Goal: Information Seeking & Learning: Learn about a topic

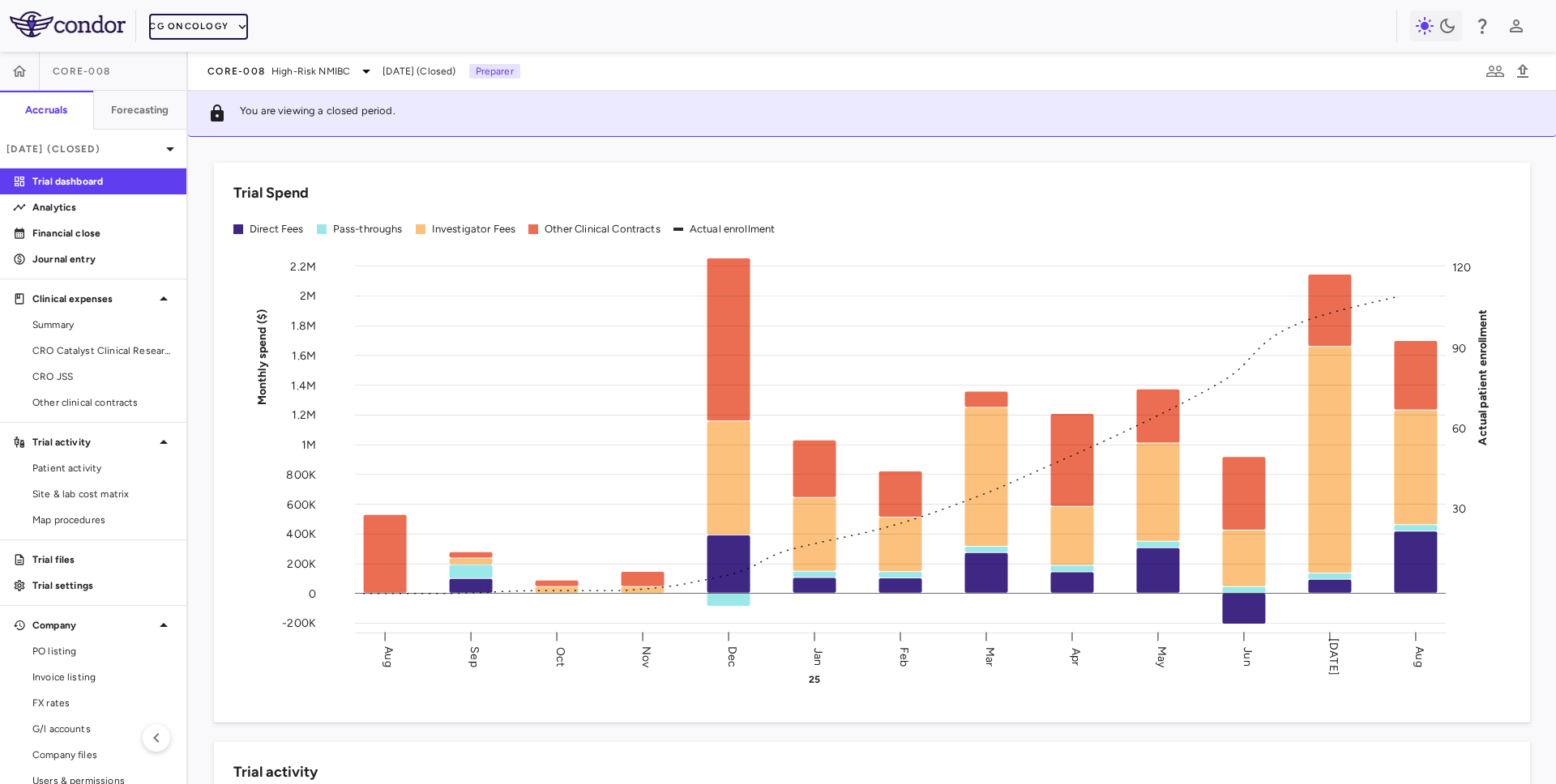
click at [219, 25] on button "CG Oncology" at bounding box center [199, 26] width 99 height 25
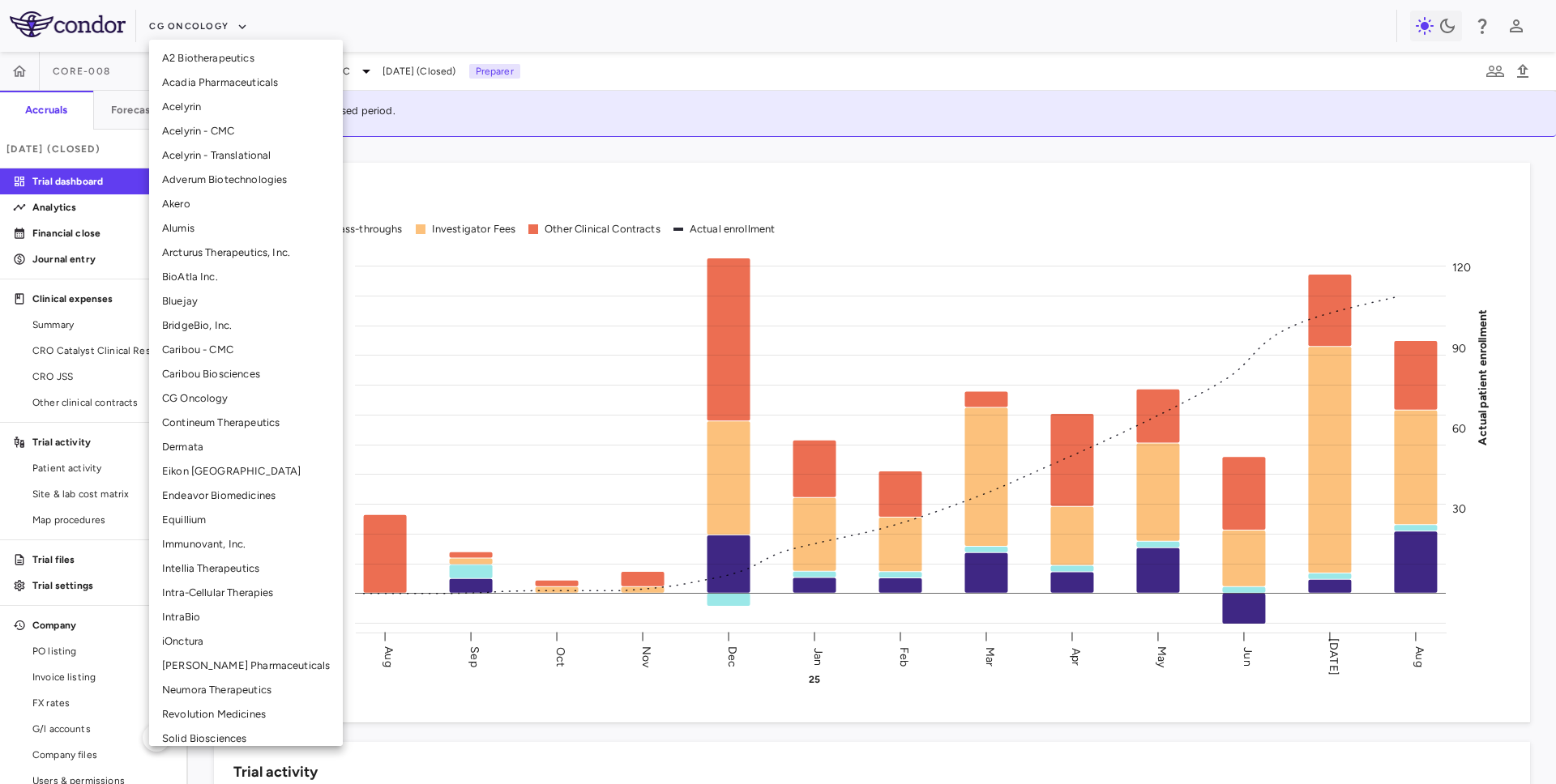
click at [190, 376] on li "Caribou Biosciences" at bounding box center [246, 374] width 194 height 25
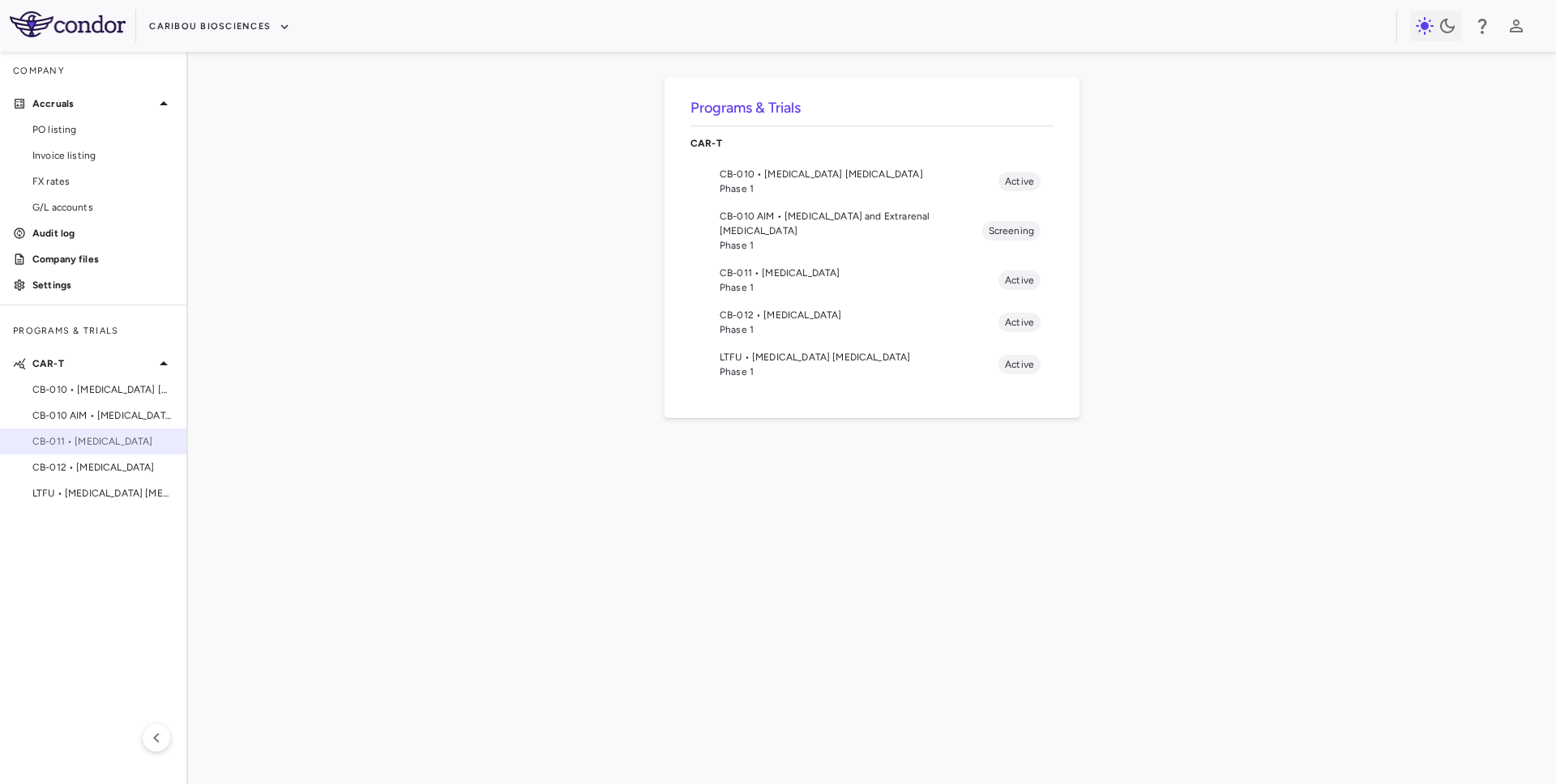
click at [95, 439] on span "CB-011 • Multiple Myeloma" at bounding box center [103, 442] width 141 height 15
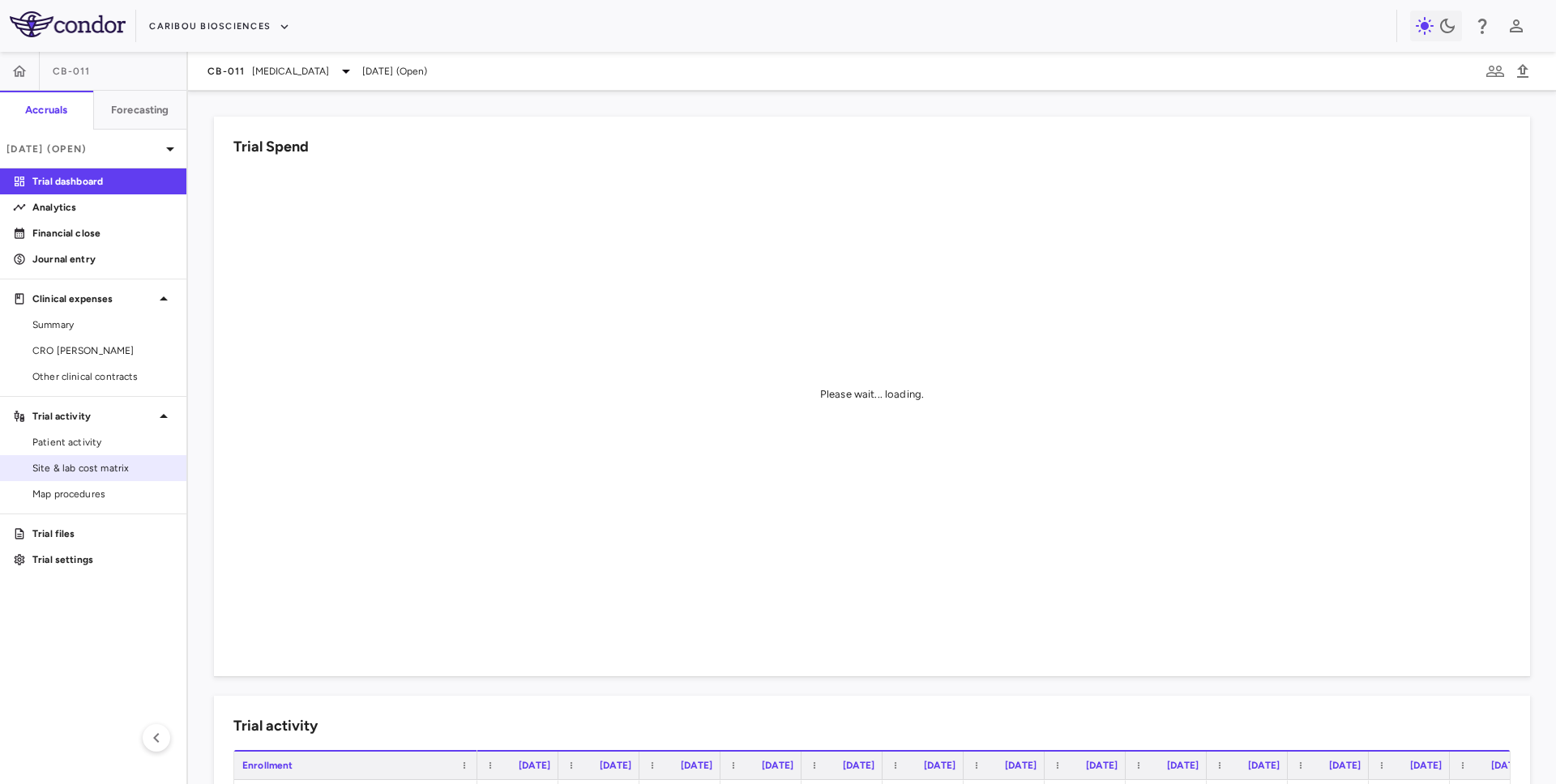
click at [90, 470] on span "Site & lab cost matrix" at bounding box center [103, 468] width 141 height 15
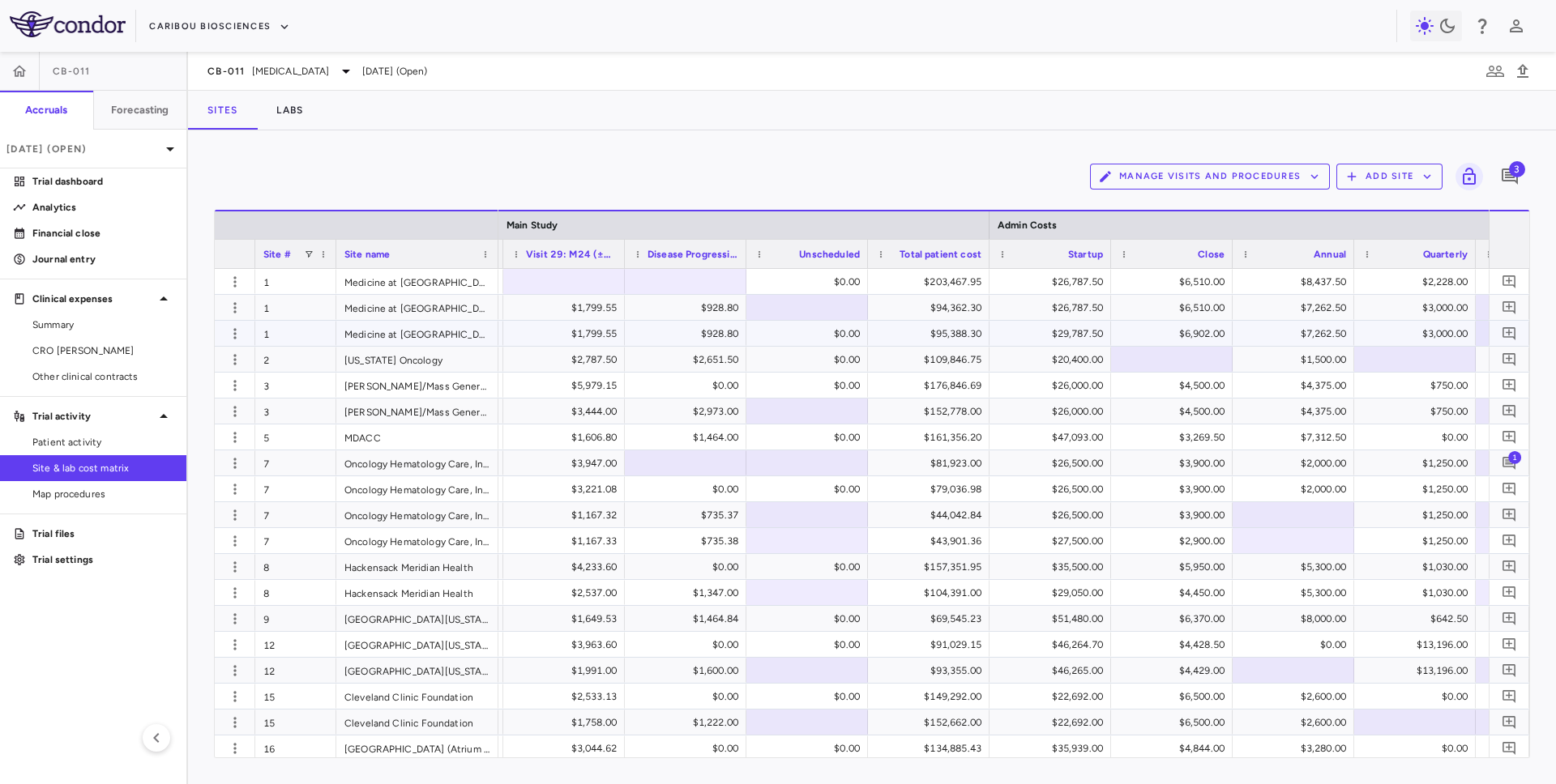
scroll to position [0, 6324]
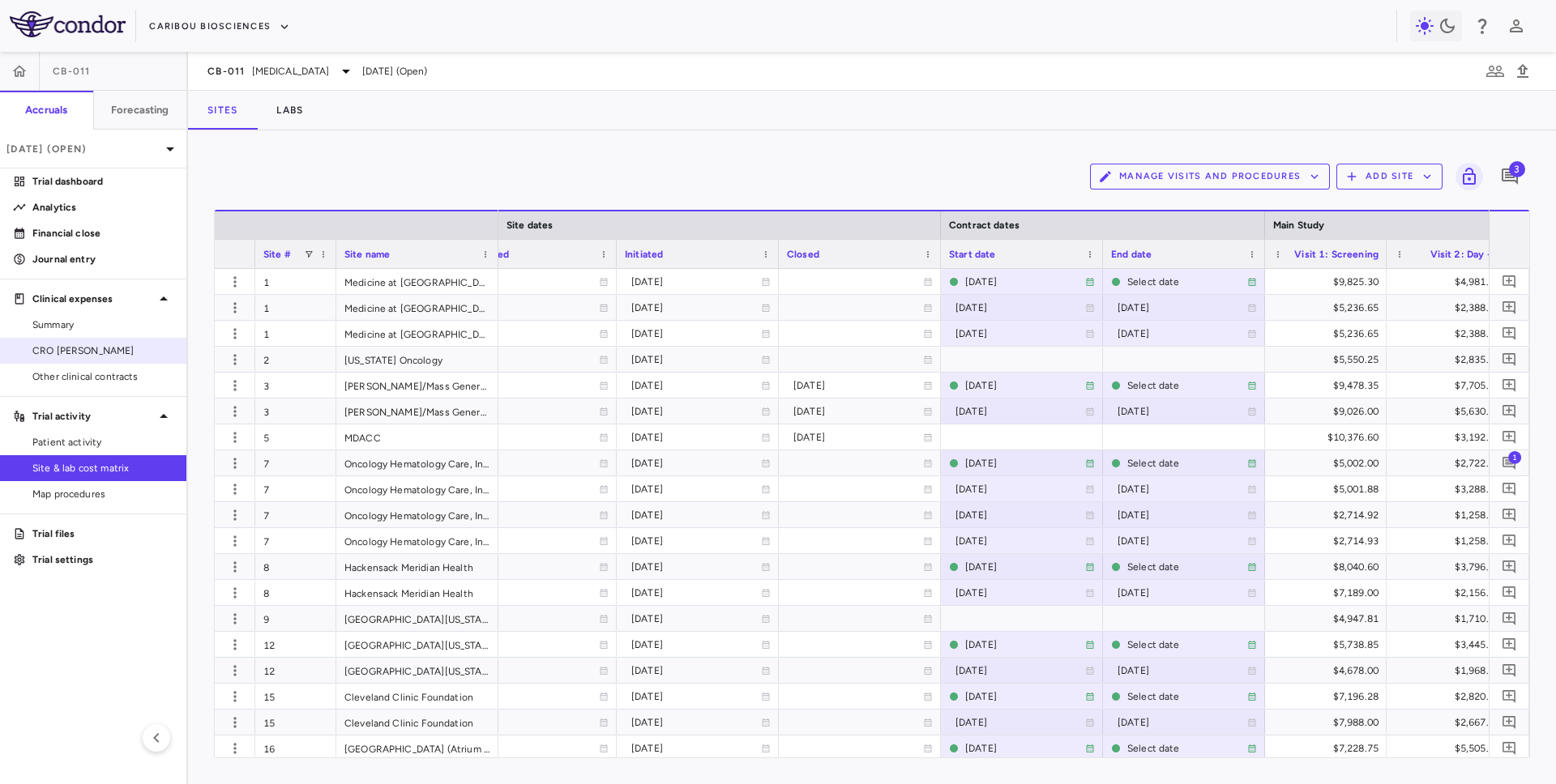
click at [125, 352] on span "CRO Kapadi" at bounding box center [103, 351] width 141 height 15
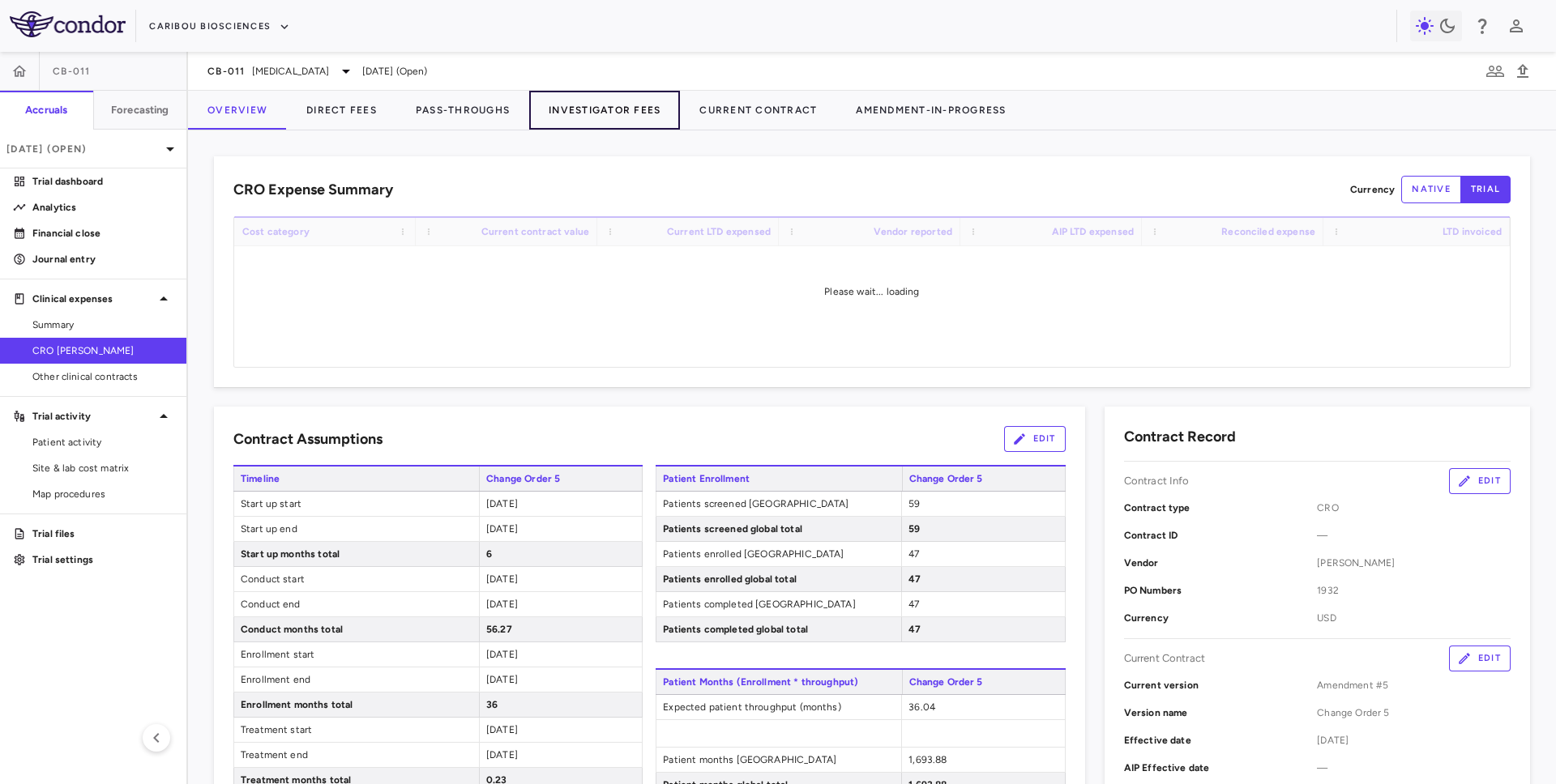
click at [601, 109] on button "Investigator Fees" at bounding box center [604, 110] width 150 height 39
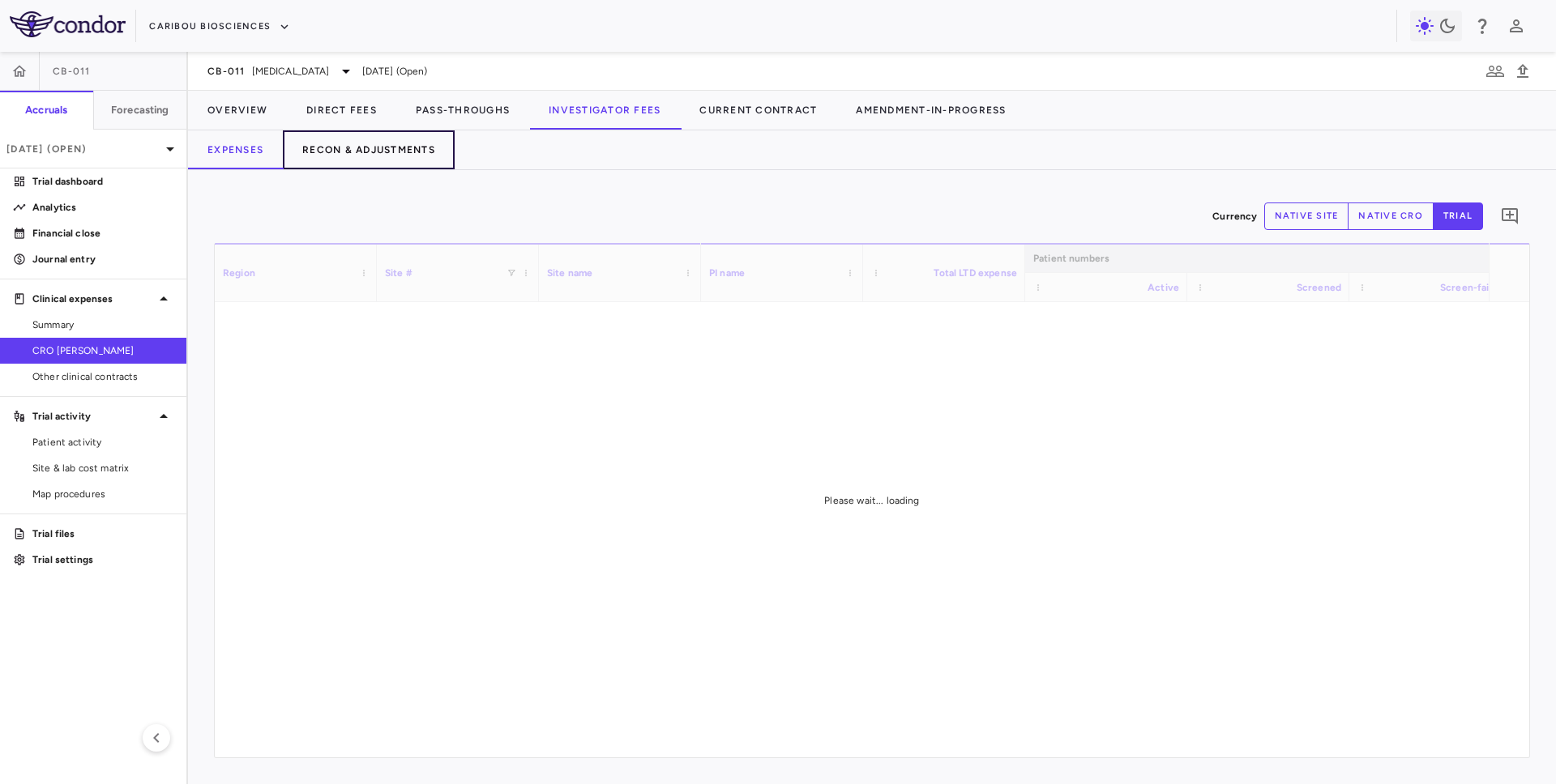
click at [392, 150] on button "Recon & Adjustments" at bounding box center [369, 149] width 172 height 39
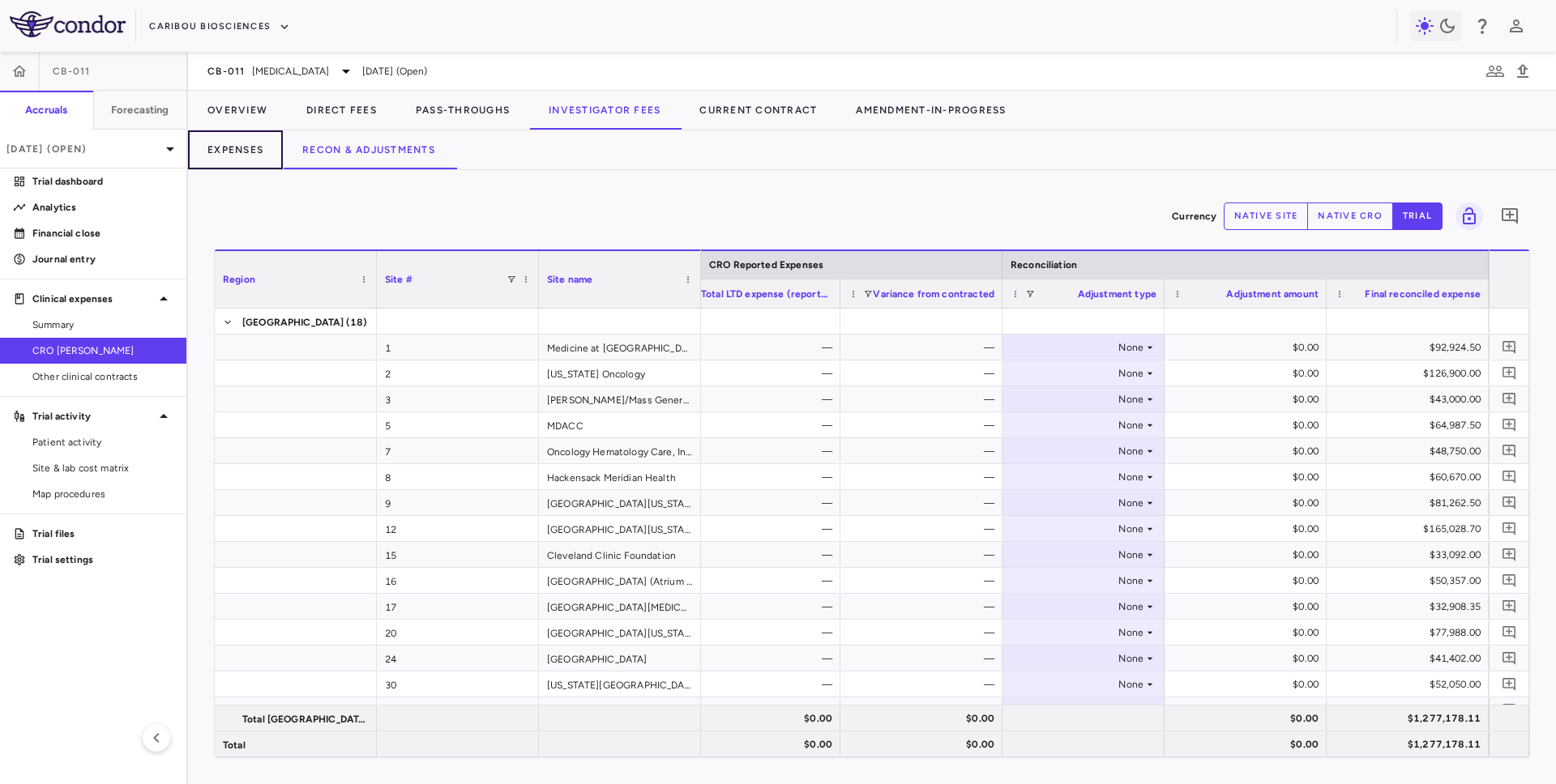
click at [220, 150] on button "Expenses" at bounding box center [235, 149] width 95 height 39
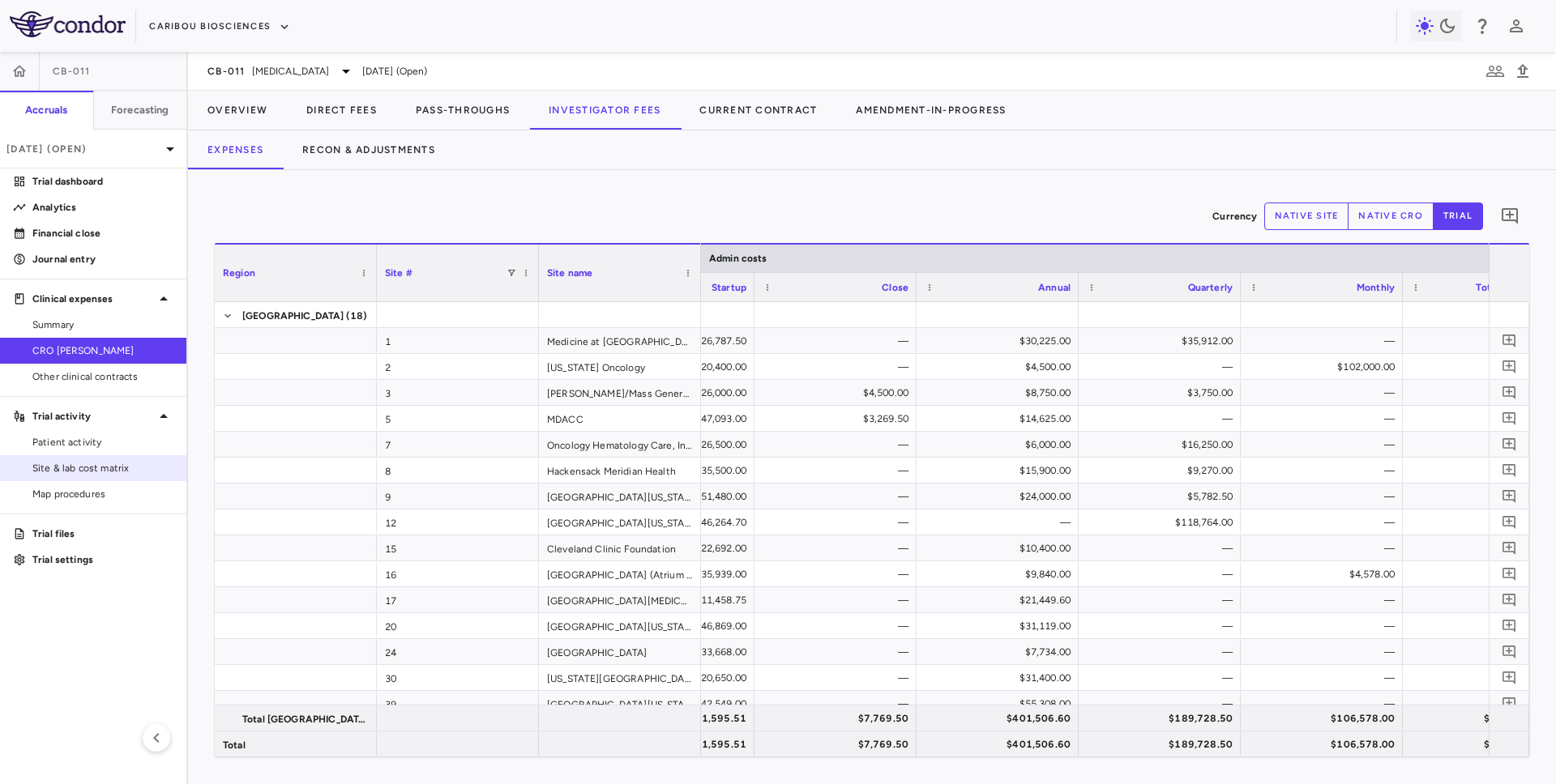
click at [111, 467] on span "Site & lab cost matrix" at bounding box center [103, 468] width 141 height 15
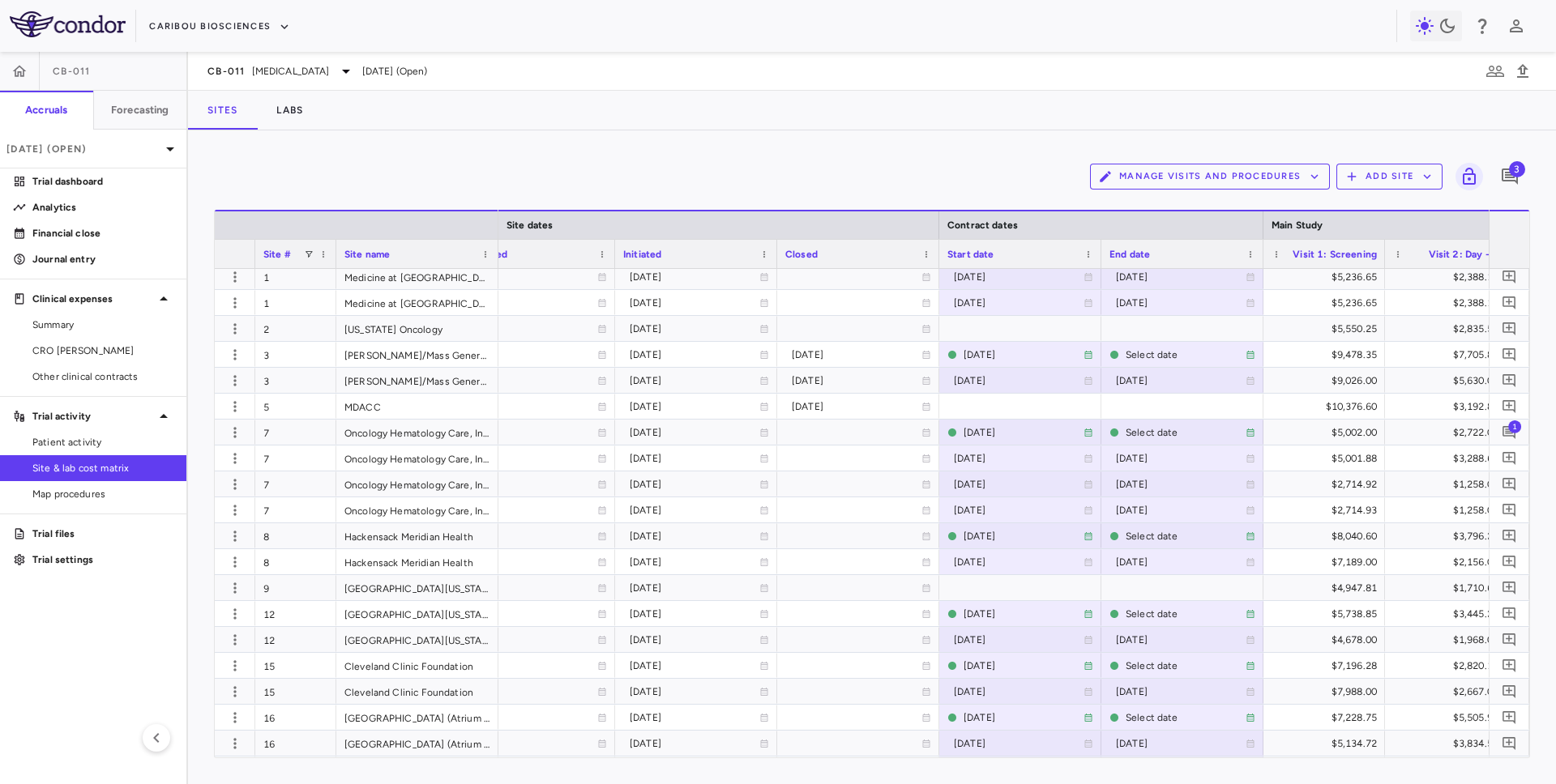
scroll to position [0, 1135]
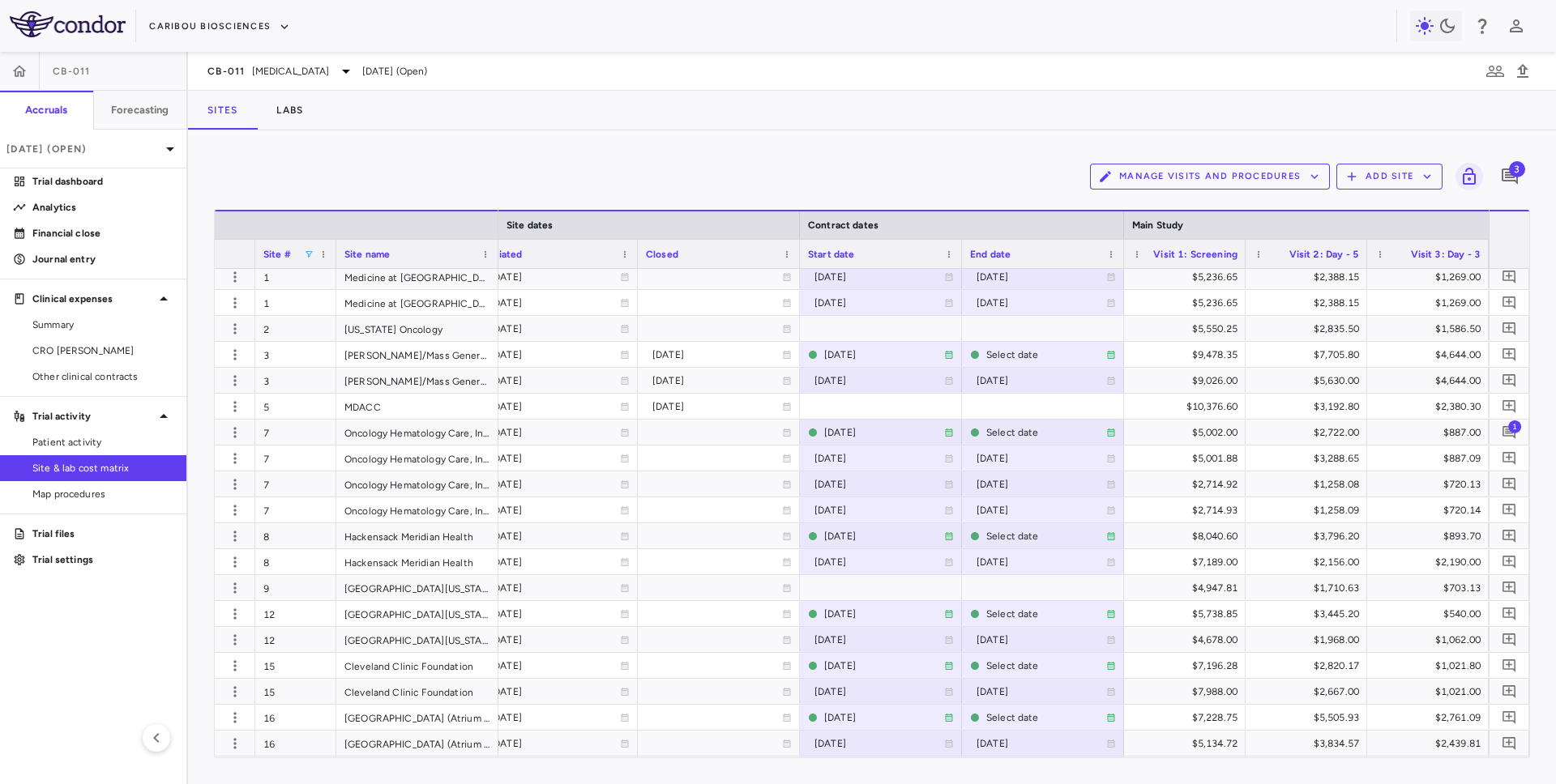
click at [307, 252] on span at bounding box center [309, 254] width 10 height 10
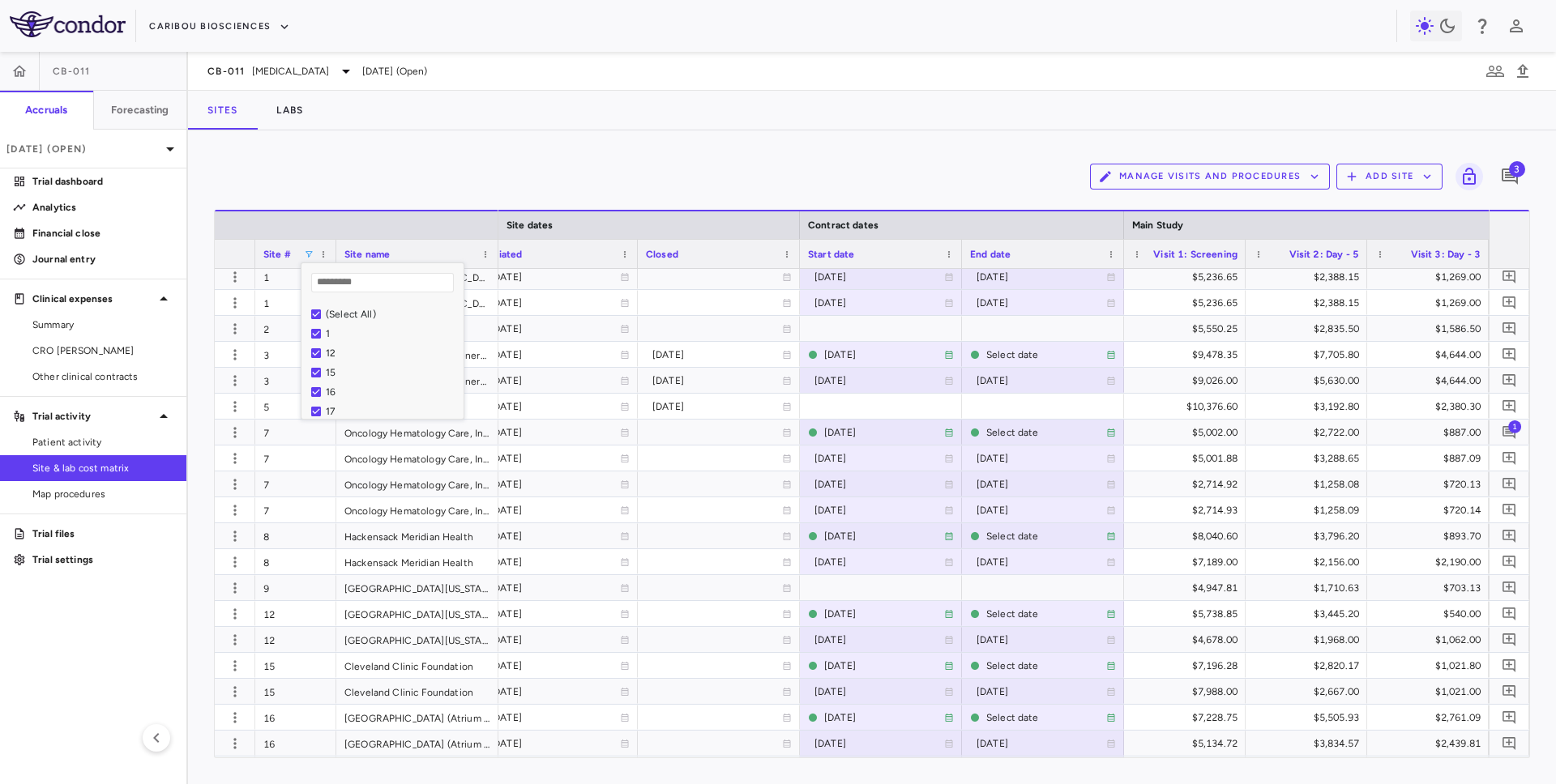
click at [307, 252] on span at bounding box center [309, 254] width 10 height 10
click at [340, 310] on div "(Select All)" at bounding box center [393, 314] width 133 height 11
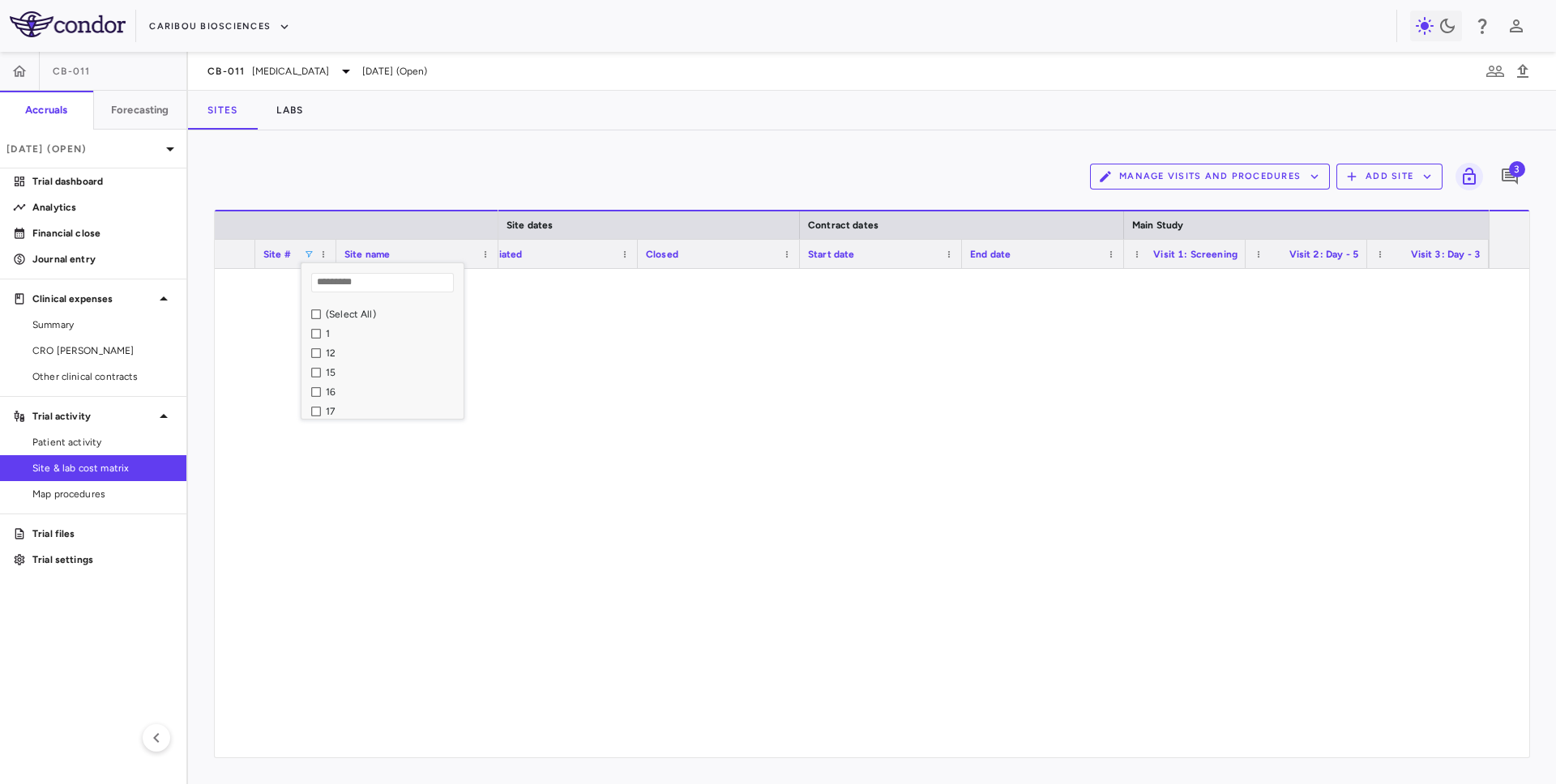
scroll to position [258, 0]
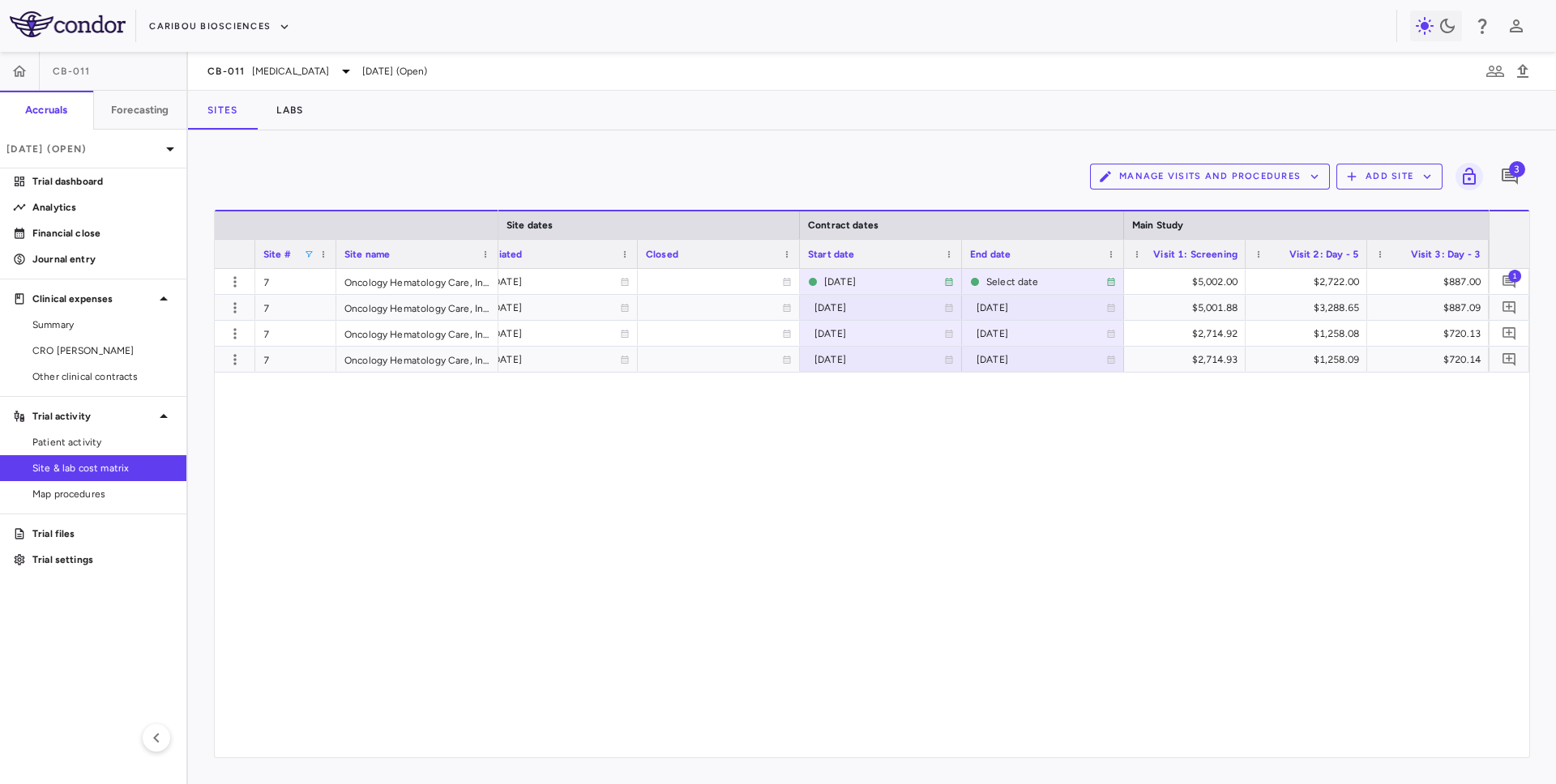
click at [592, 435] on div "2023-02-03 2025-09-04 Select date $5,002.00 $2,722.00 $887.00 $2,942.00 2023-02…" at bounding box center [993, 513] width 990 height 488
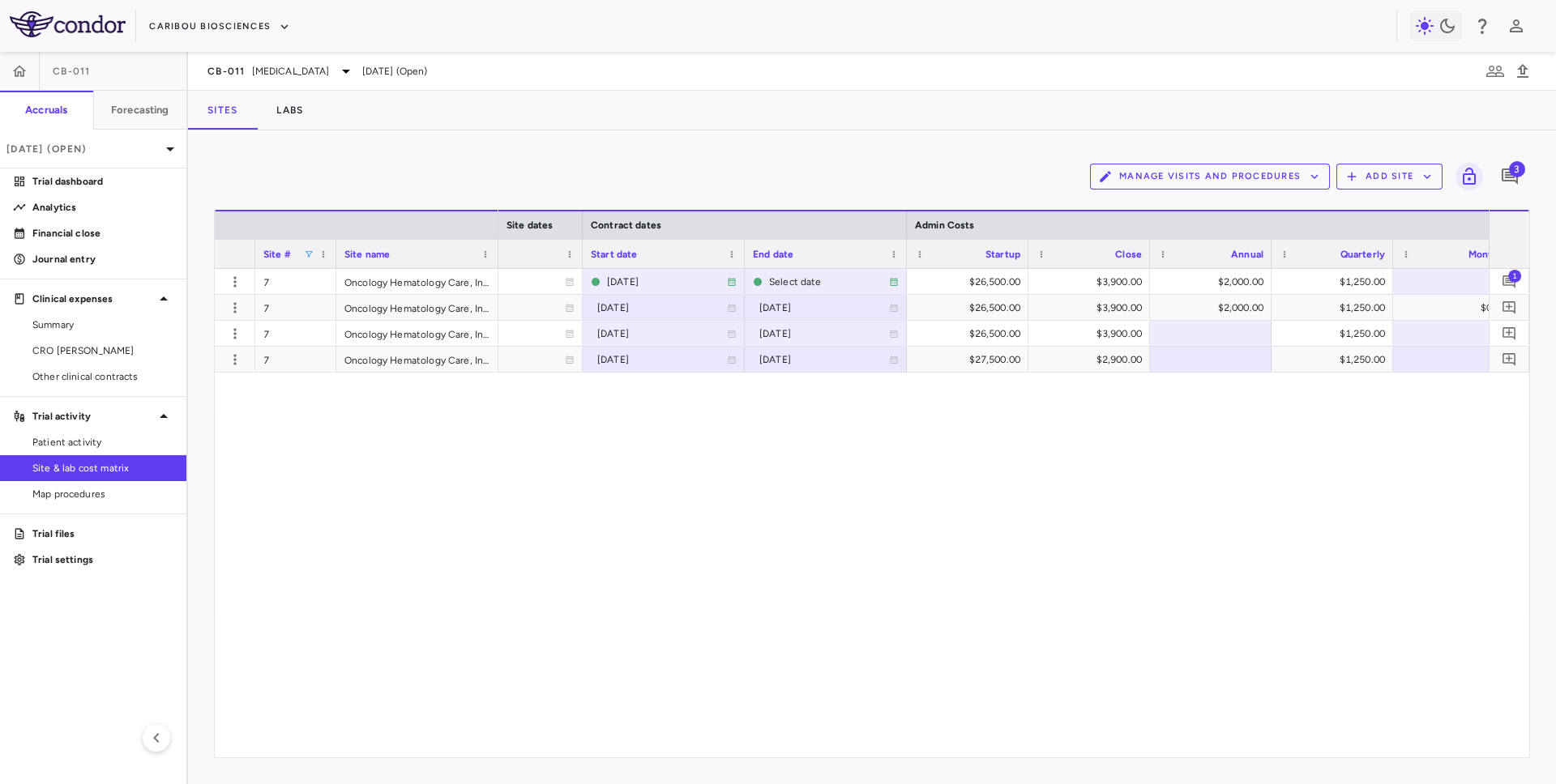
click at [308, 260] on div "Site #" at bounding box center [295, 253] width 65 height 28
click at [309, 256] on span at bounding box center [309, 254] width 10 height 10
click at [315, 305] on div "(Select All)" at bounding box center [387, 314] width 152 height 19
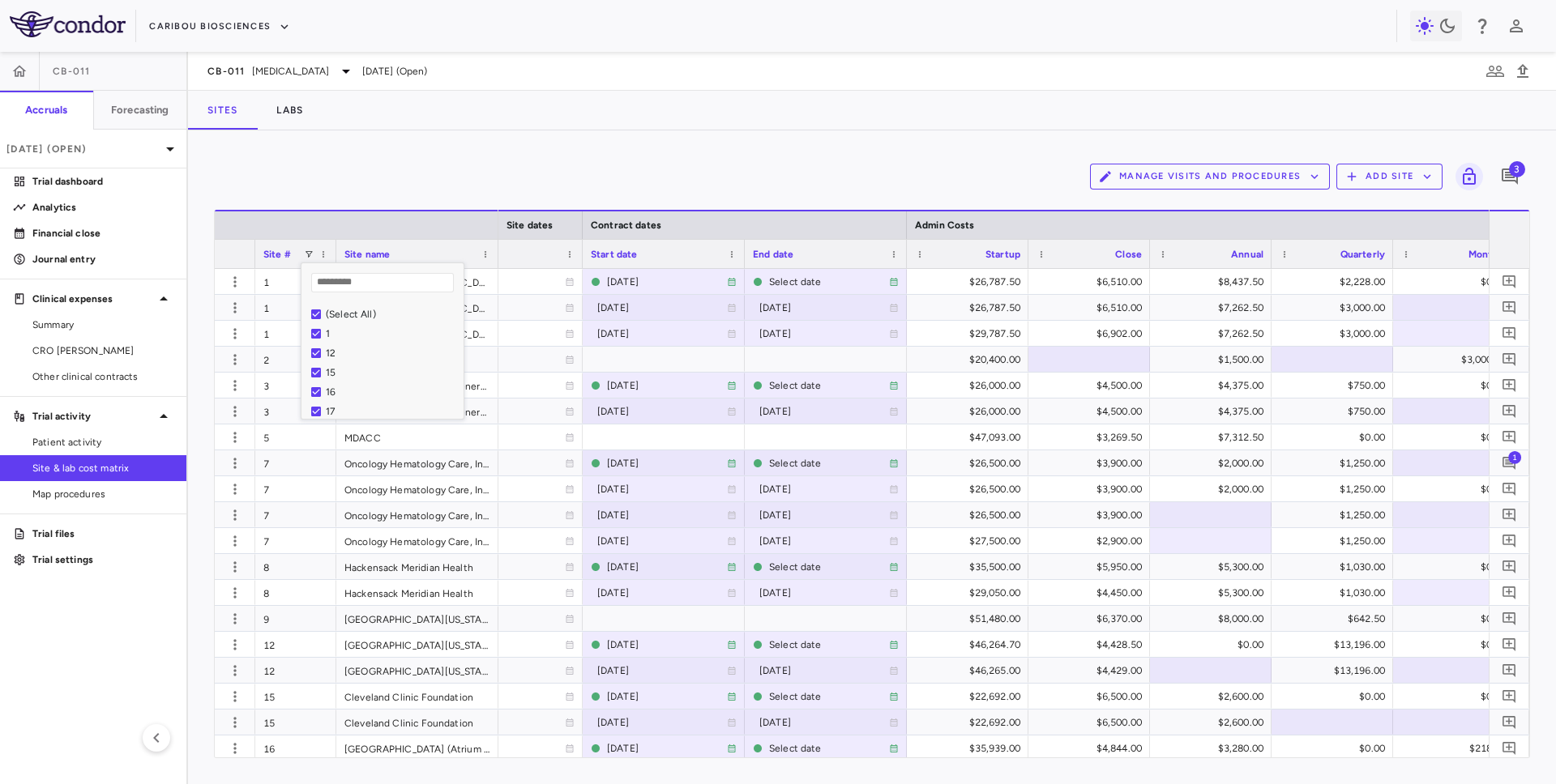
click at [378, 166] on div "Manage Visits and Procedures Add Site 3" at bounding box center [872, 177] width 1316 height 40
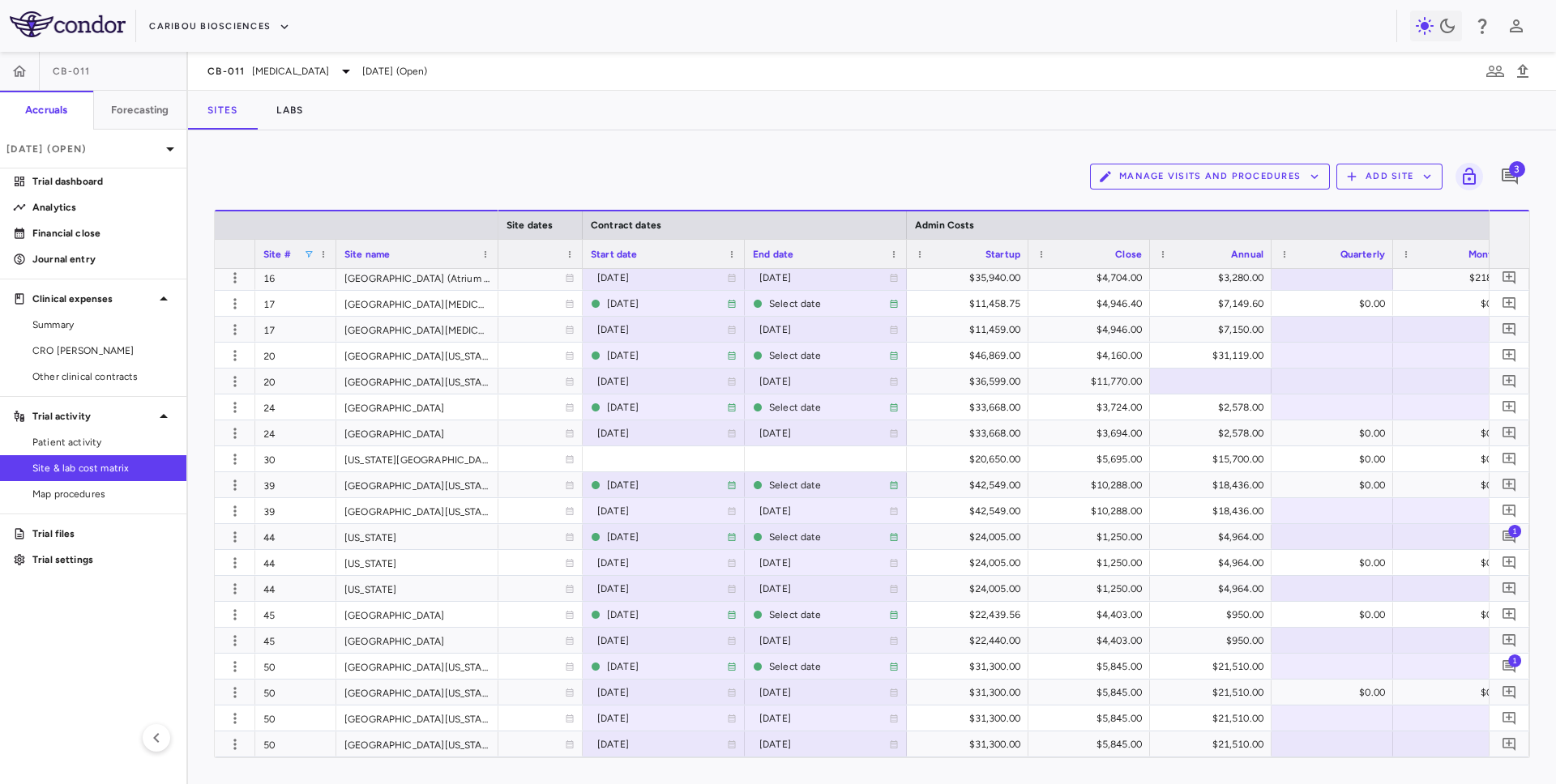
click at [309, 255] on span at bounding box center [309, 254] width 10 height 10
type input "**"
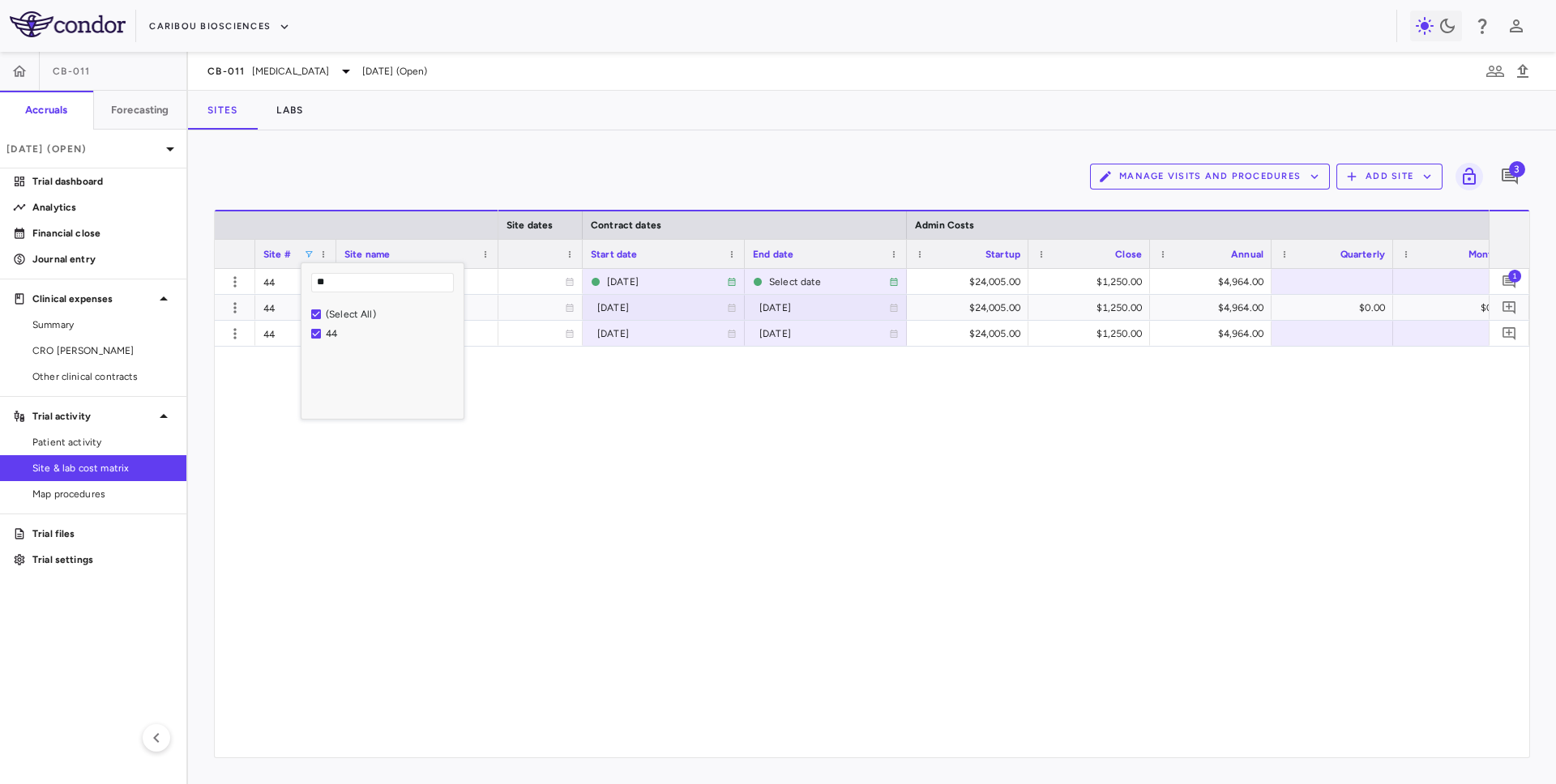
click at [863, 159] on div "Manage Visits and Procedures Add Site 3" at bounding box center [872, 177] width 1316 height 40
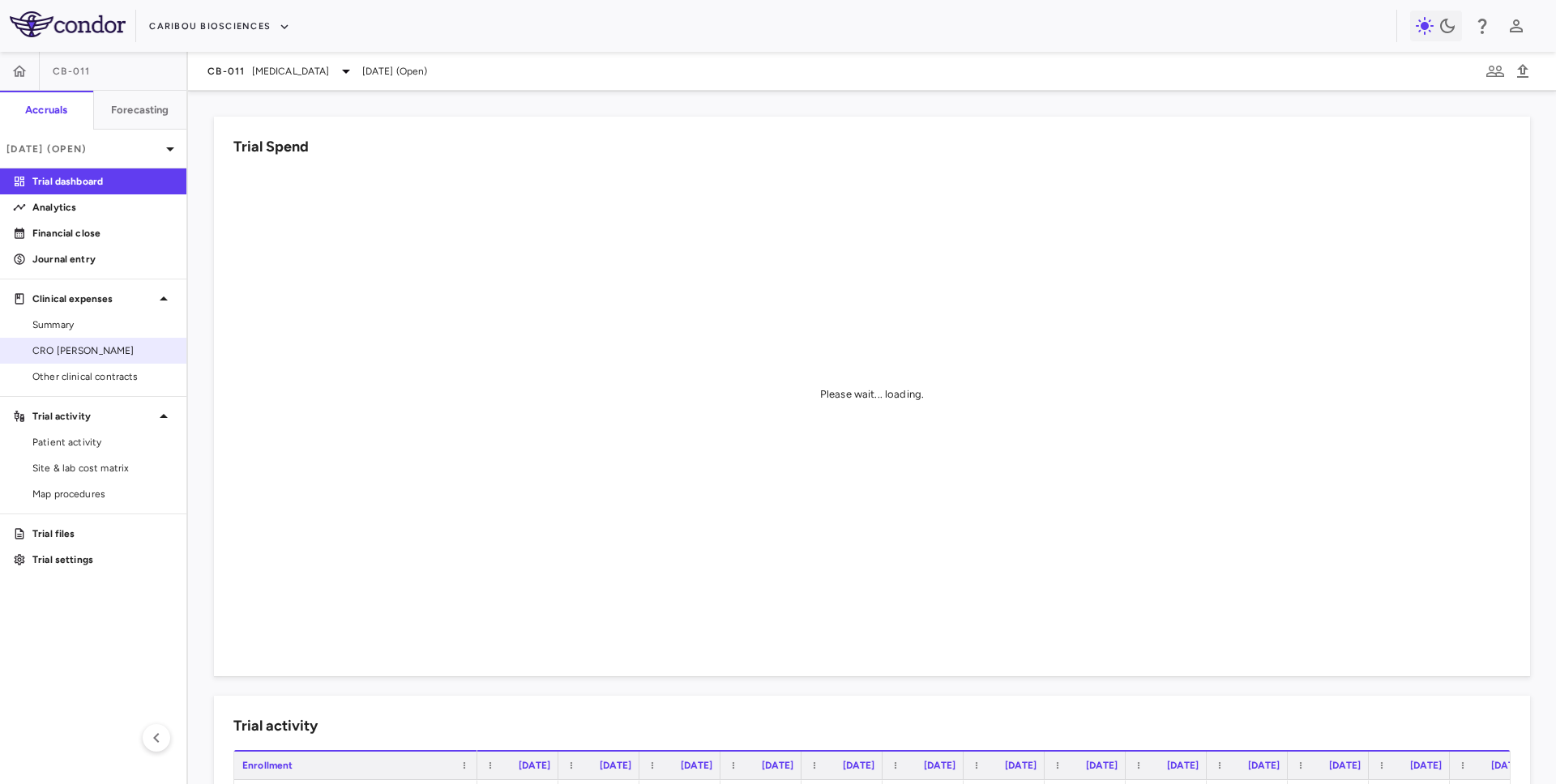
click at [96, 351] on span "CRO [PERSON_NAME]" at bounding box center [103, 351] width 141 height 15
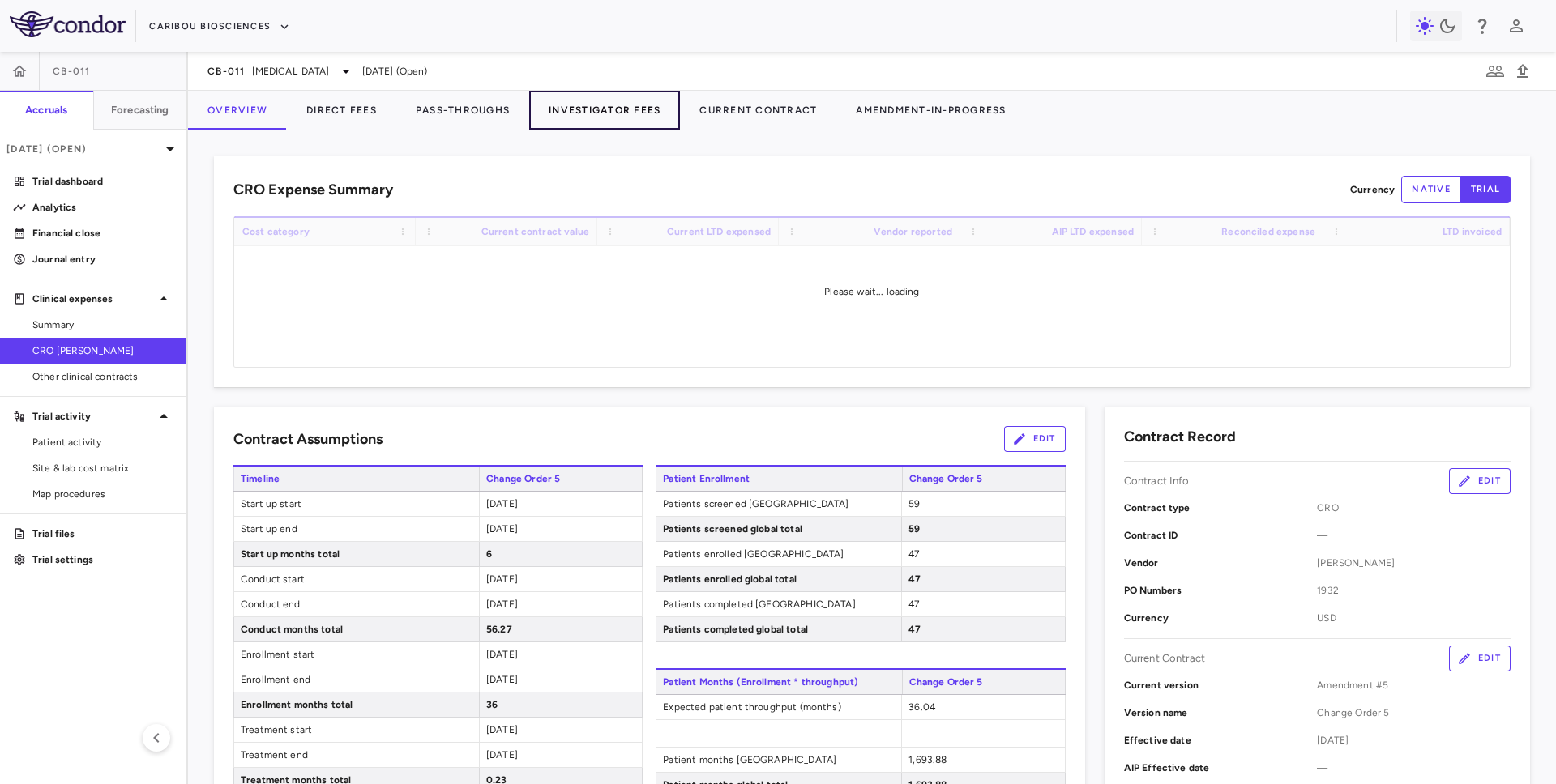
click at [614, 120] on button "Investigator Fees" at bounding box center [604, 110] width 150 height 39
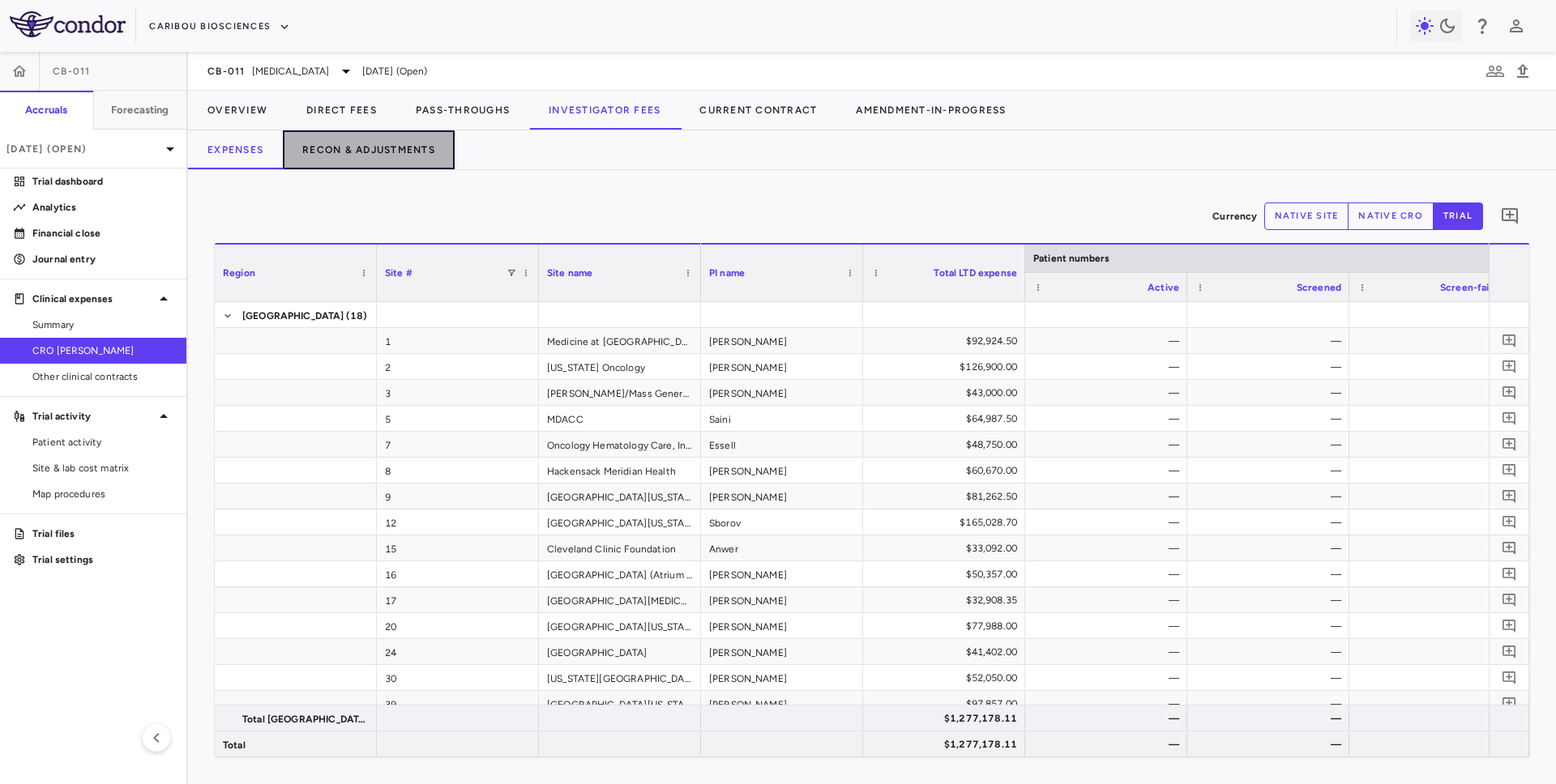
click at [367, 148] on button "Recon & Adjustments" at bounding box center [369, 149] width 172 height 39
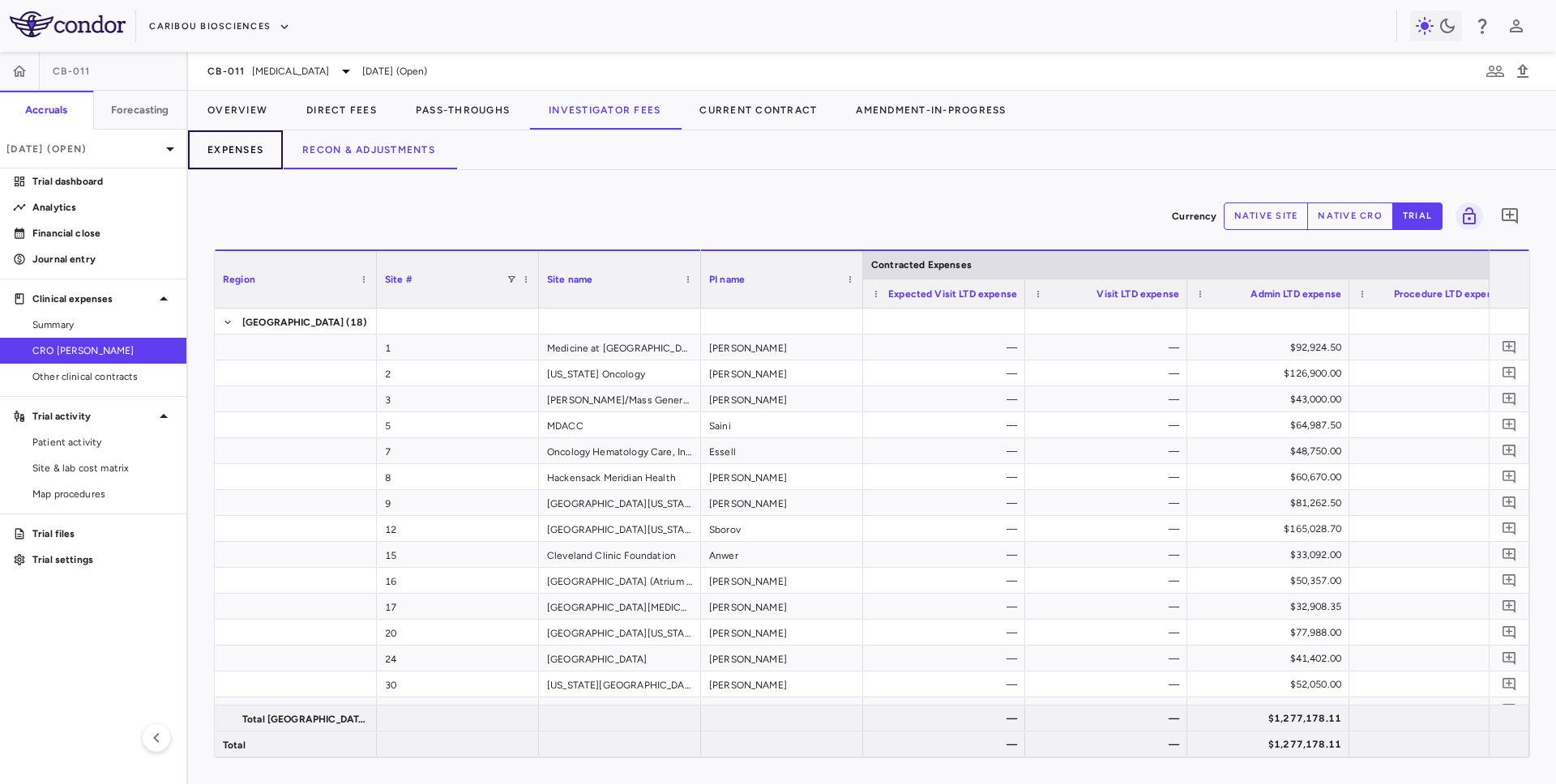
click at [228, 150] on button "Expenses" at bounding box center [235, 149] width 95 height 39
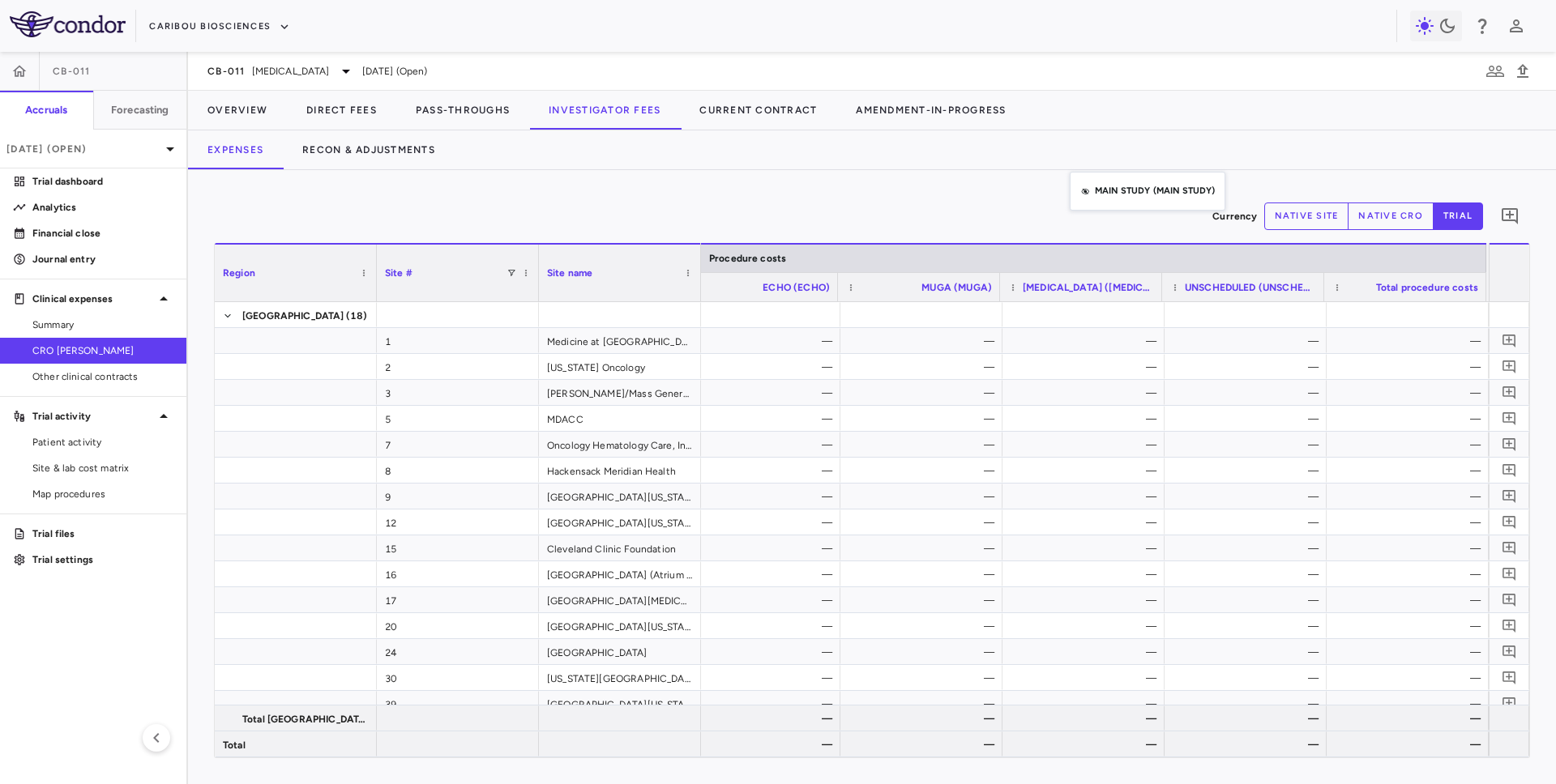
drag, startPoint x: 1078, startPoint y: 260, endPoint x: 1078, endPoint y: 173, distance: 87.0
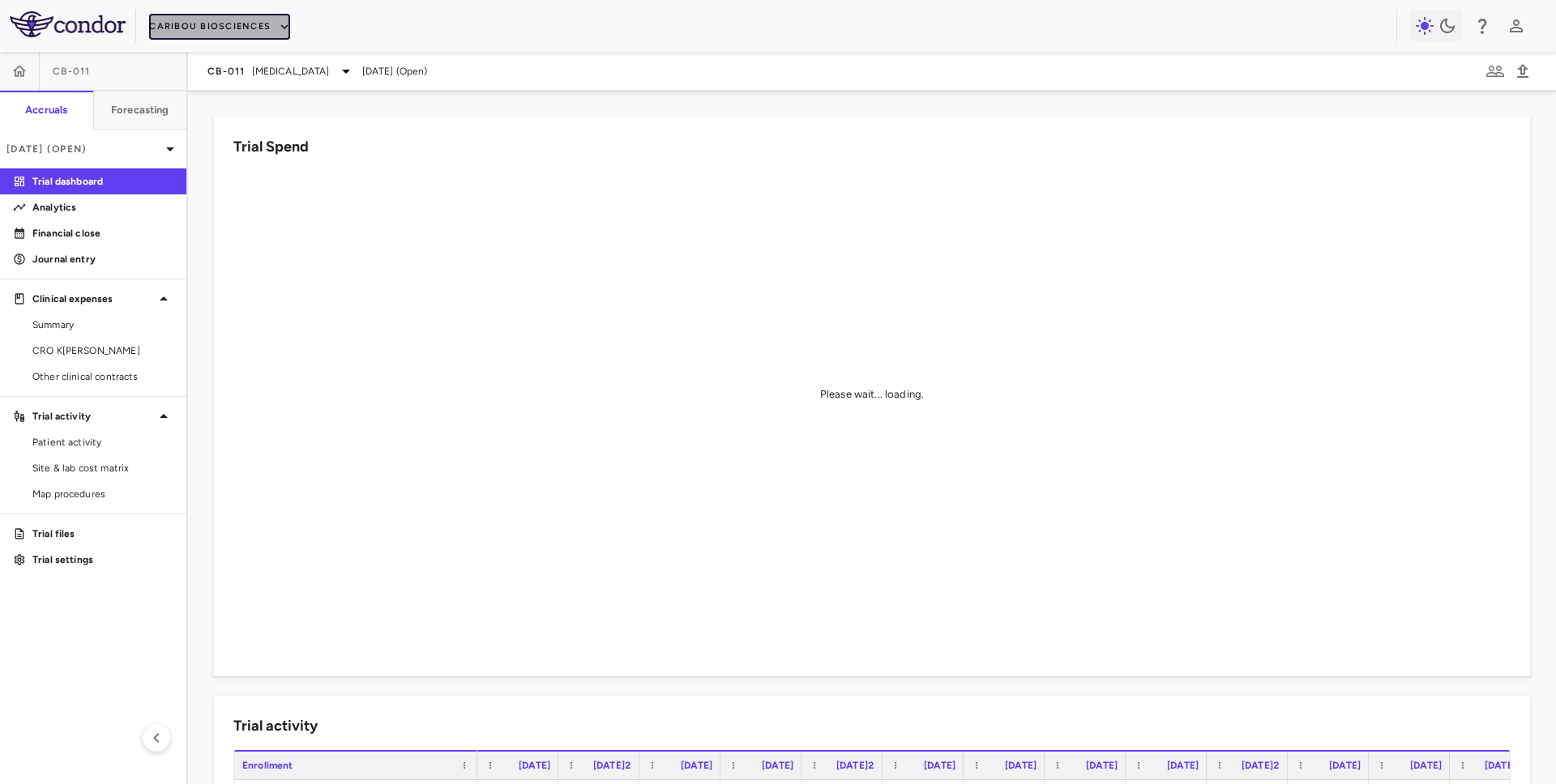
click at [220, 25] on button "Caribou Biosciences" at bounding box center [220, 26] width 141 height 25
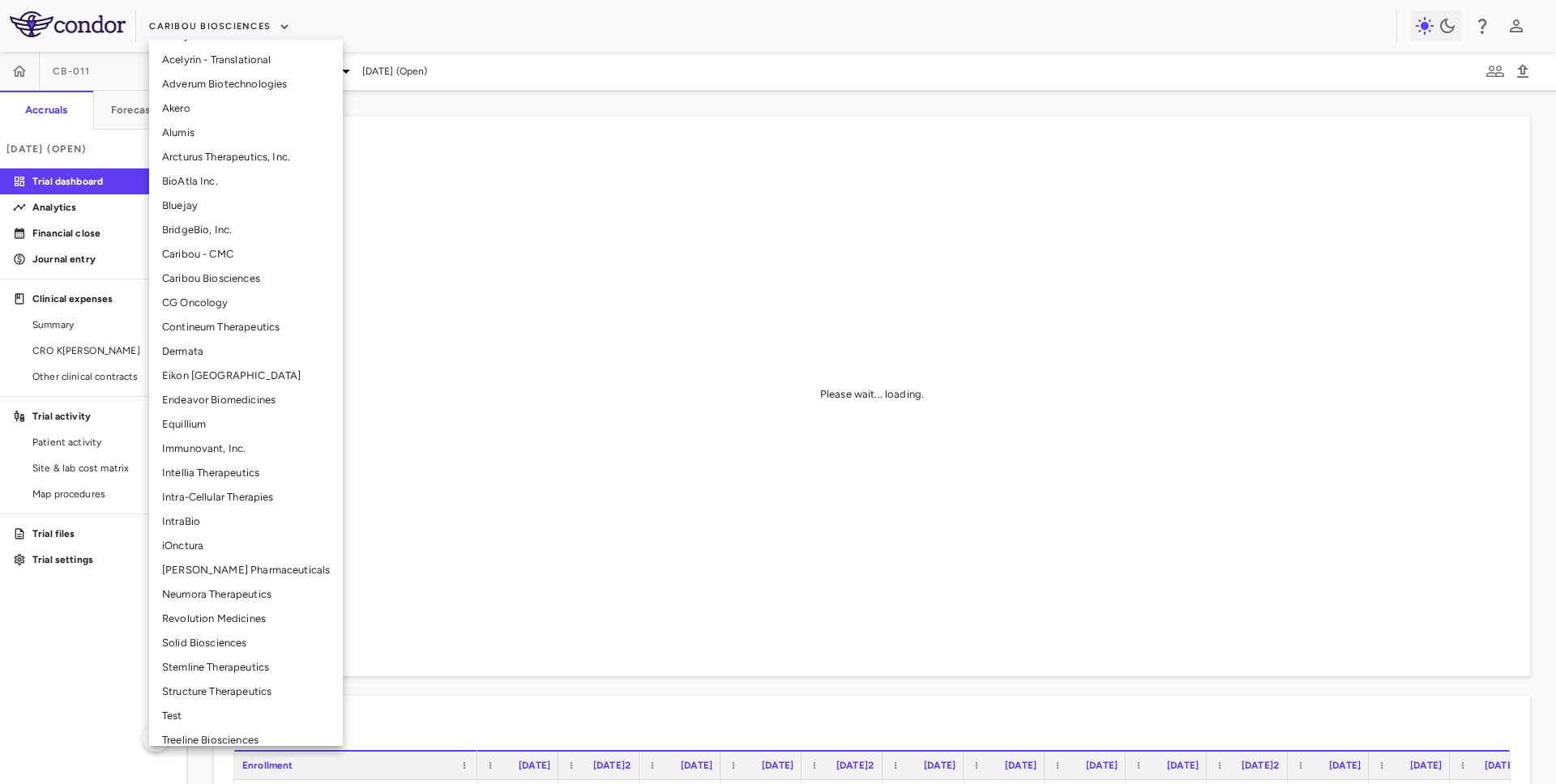
scroll to position [96, 0]
click at [210, 599] on li "Neumora Therapeutics" at bounding box center [246, 595] width 194 height 25
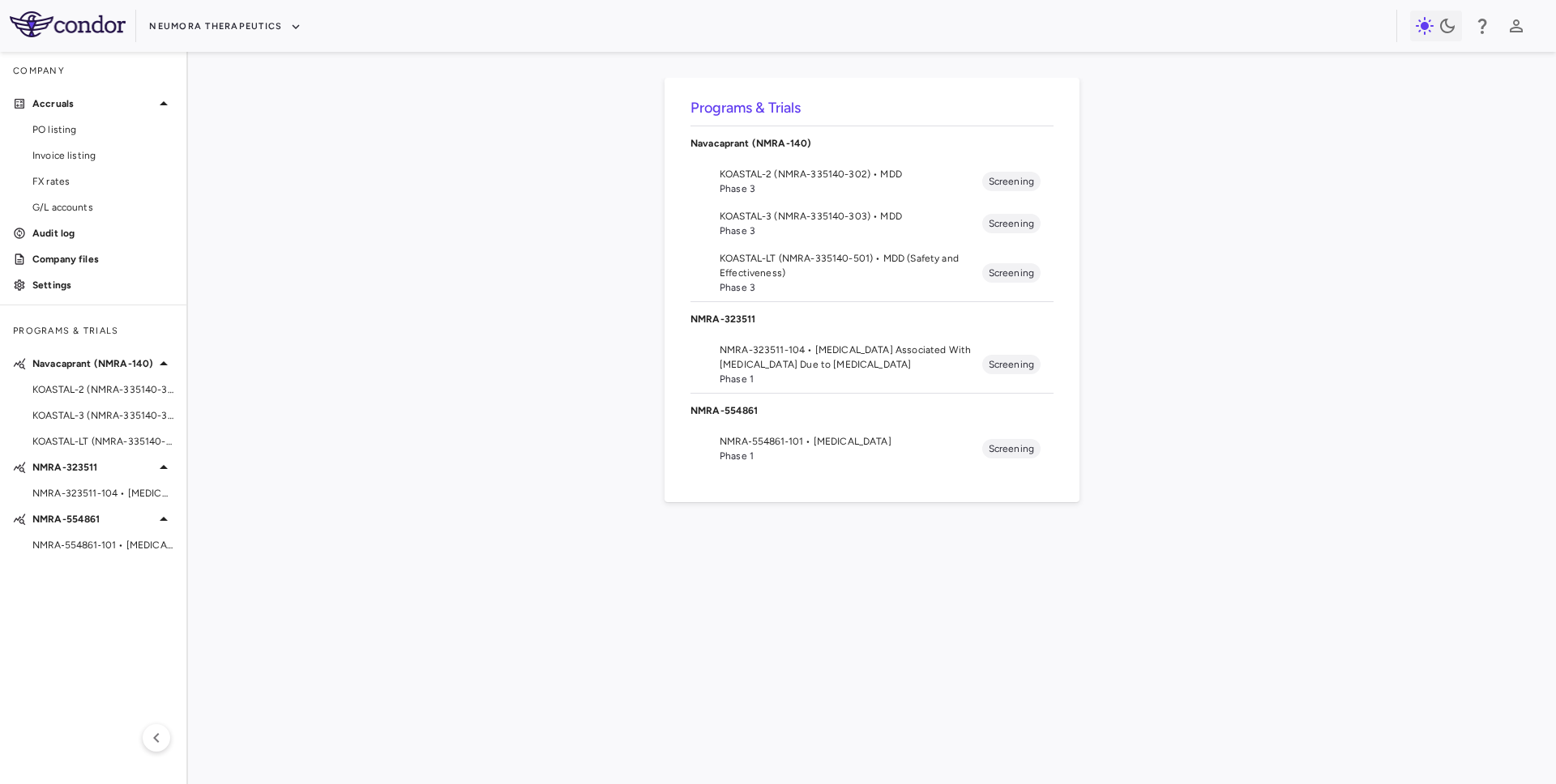
click at [97, 417] on span "KOASTAL-3 (NMRA-335140-303) • MDD" at bounding box center [103, 415] width 141 height 15
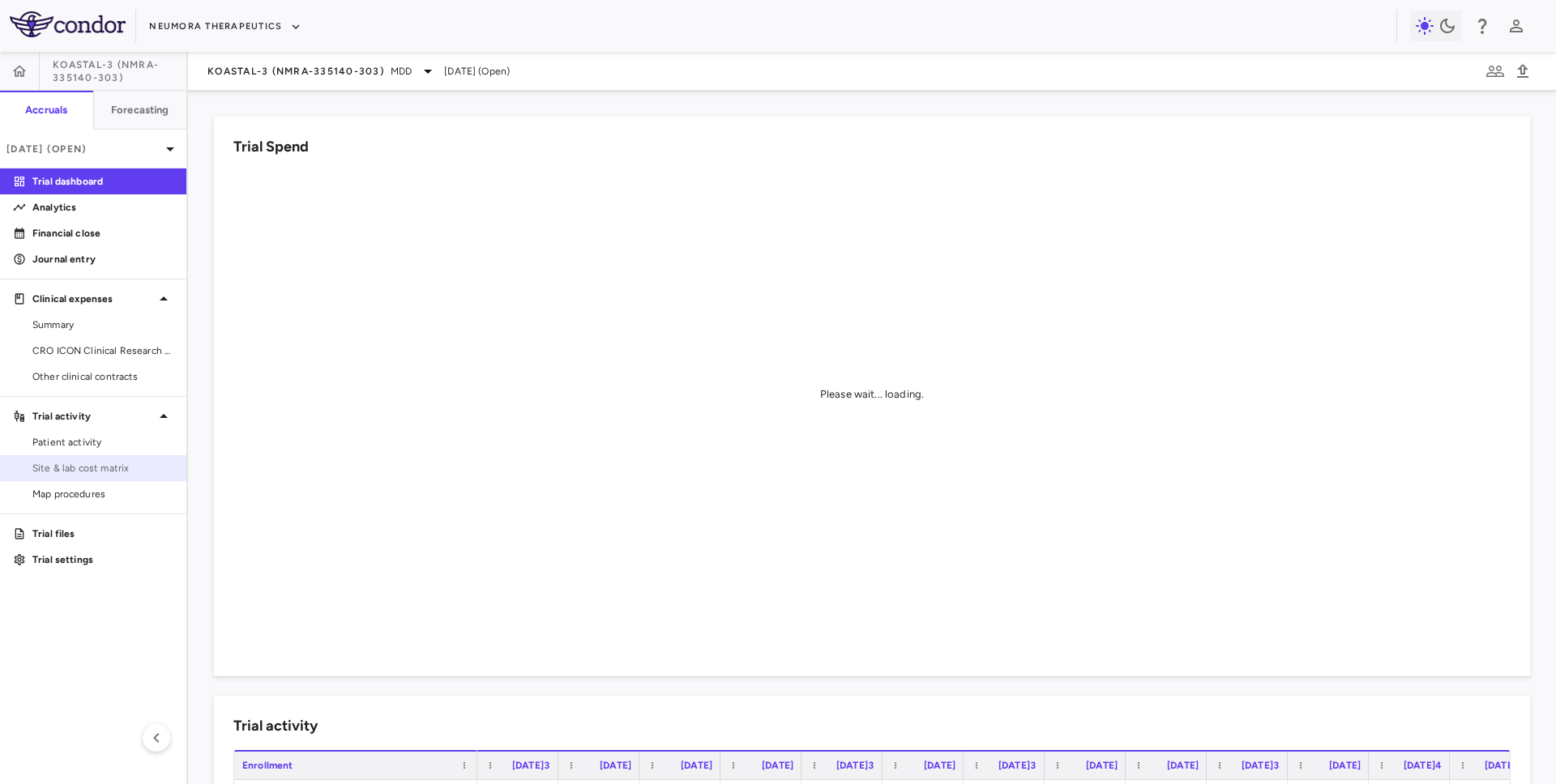
click at [106, 475] on link "Site & lab cost matrix" at bounding box center [93, 468] width 187 height 25
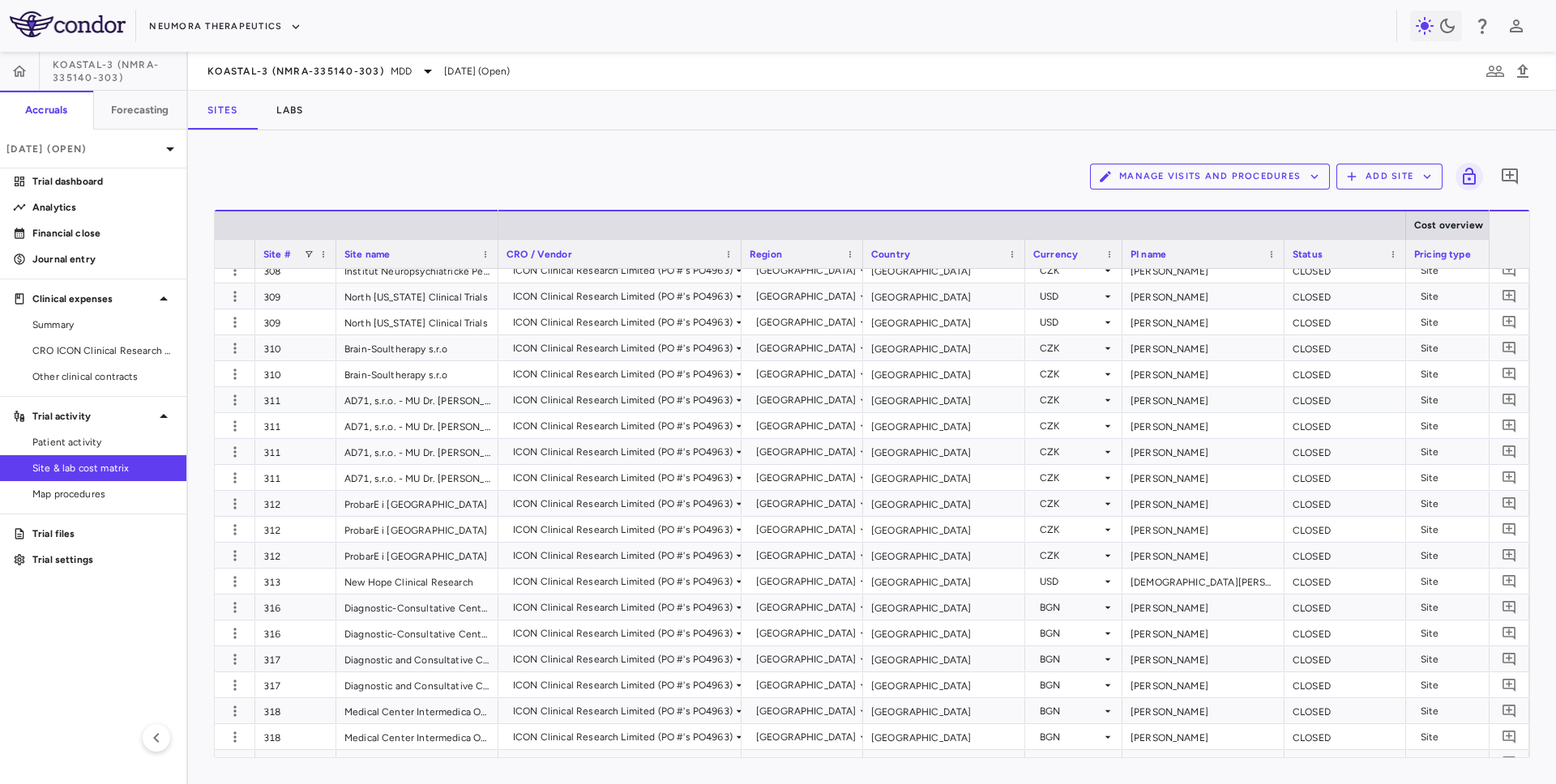
scroll to position [243, 0]
click at [56, 433] on link "Patient activity" at bounding box center [93, 442] width 187 height 25
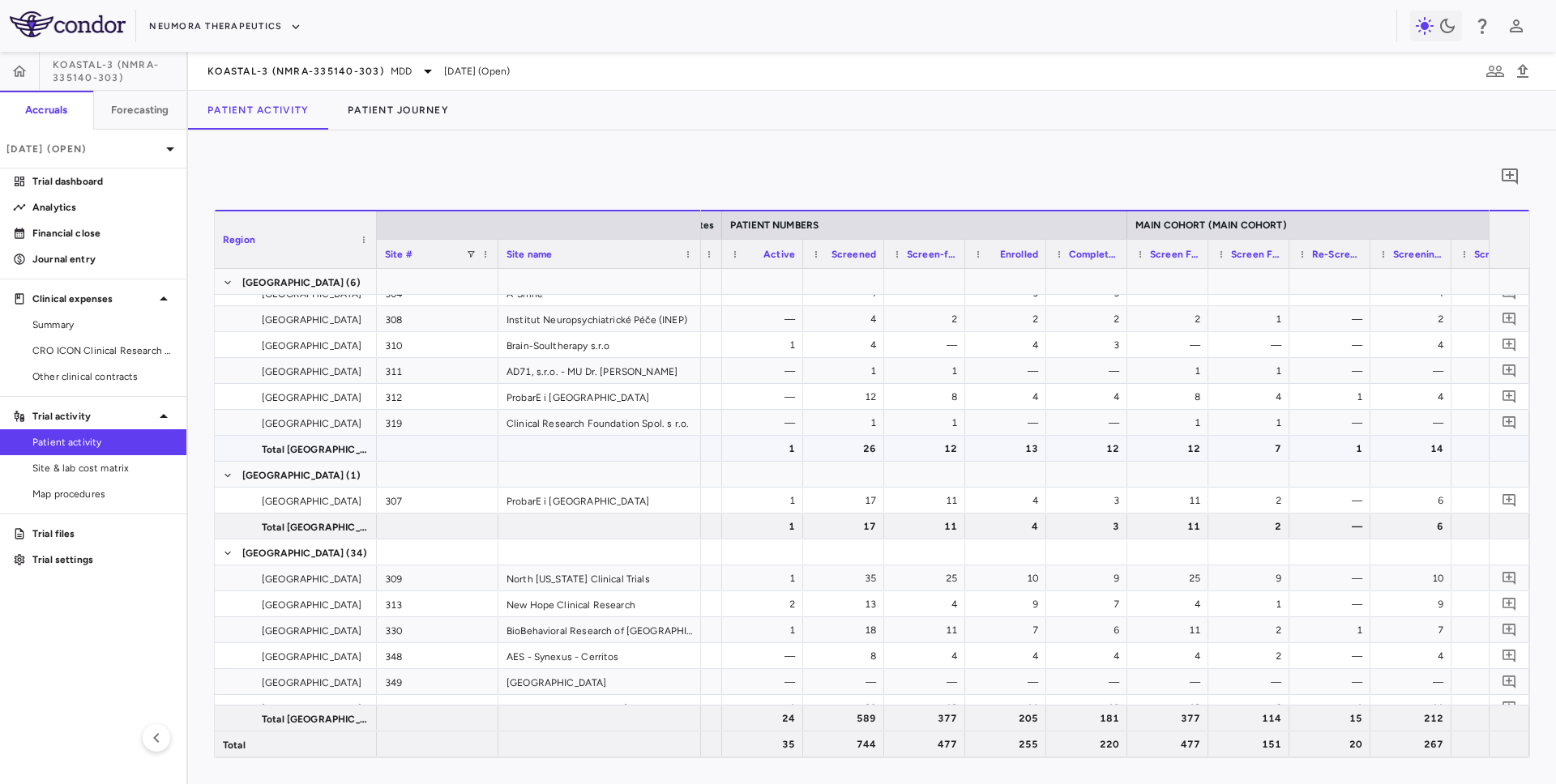
scroll to position [282, 0]
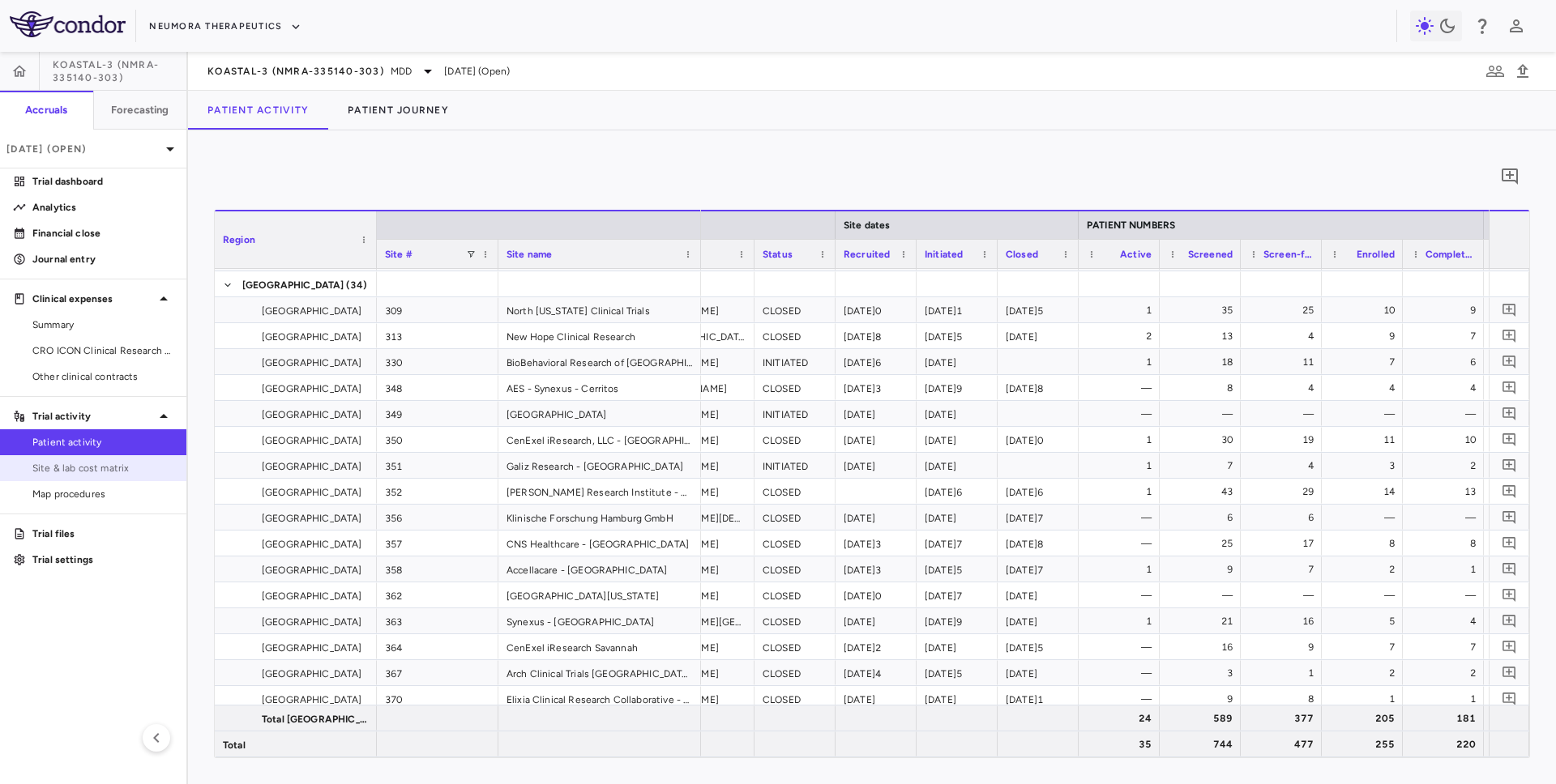
click at [107, 473] on span "Site & lab cost matrix" at bounding box center [103, 468] width 141 height 15
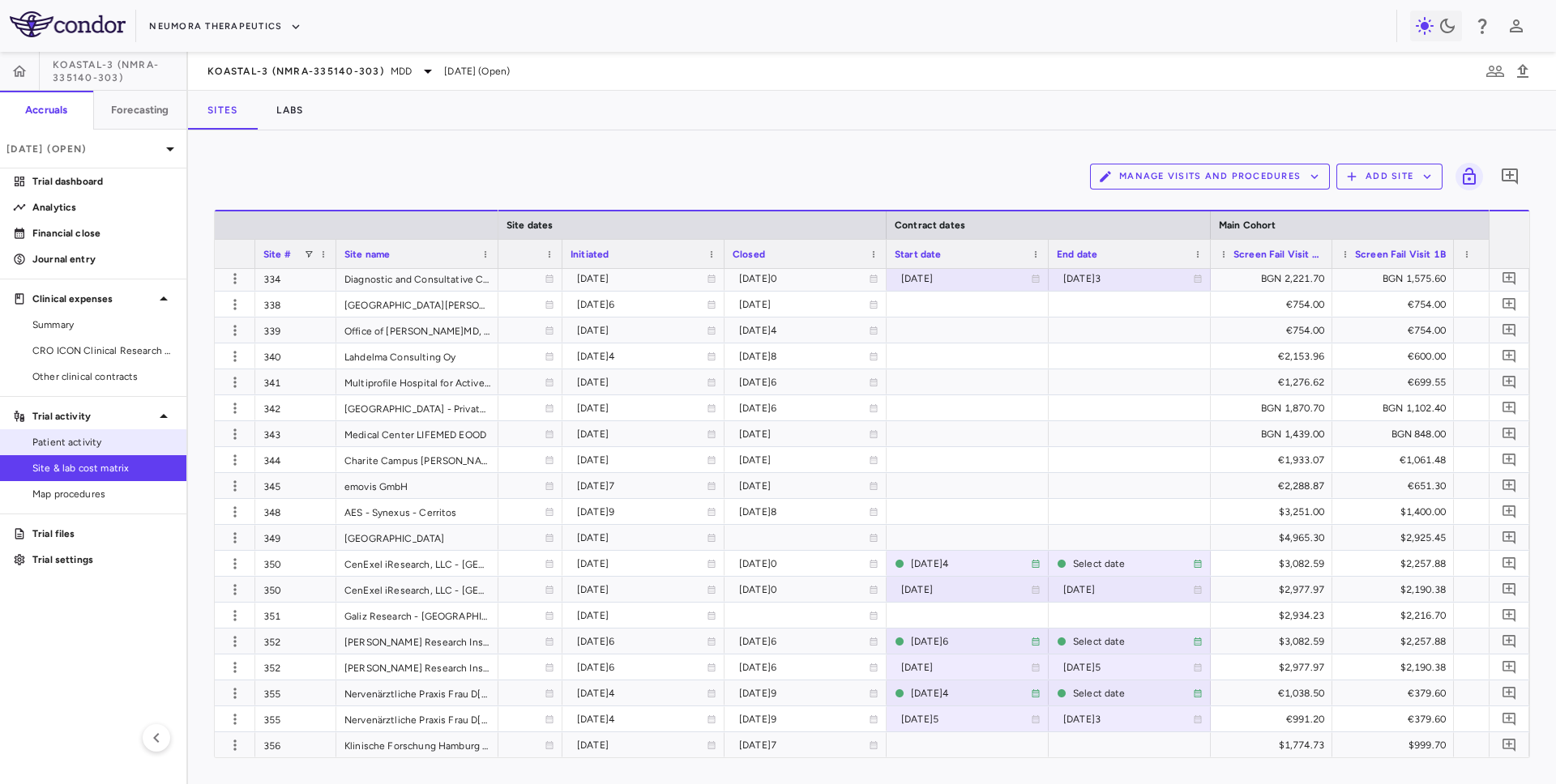
click at [93, 445] on span "Patient activity" at bounding box center [103, 443] width 141 height 15
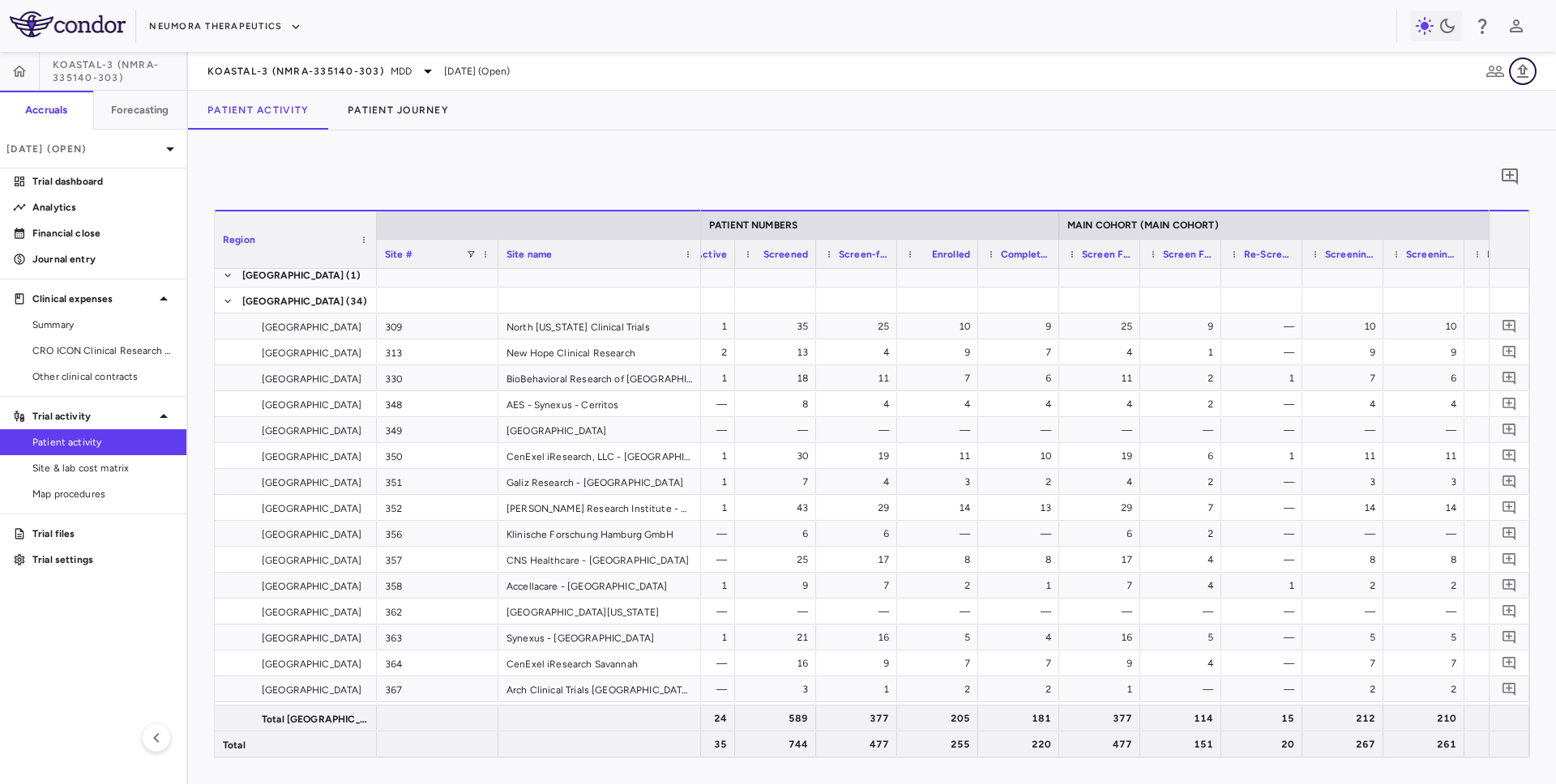
click at [1520, 72] on icon "button" at bounding box center [1522, 71] width 19 height 19
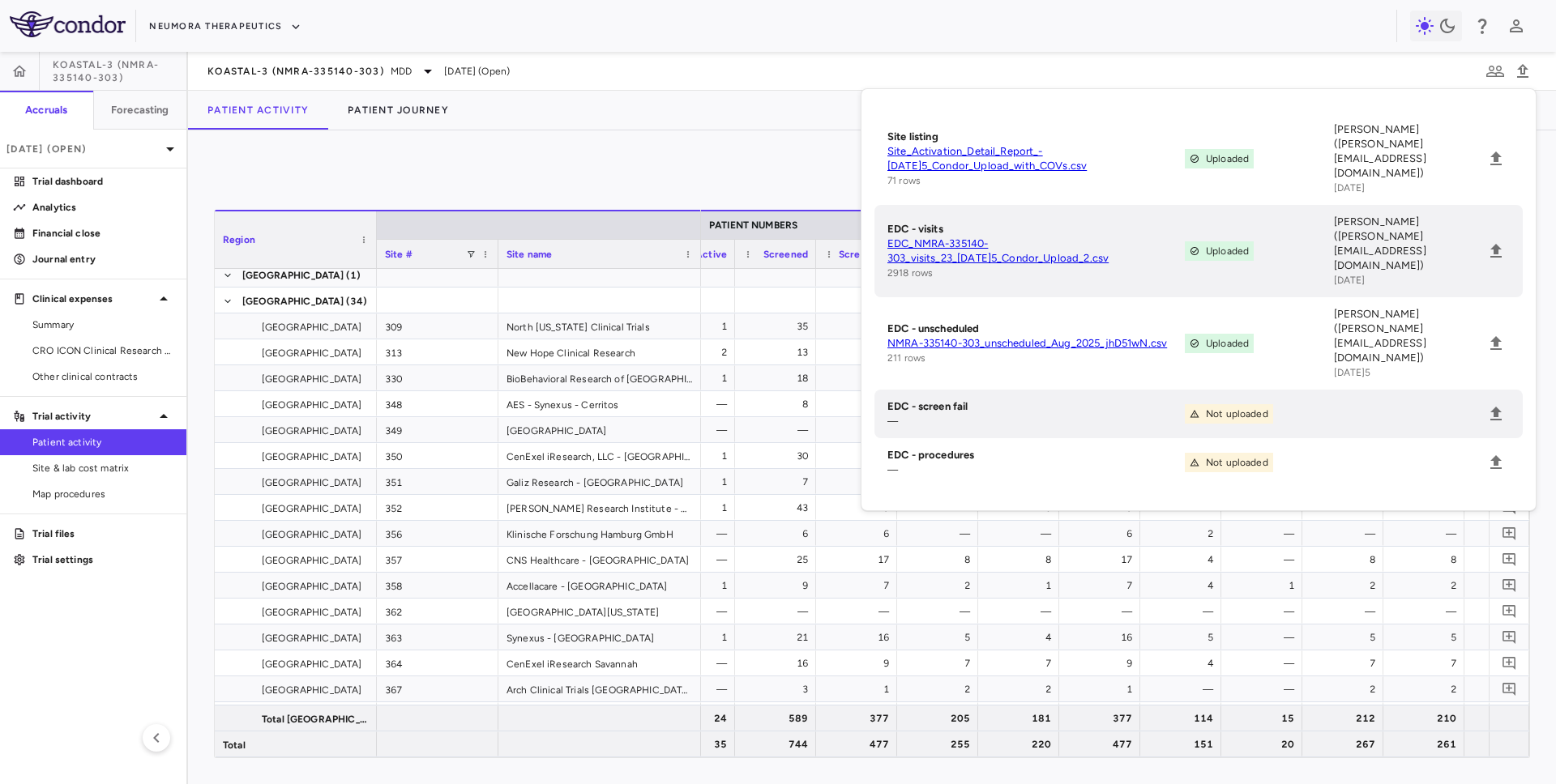
click at [975, 237] on link "EDC_NMRA-335140-303_visits_23_Jul_2025_Condor_Upload_2.csv" at bounding box center [1036, 251] width 298 height 29
click at [99, 153] on p "Jun 2025 (Open)" at bounding box center [83, 149] width 154 height 15
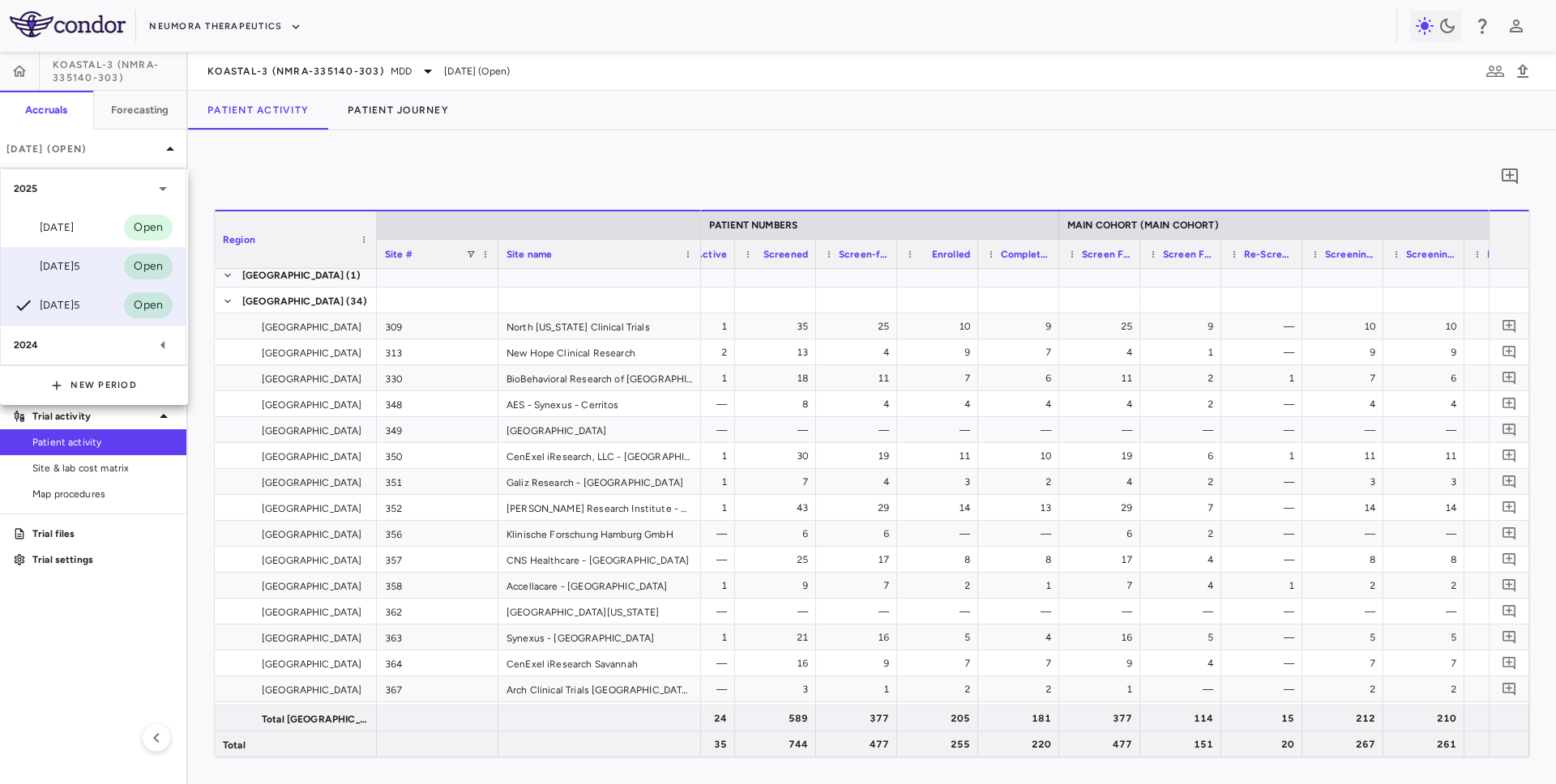
click at [92, 268] on div "Jul 2025 Open" at bounding box center [93, 266] width 185 height 39
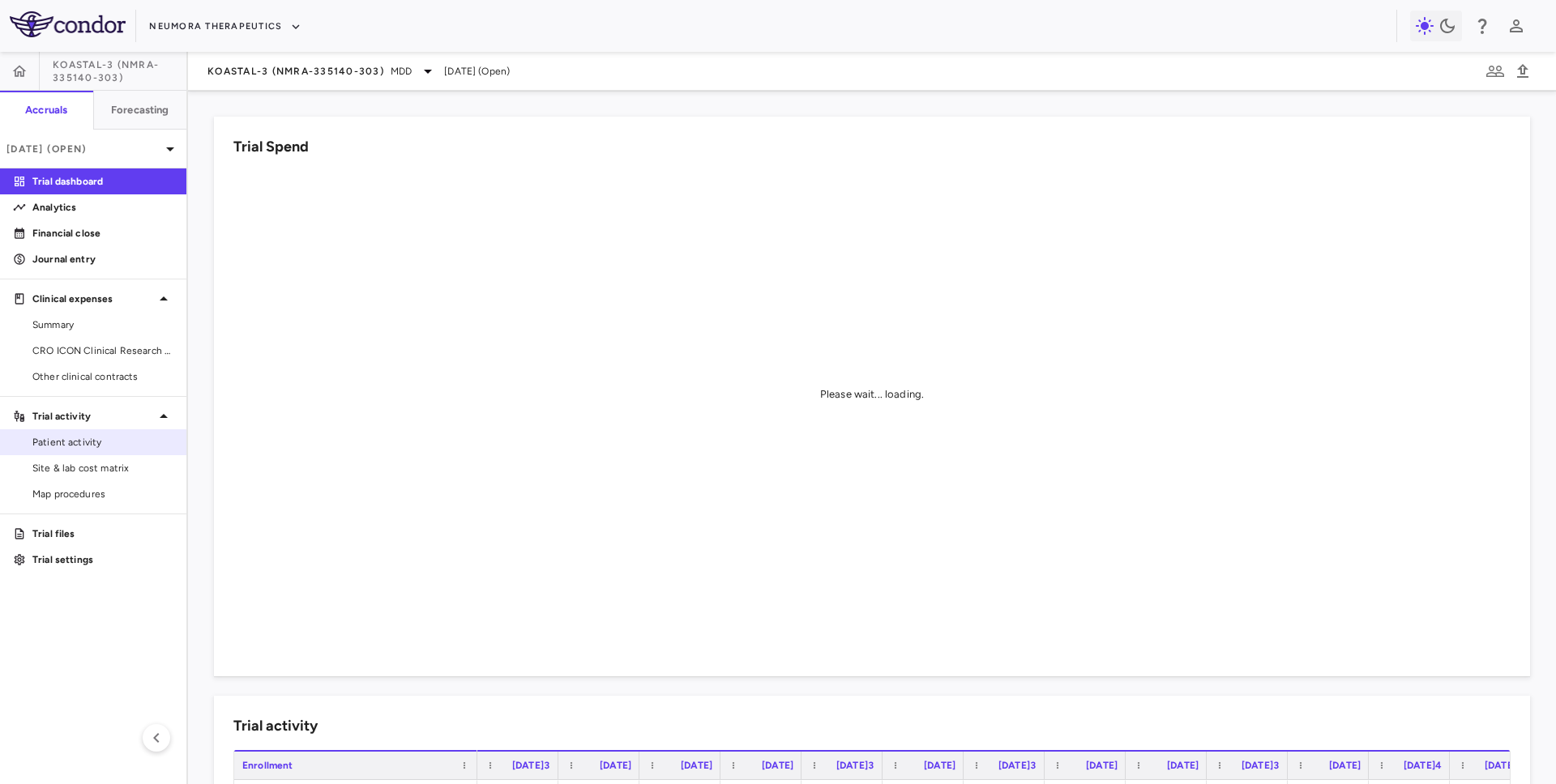
click at [86, 452] on link "Patient activity" at bounding box center [93, 442] width 187 height 25
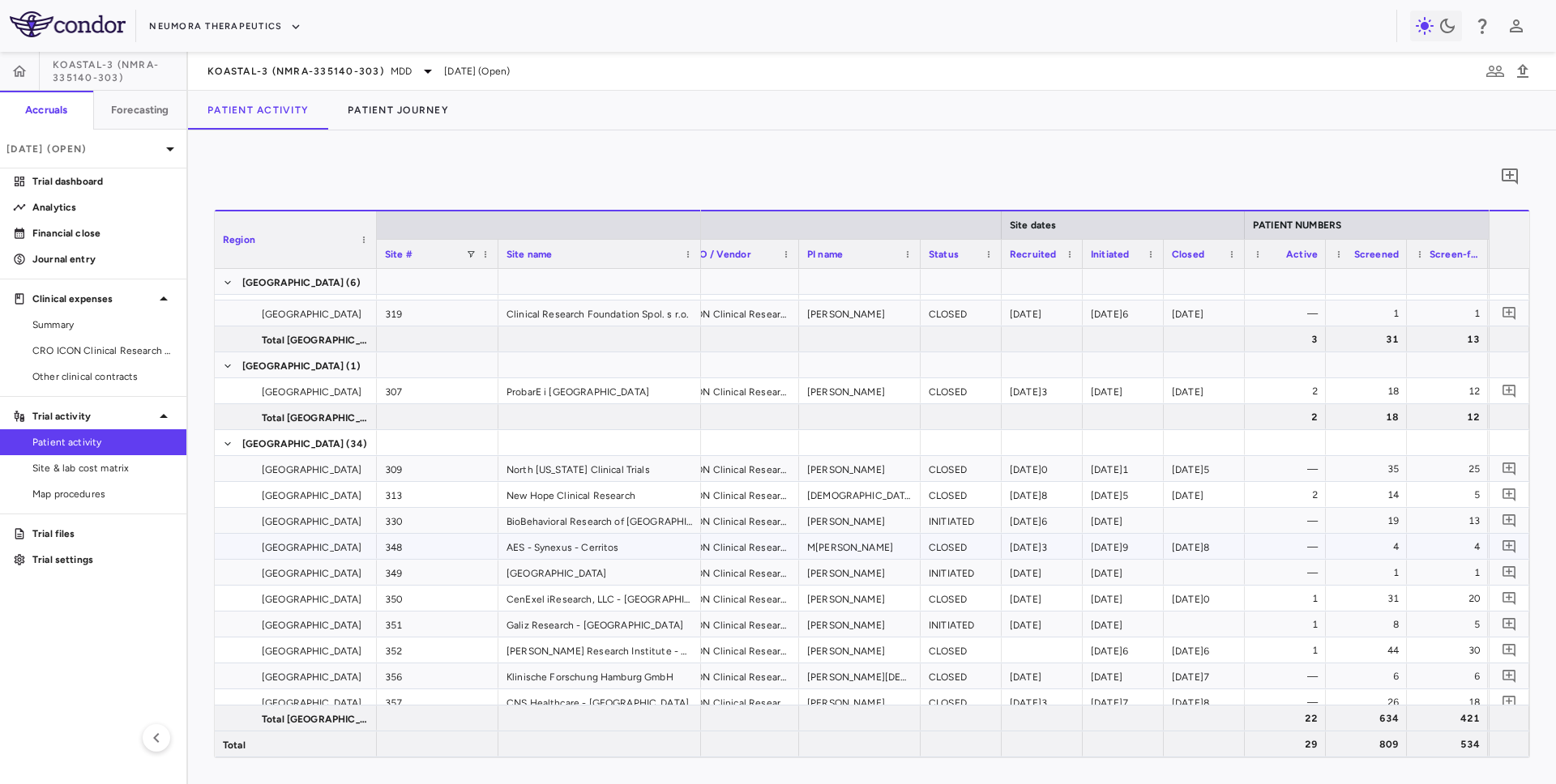
scroll to position [0, 40]
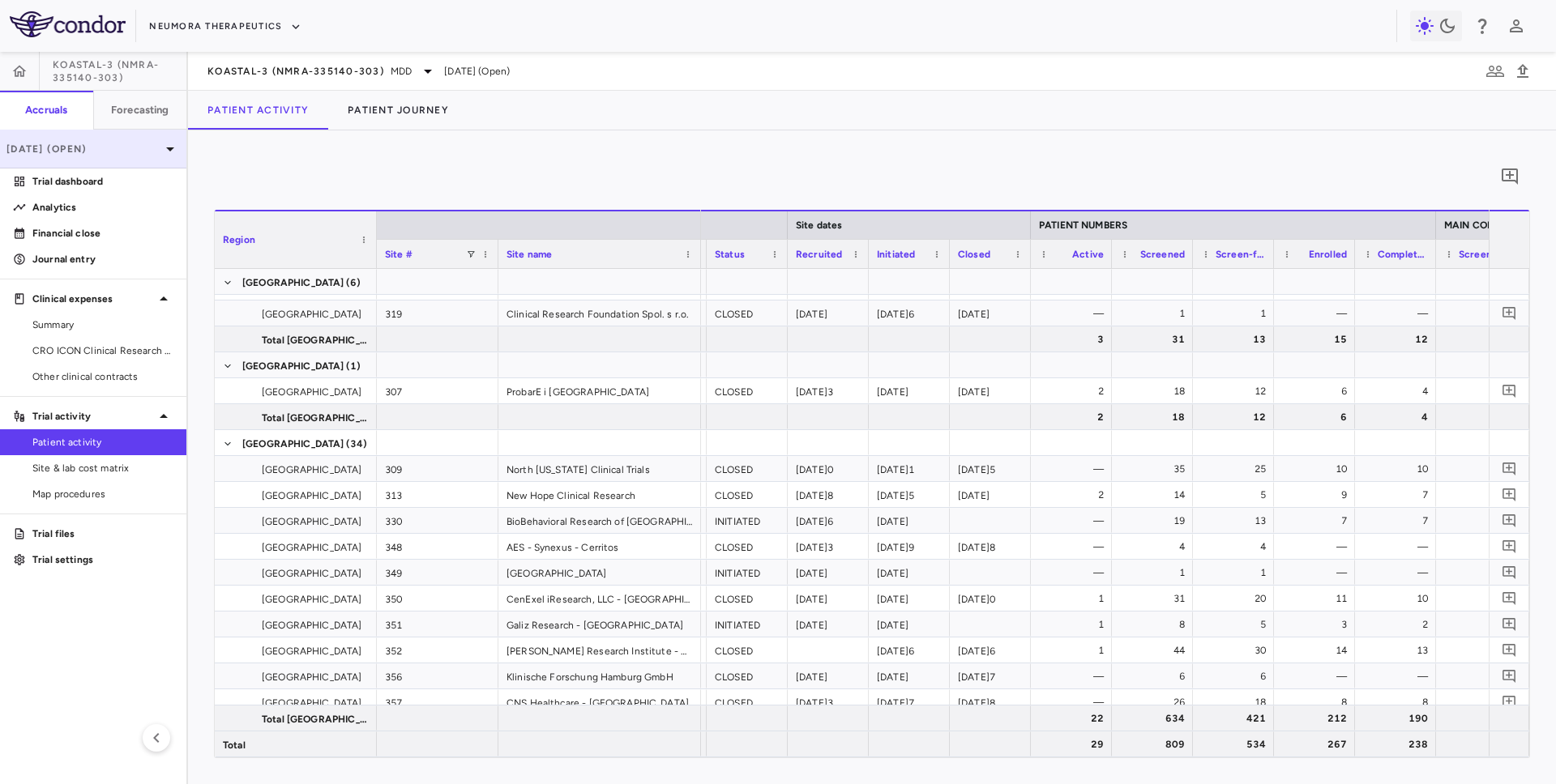
click at [143, 150] on p "Jul 2025 (Open)" at bounding box center [83, 149] width 154 height 15
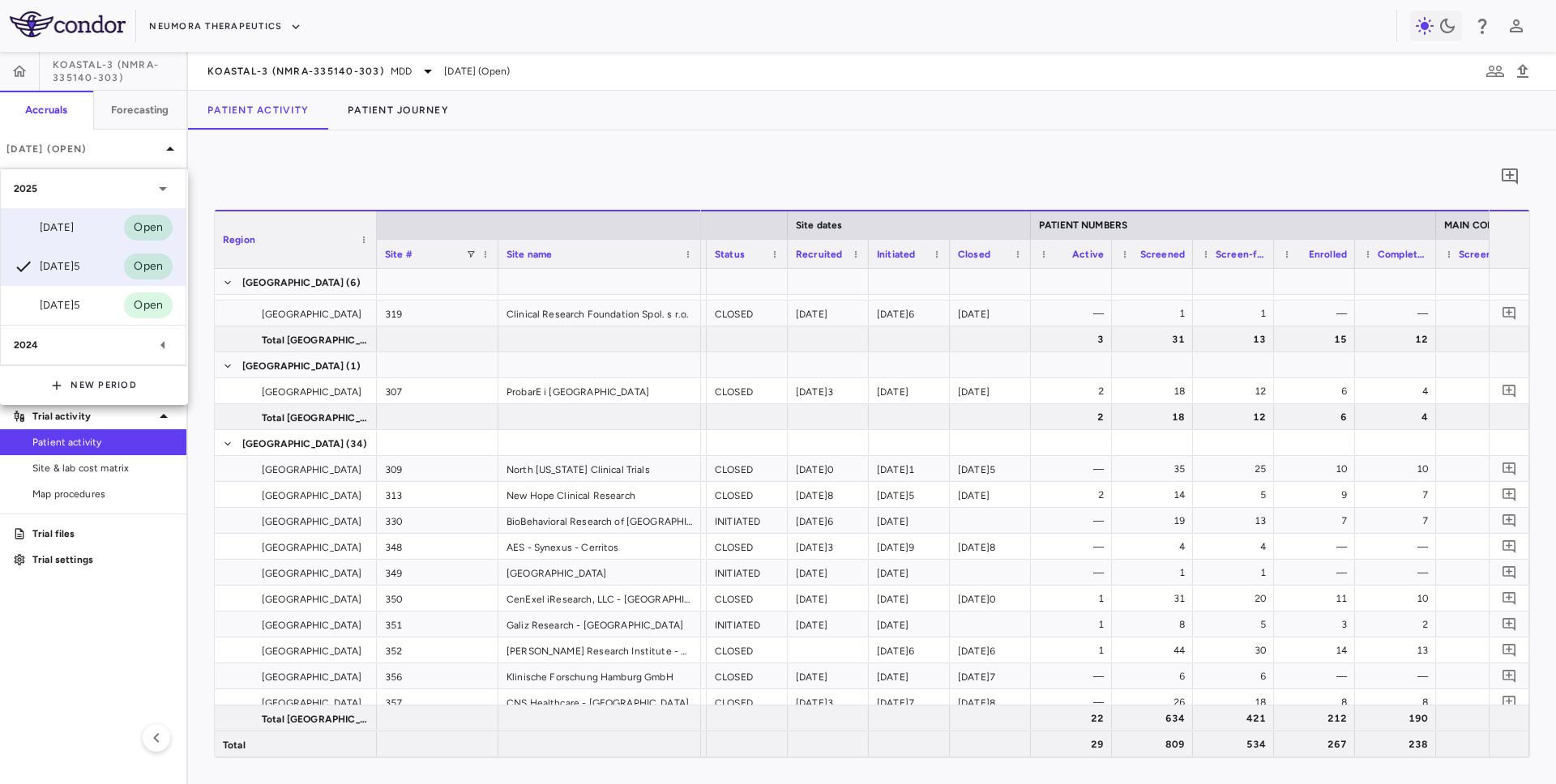
click at [94, 230] on div "Aug 2025 Open" at bounding box center [93, 228] width 185 height 39
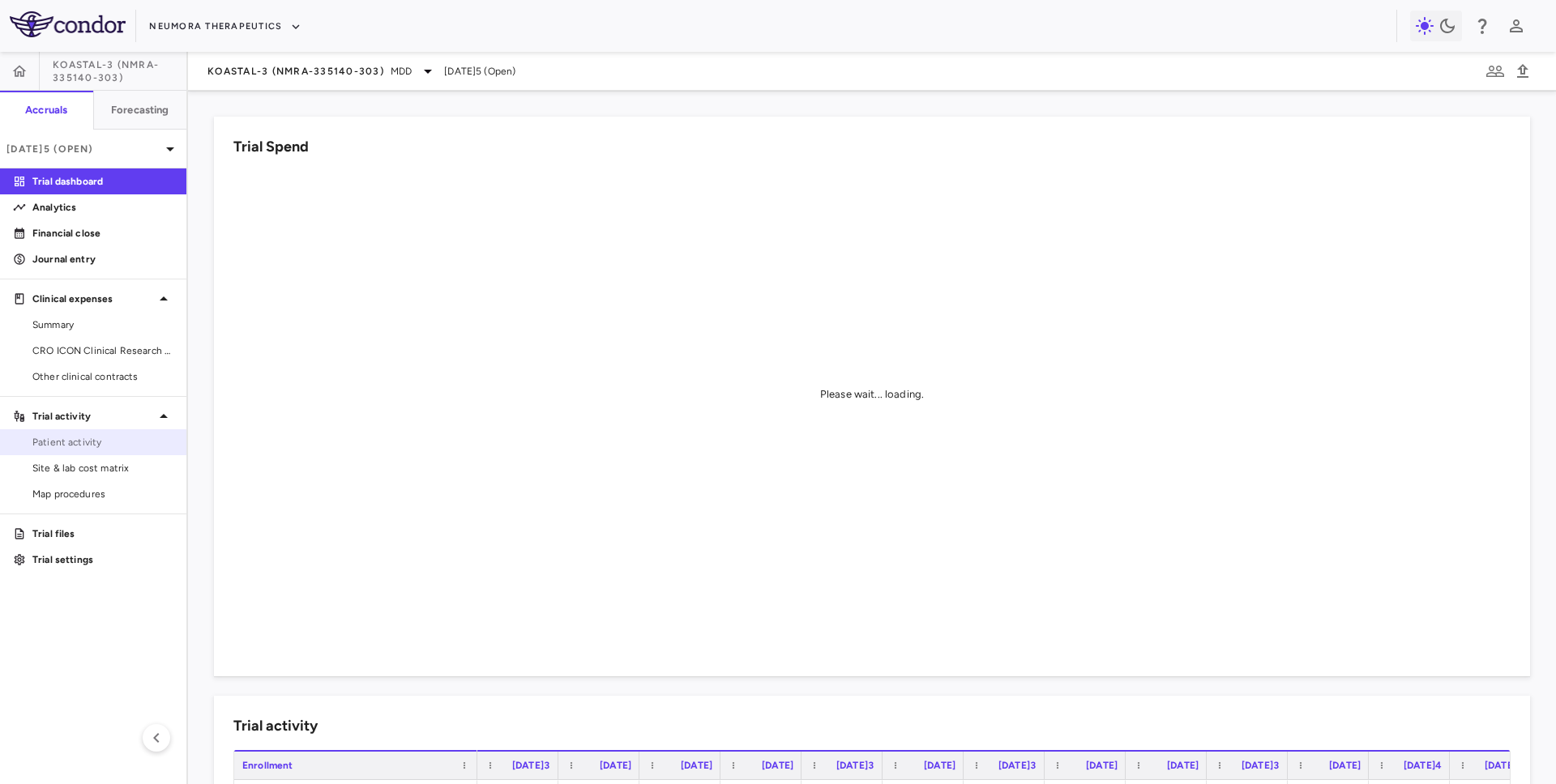
click at [89, 442] on span "Patient activity" at bounding box center [103, 443] width 141 height 15
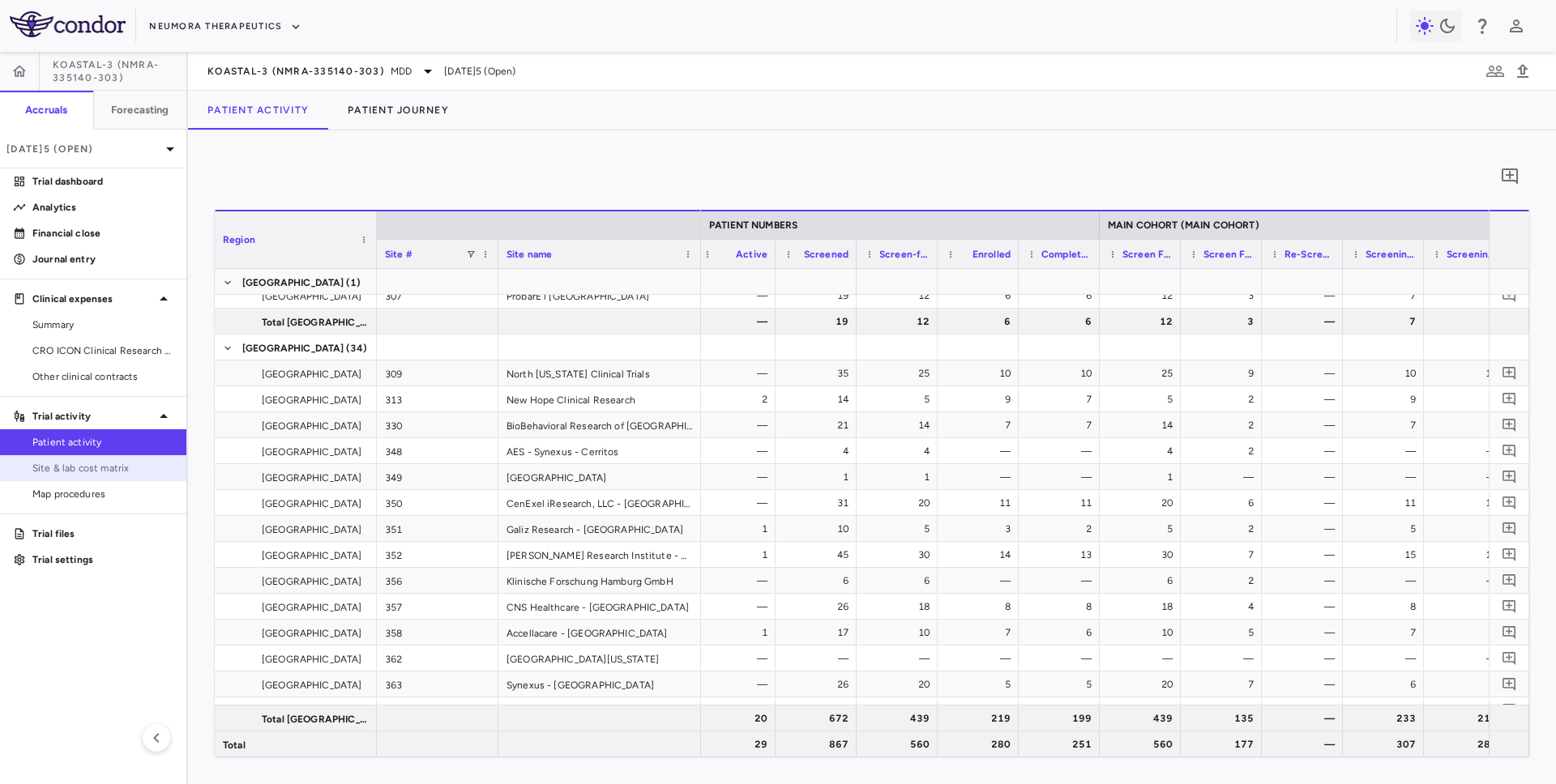
click at [127, 460] on link "Site & lab cost matrix" at bounding box center [93, 468] width 187 height 25
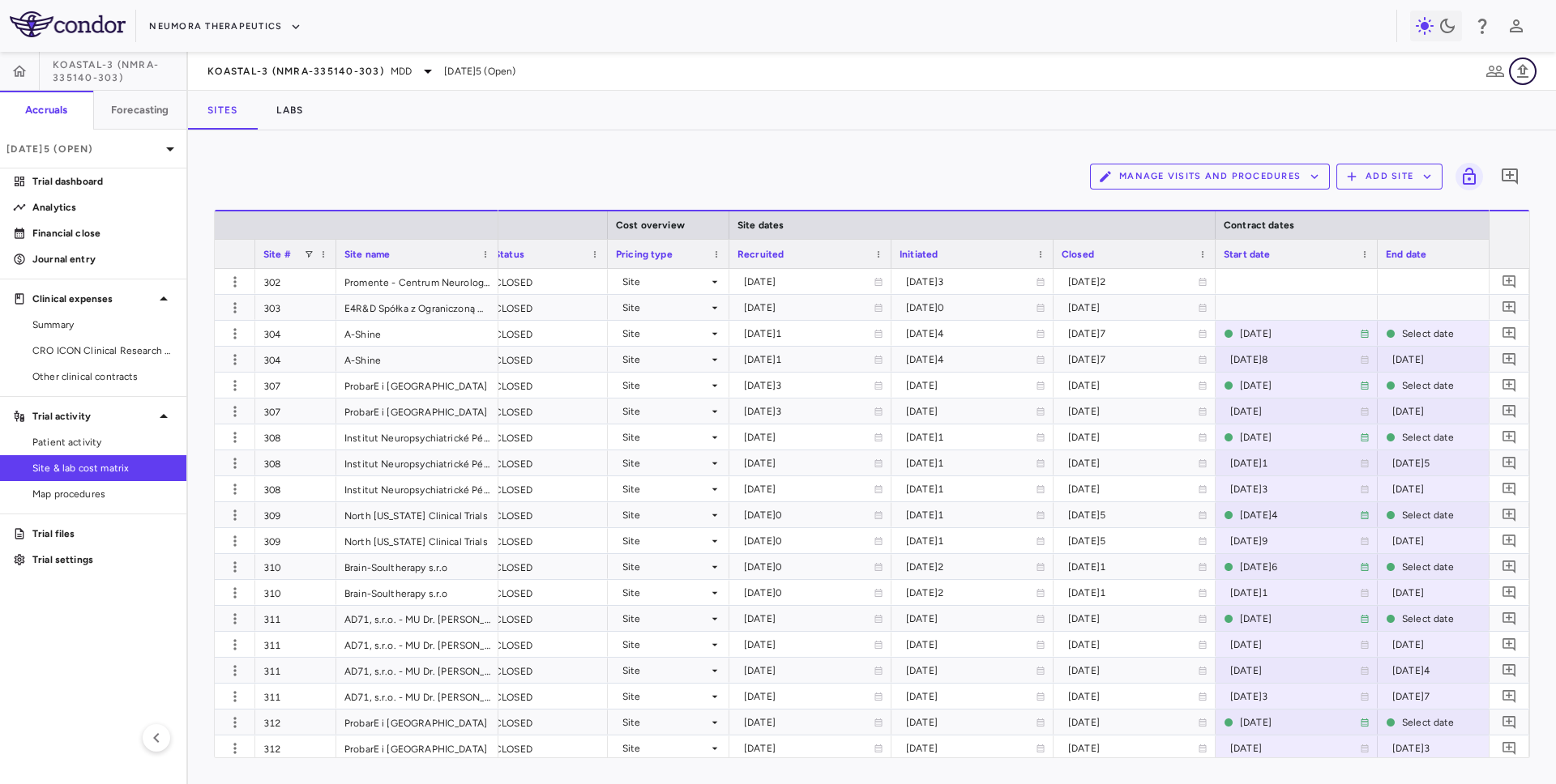
click at [1520, 71] on icon "button" at bounding box center [1523, 70] width 11 height 14
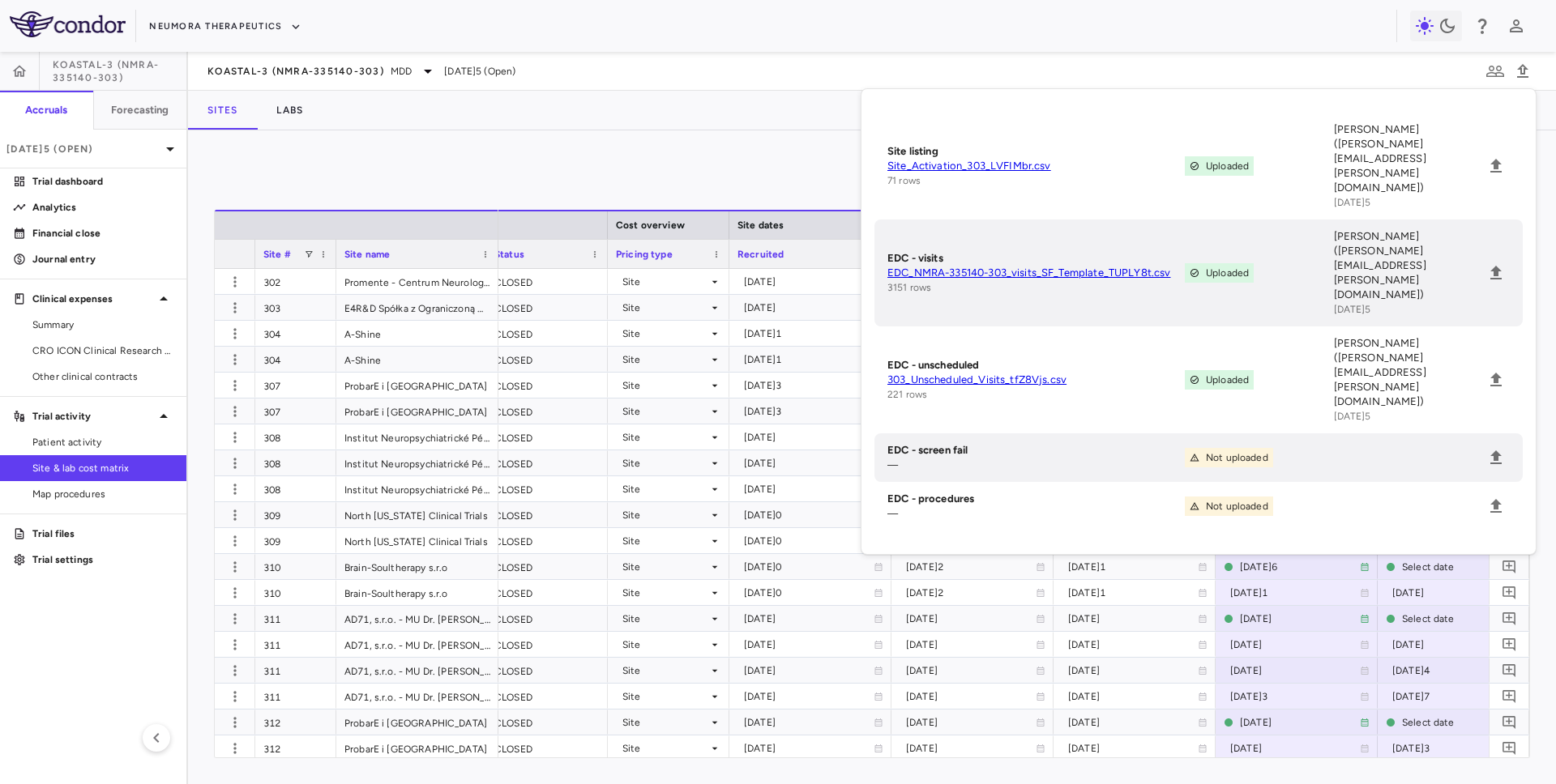
click at [588, 149] on div "Manage Visits and Procedures Add Site 0 Drag here to set row groups Drag here t…" at bounding box center [872, 457] width 1368 height 654
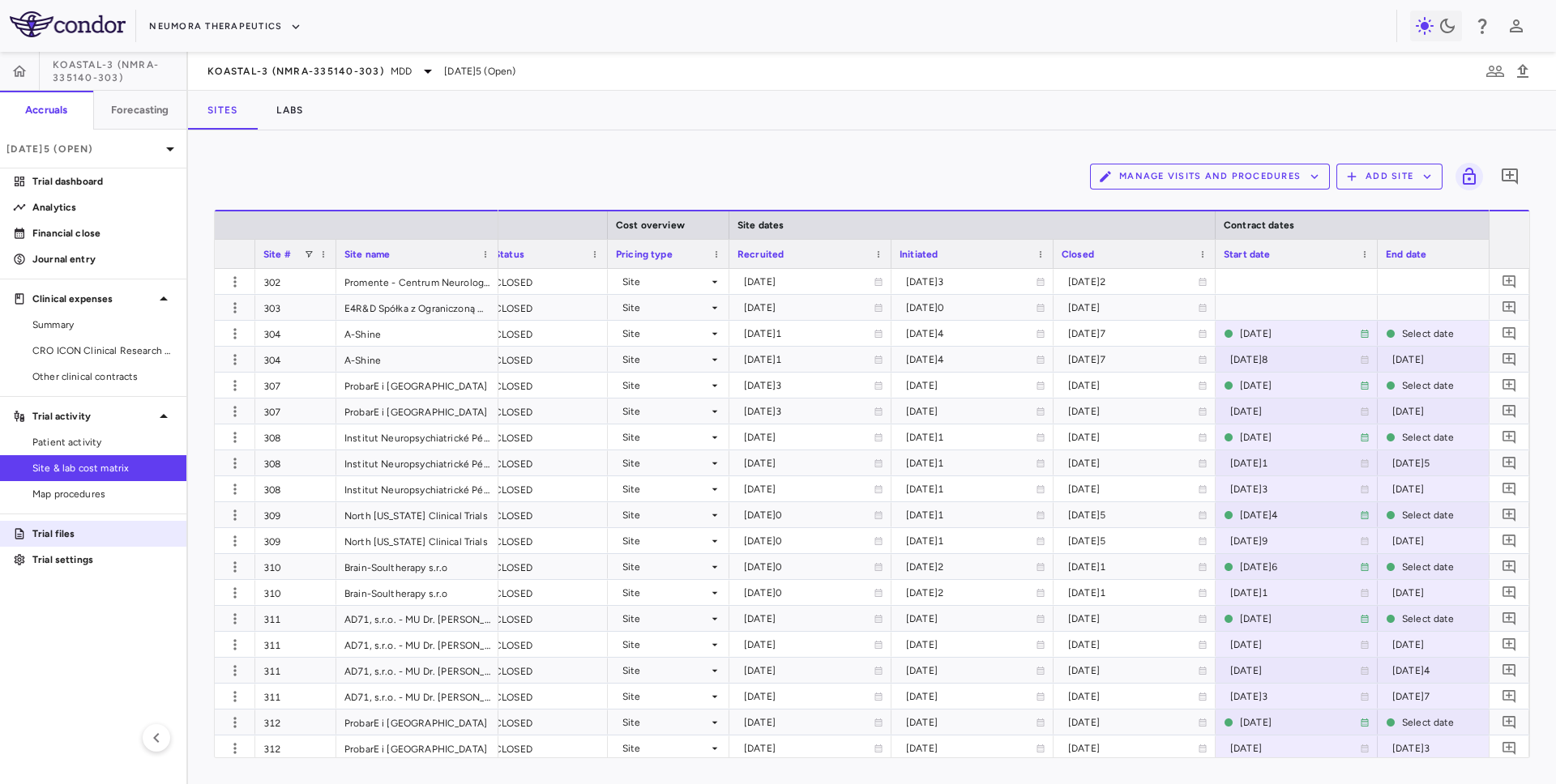
click at [56, 533] on p "Trial files" at bounding box center [103, 534] width 141 height 15
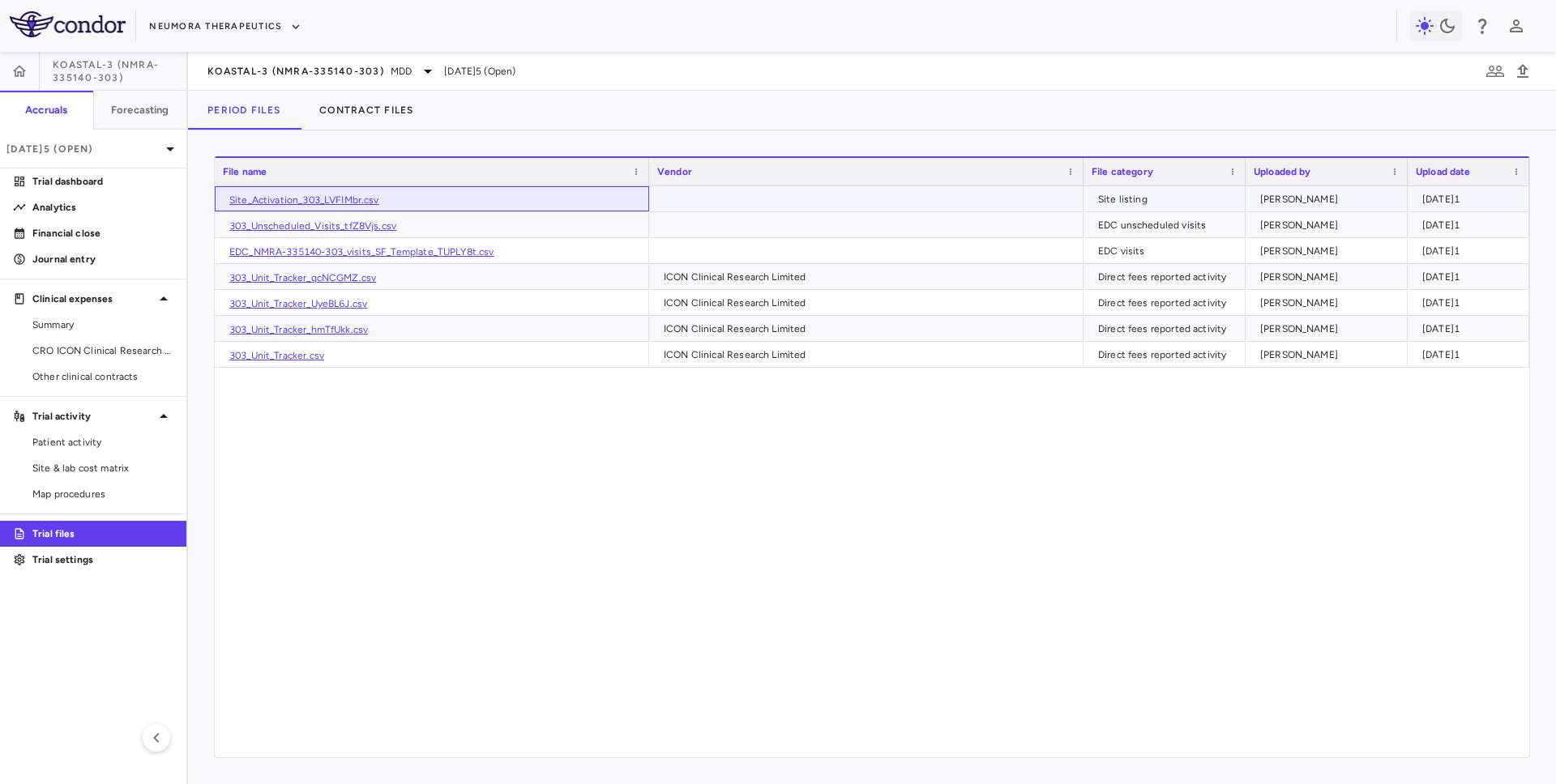
click at [342, 202] on link "Site_Activation_303_LVFIMbr.csv" at bounding box center [304, 200] width 150 height 11
click at [333, 252] on link "EDC_NMRA-335140-303_visits_SF_Template_TUPLY8t.csv" at bounding box center [362, 251] width 265 height 11
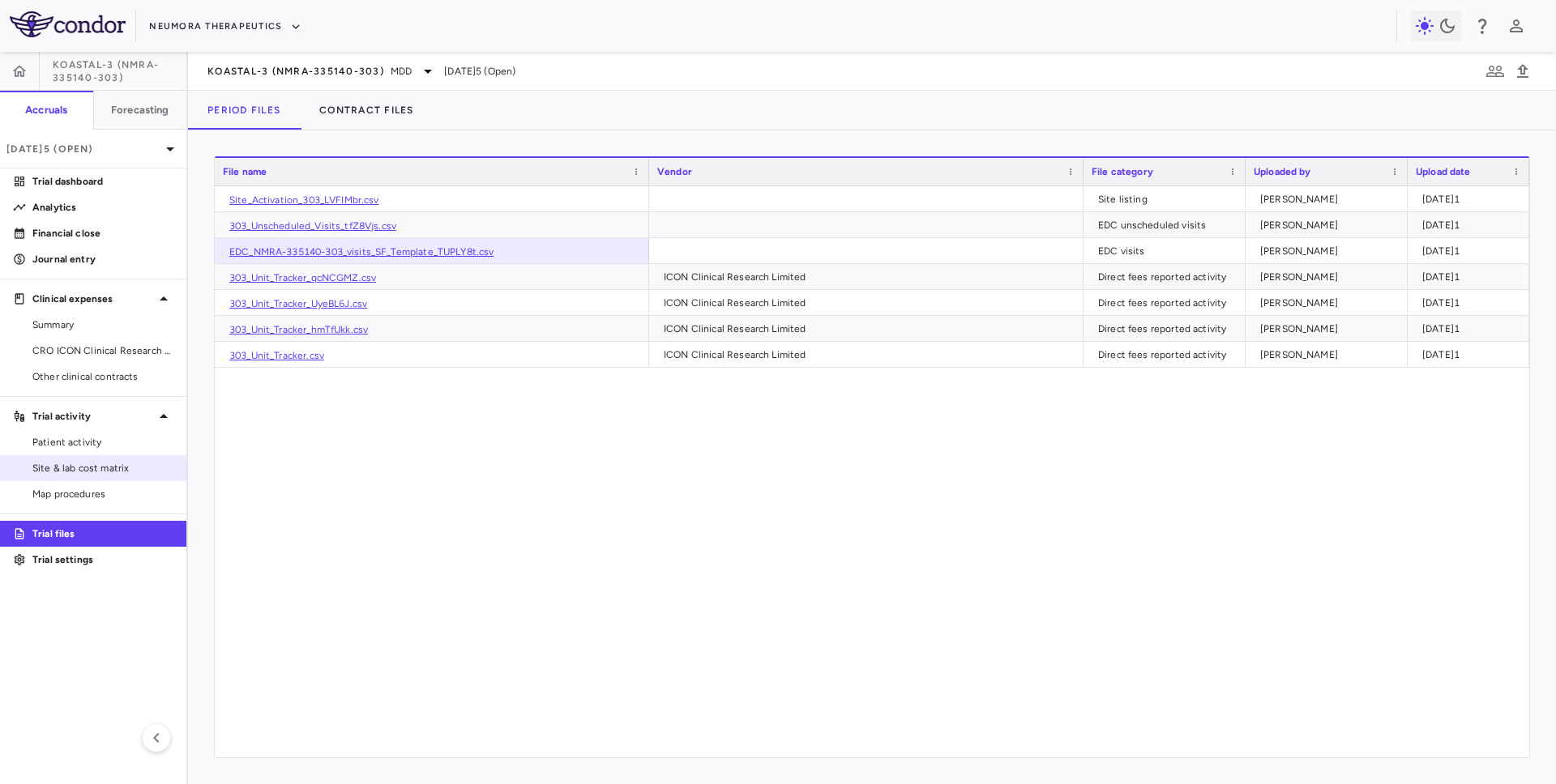
click at [120, 463] on span "Site & lab cost matrix" at bounding box center [103, 468] width 141 height 15
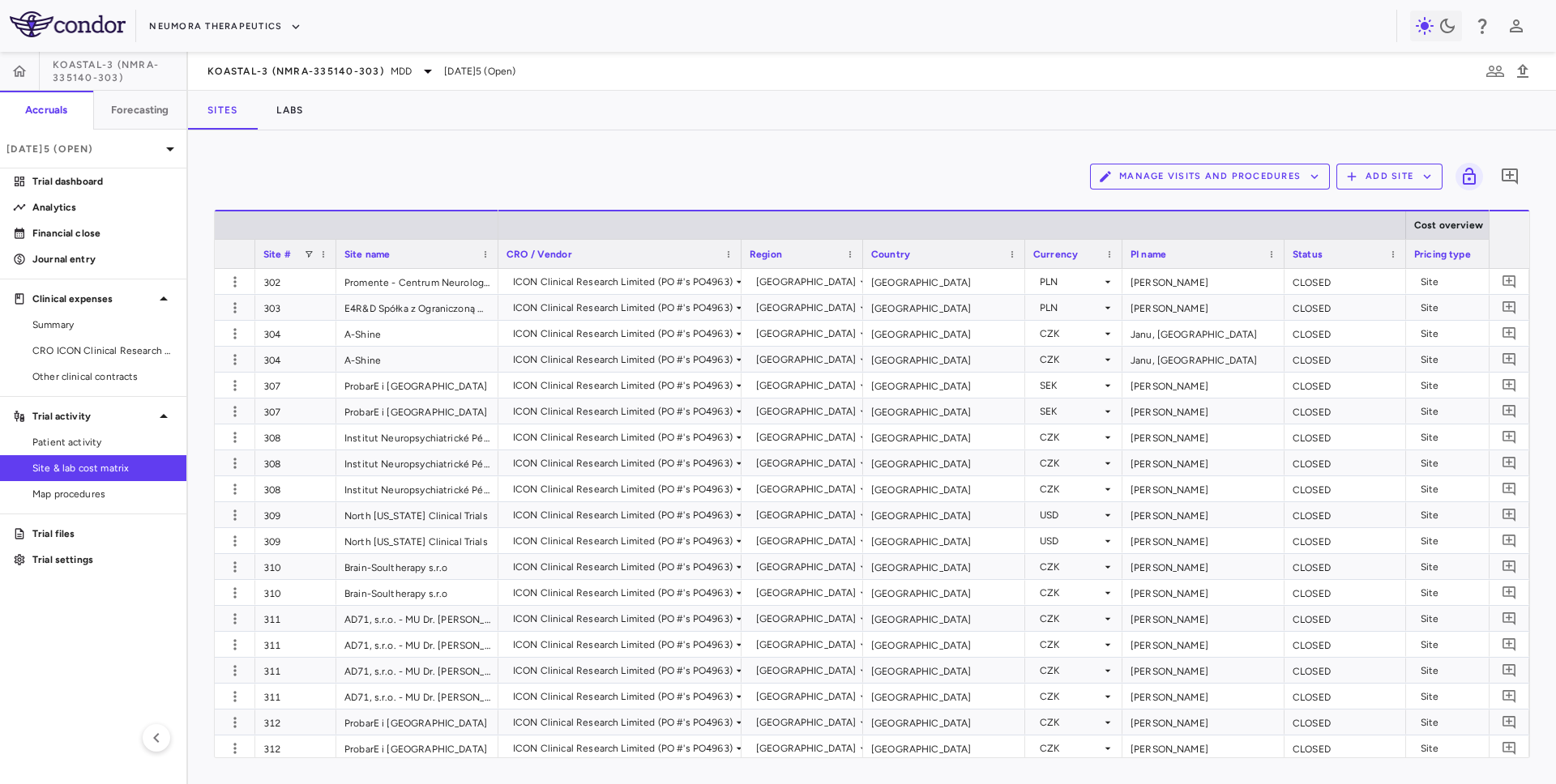
click at [393, 85] on div "KOASTAL-3 (NMRA-335140-303) MDD Aug 2025 (Open)" at bounding box center [872, 71] width 1368 height 39
click at [394, 75] on span "MDD" at bounding box center [401, 71] width 21 height 15
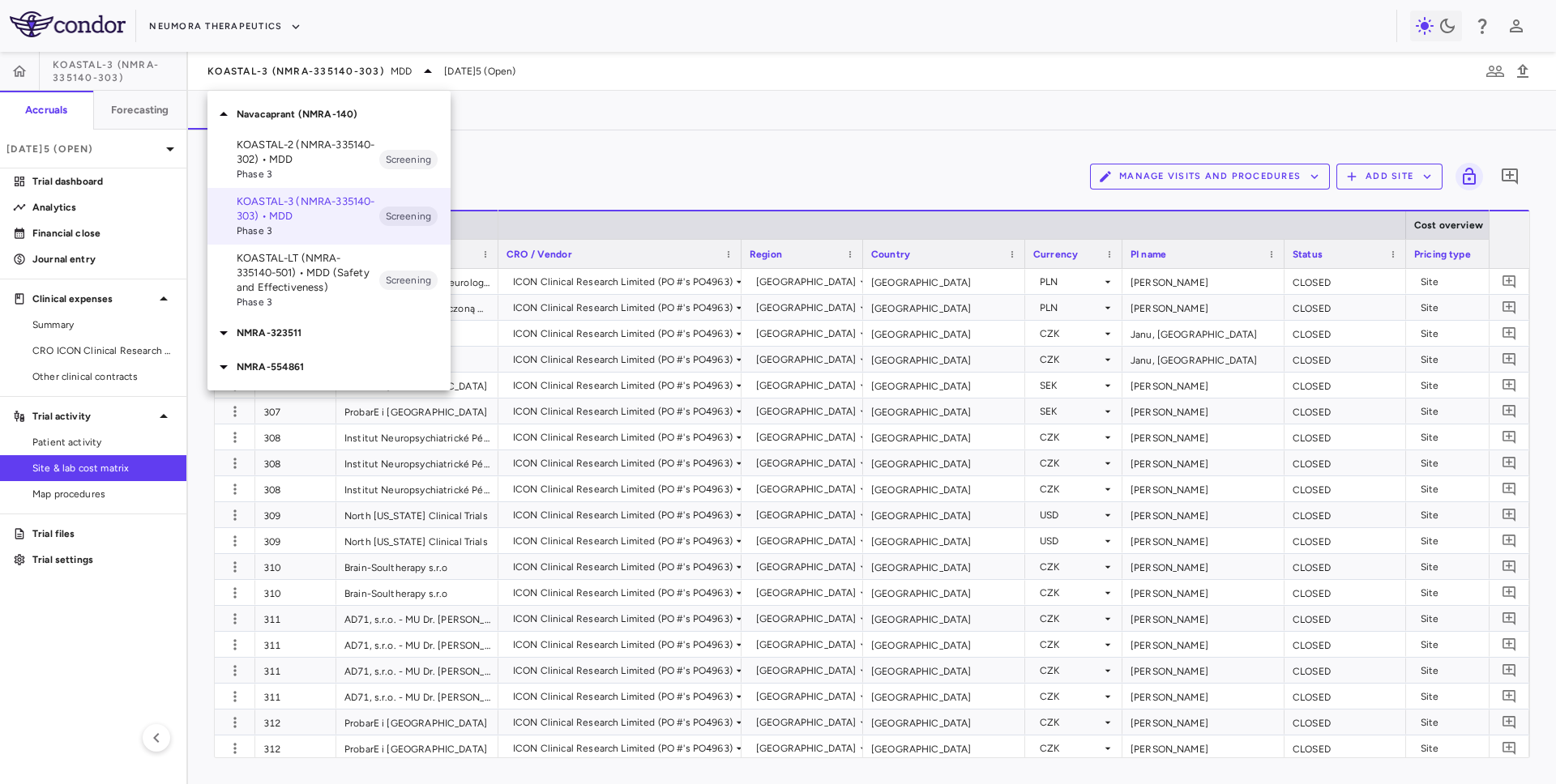
click at [338, 157] on p "KOASTAL-2 (NMRA-335140-302) • MDD" at bounding box center [308, 152] width 143 height 29
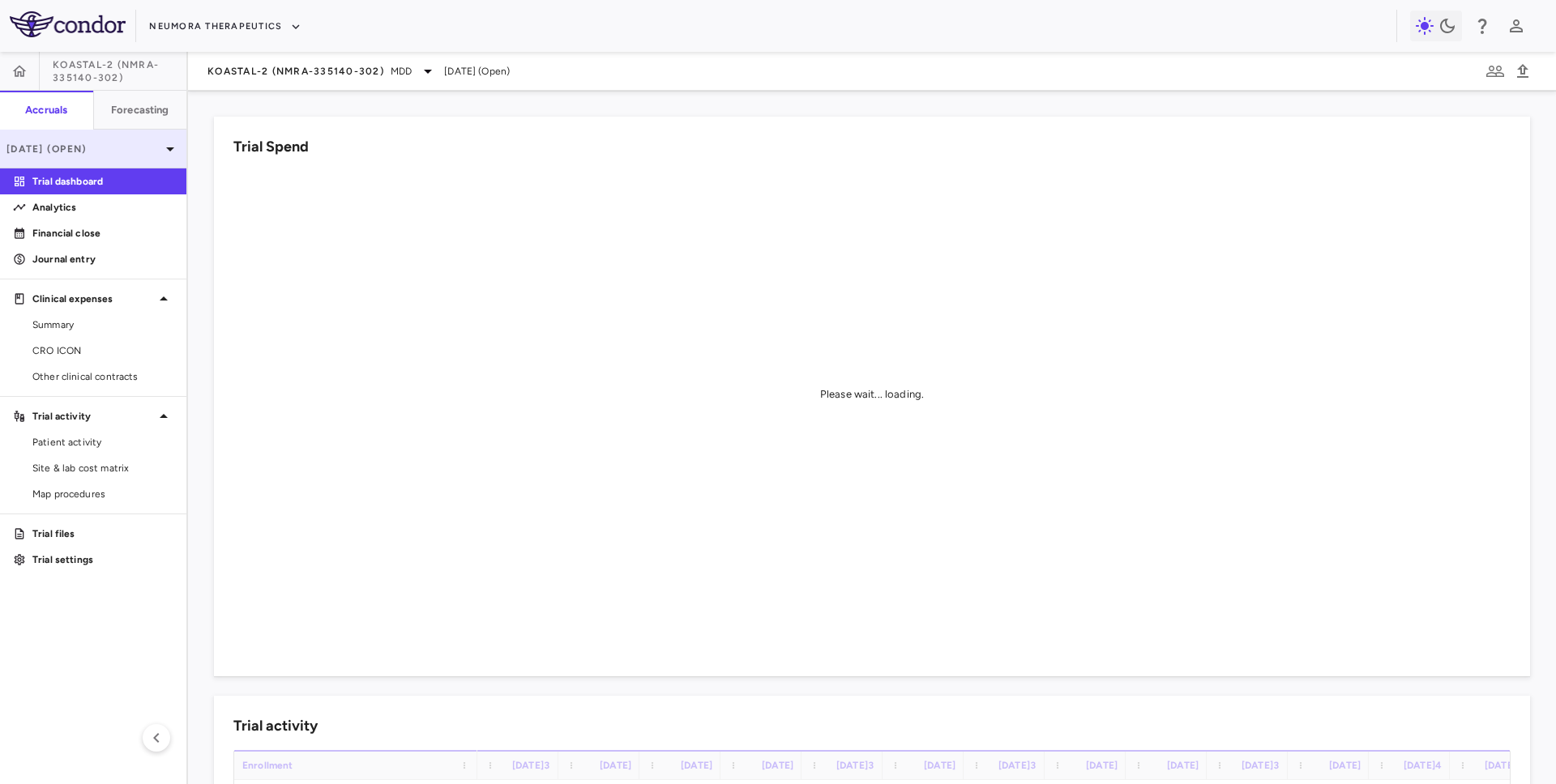
click at [97, 152] on p "Jun 2025 (Open)" at bounding box center [83, 149] width 154 height 15
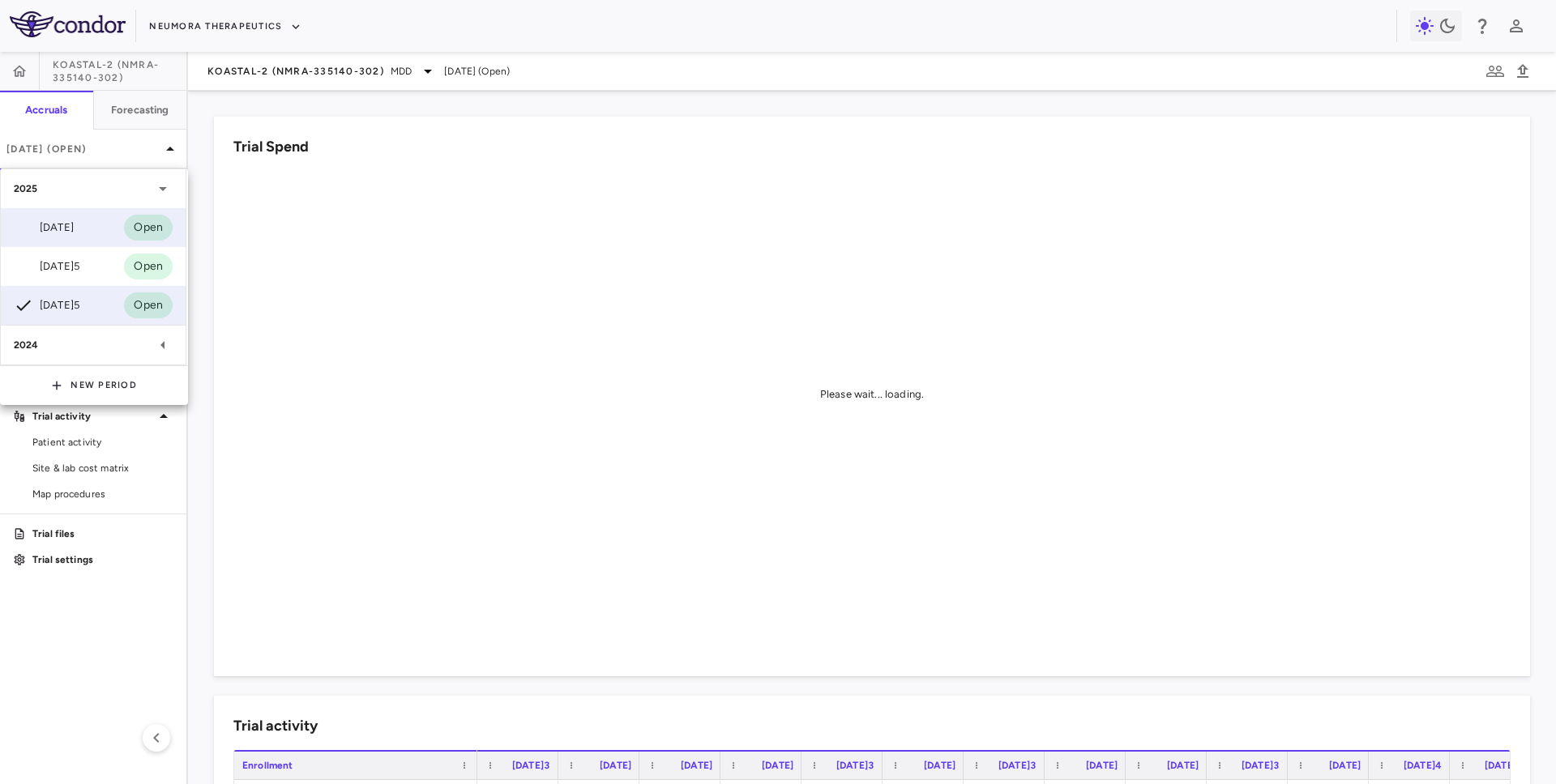
click at [67, 224] on div "Aug 2025" at bounding box center [44, 227] width 60 height 19
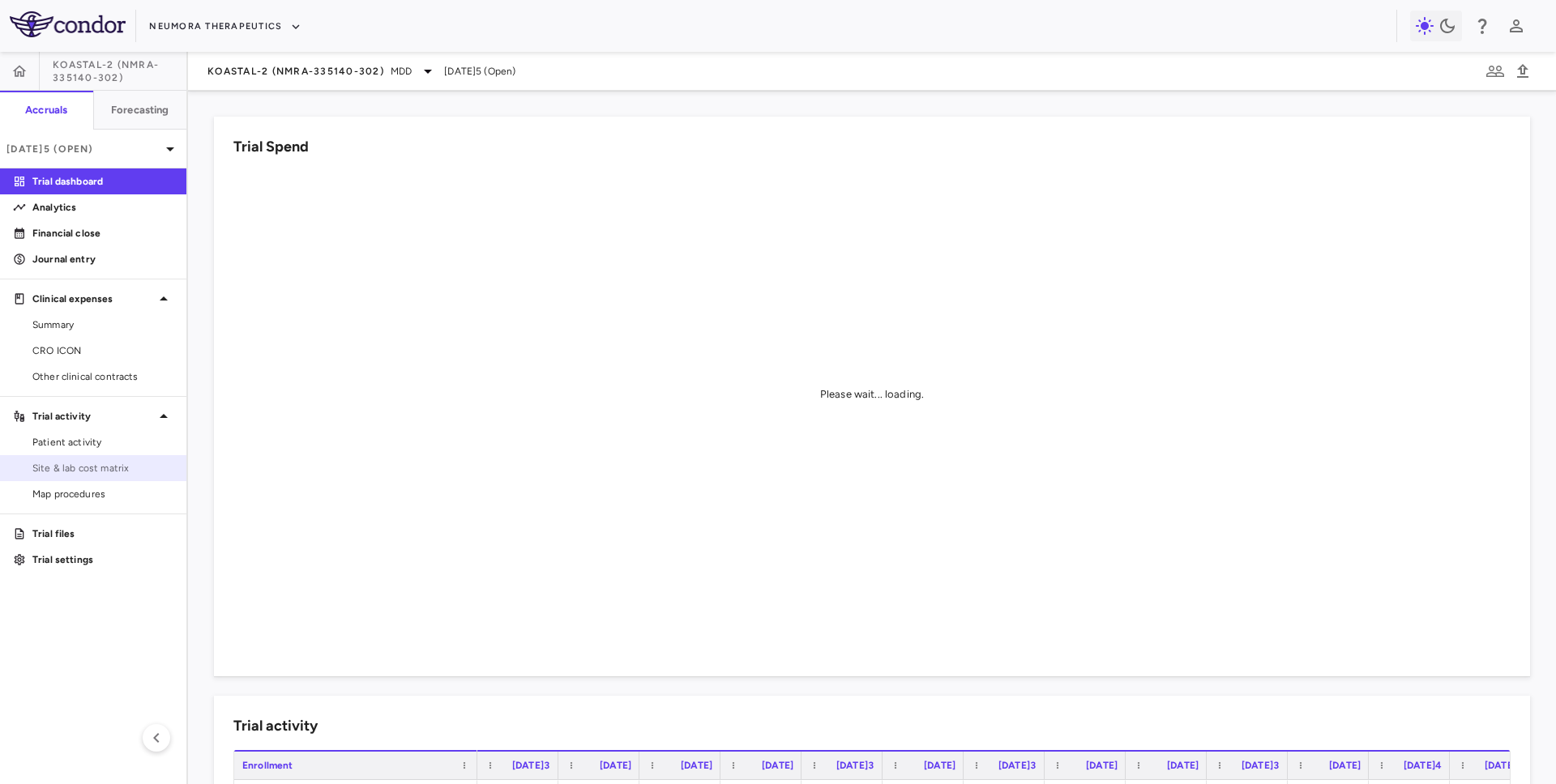
click at [119, 462] on span "Site & lab cost matrix" at bounding box center [103, 468] width 141 height 15
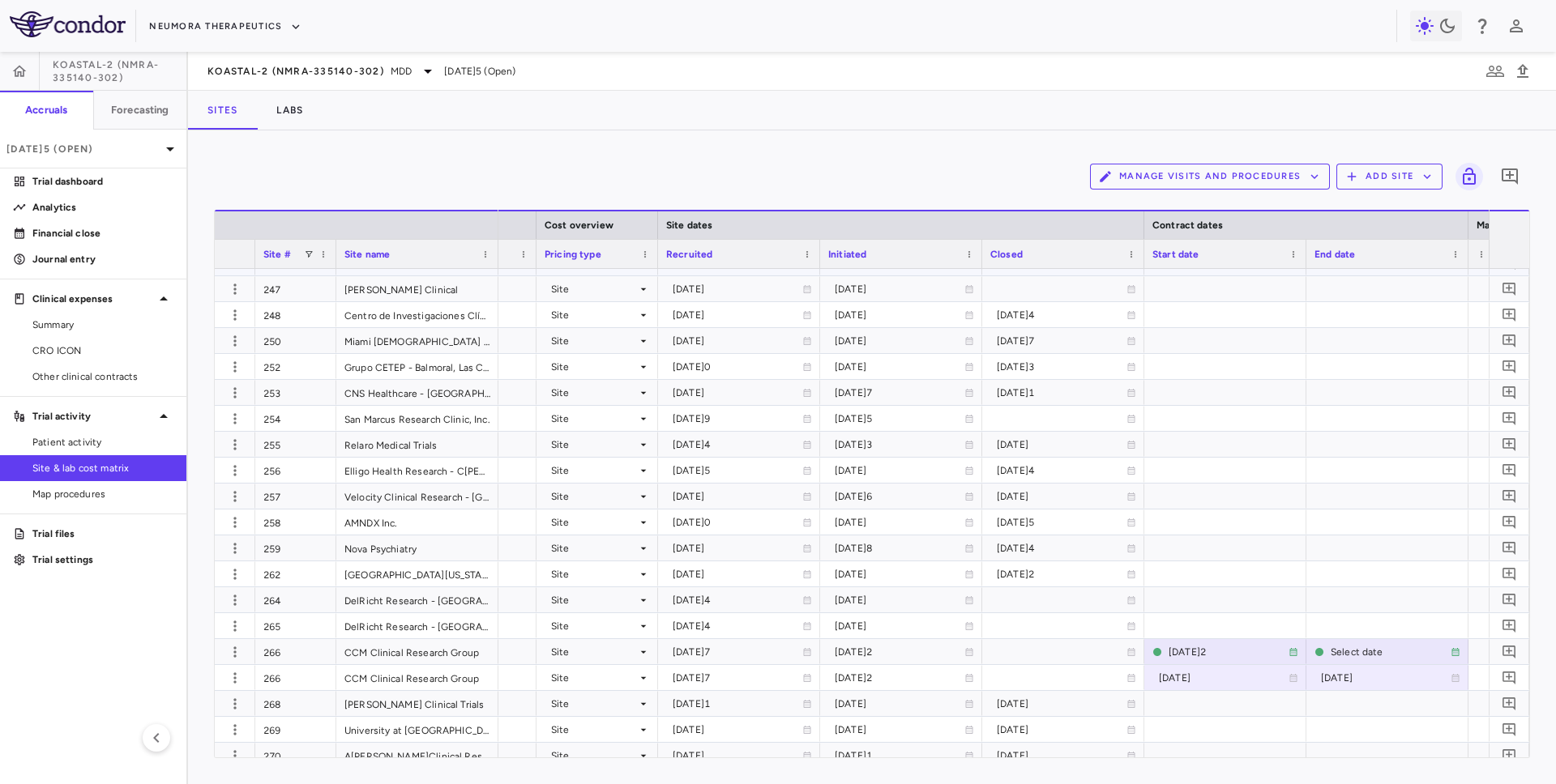
scroll to position [1436, 0]
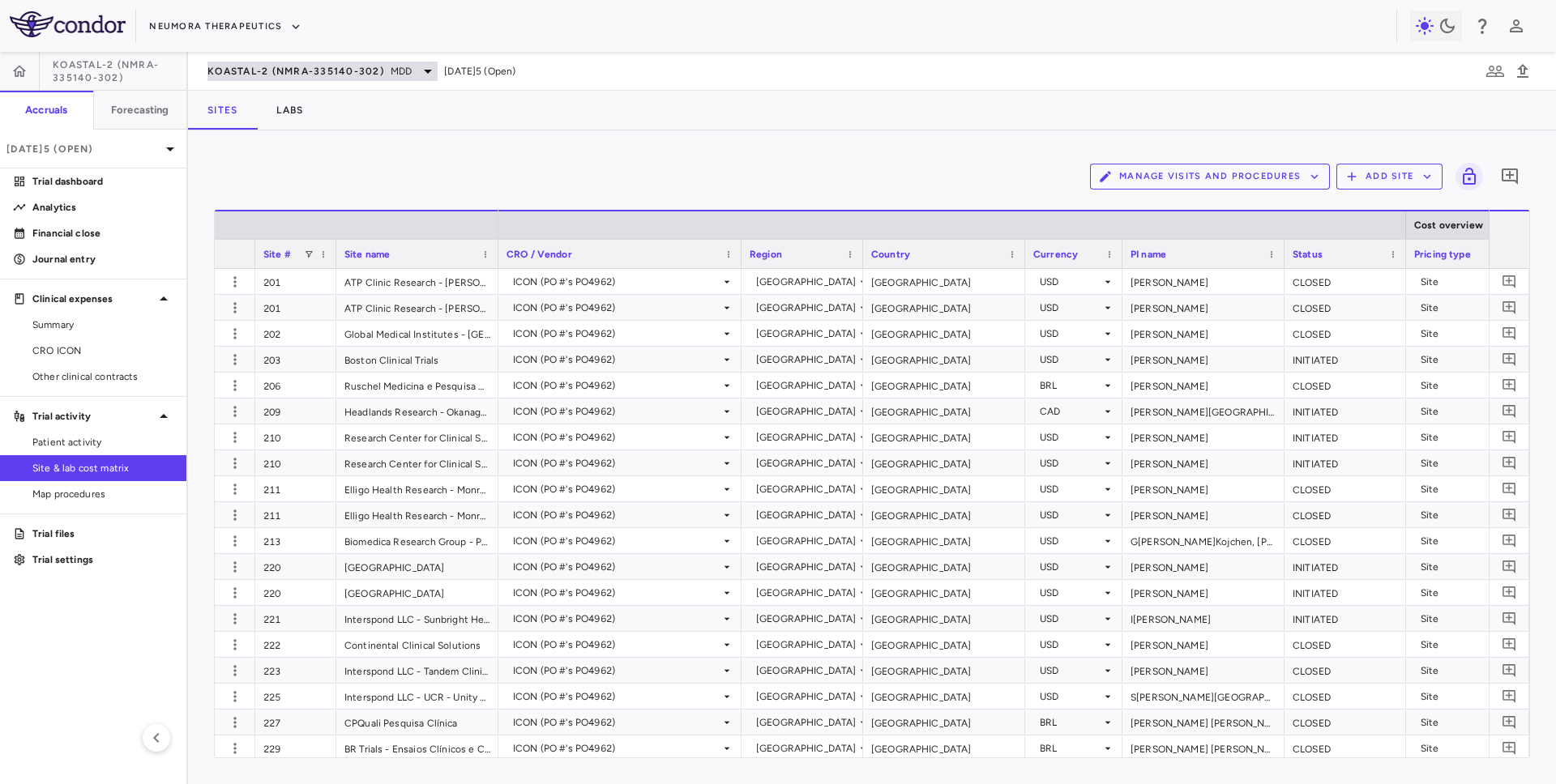
click at [340, 66] on span "KOASTAL-2 (NMRA-335140-302)" at bounding box center [296, 71] width 177 height 13
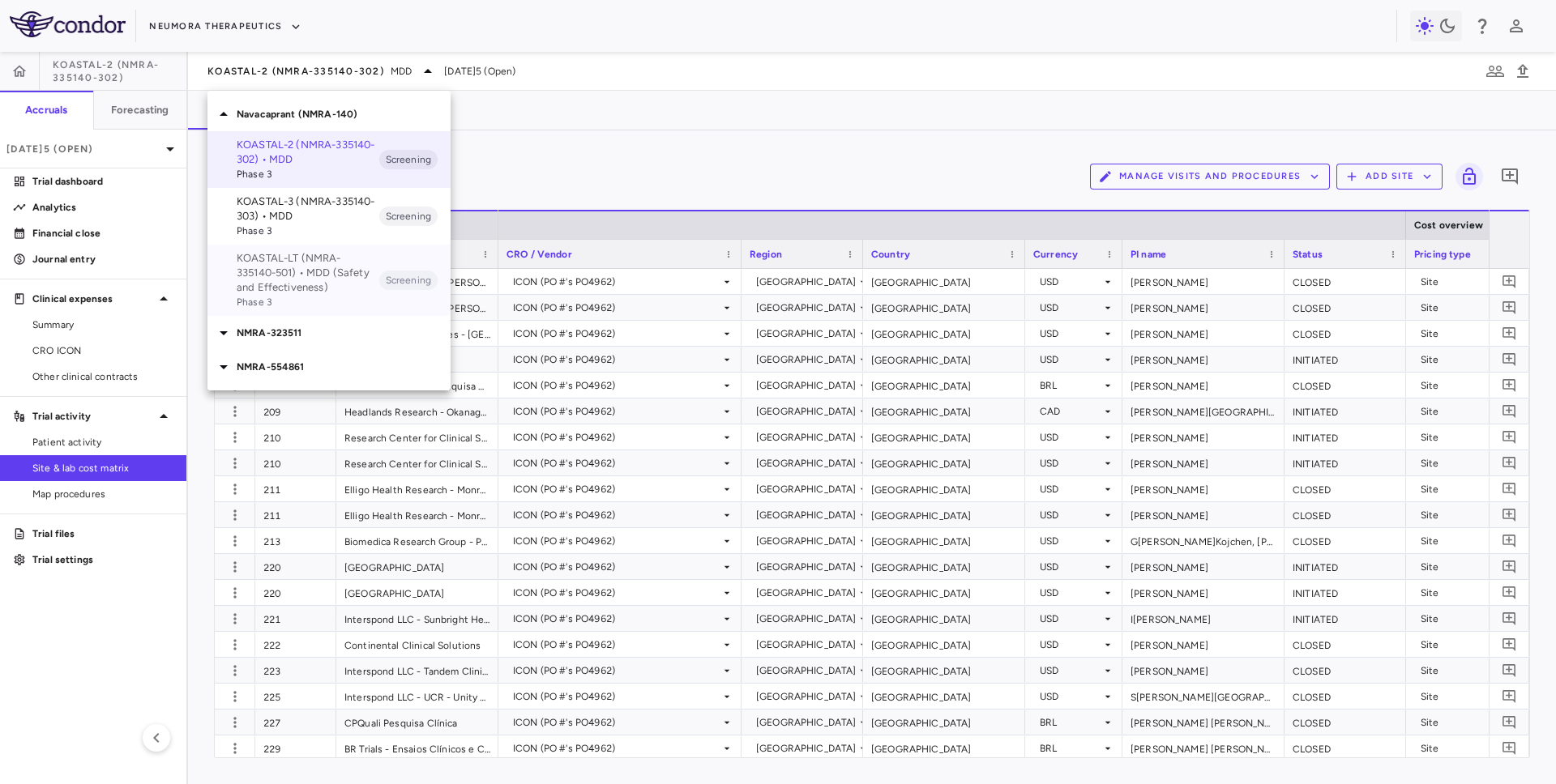
click at [305, 288] on p "KOASTAL-LT (NMRA-335140-501) • MDD (Safety and Effectiveness)" at bounding box center [308, 273] width 143 height 44
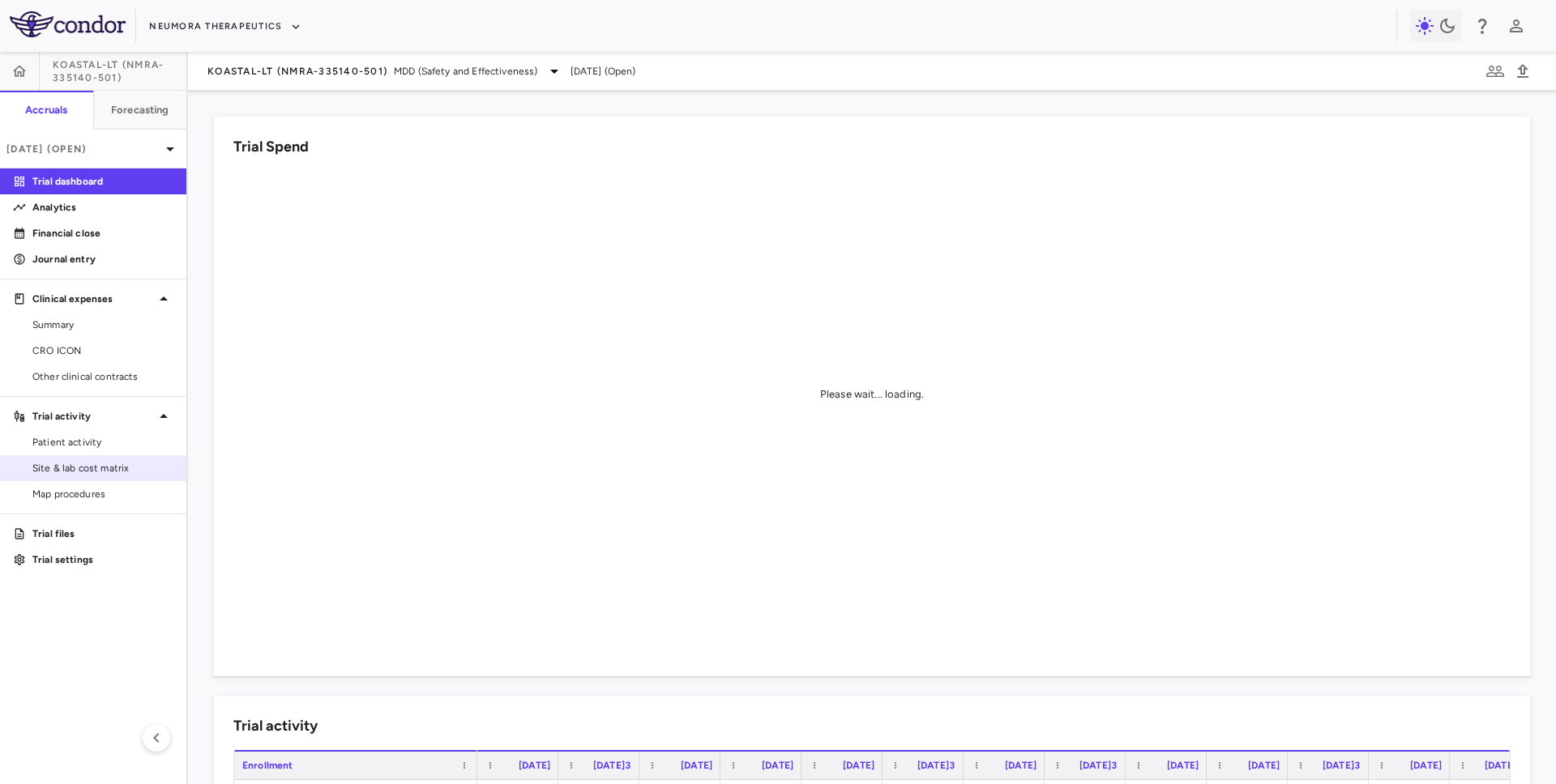
click at [85, 473] on span "Site & lab cost matrix" at bounding box center [103, 468] width 141 height 15
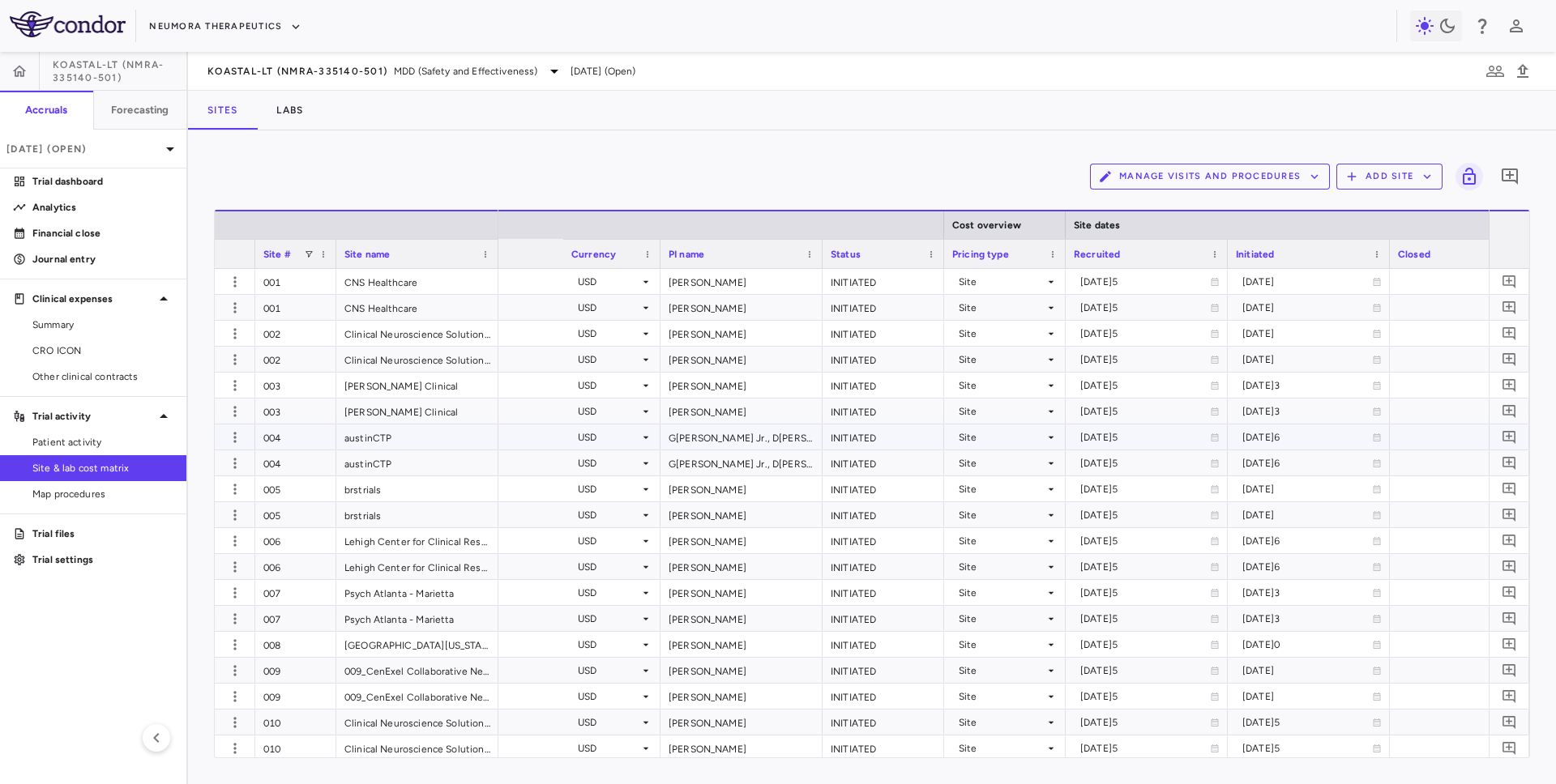
scroll to position [0, 727]
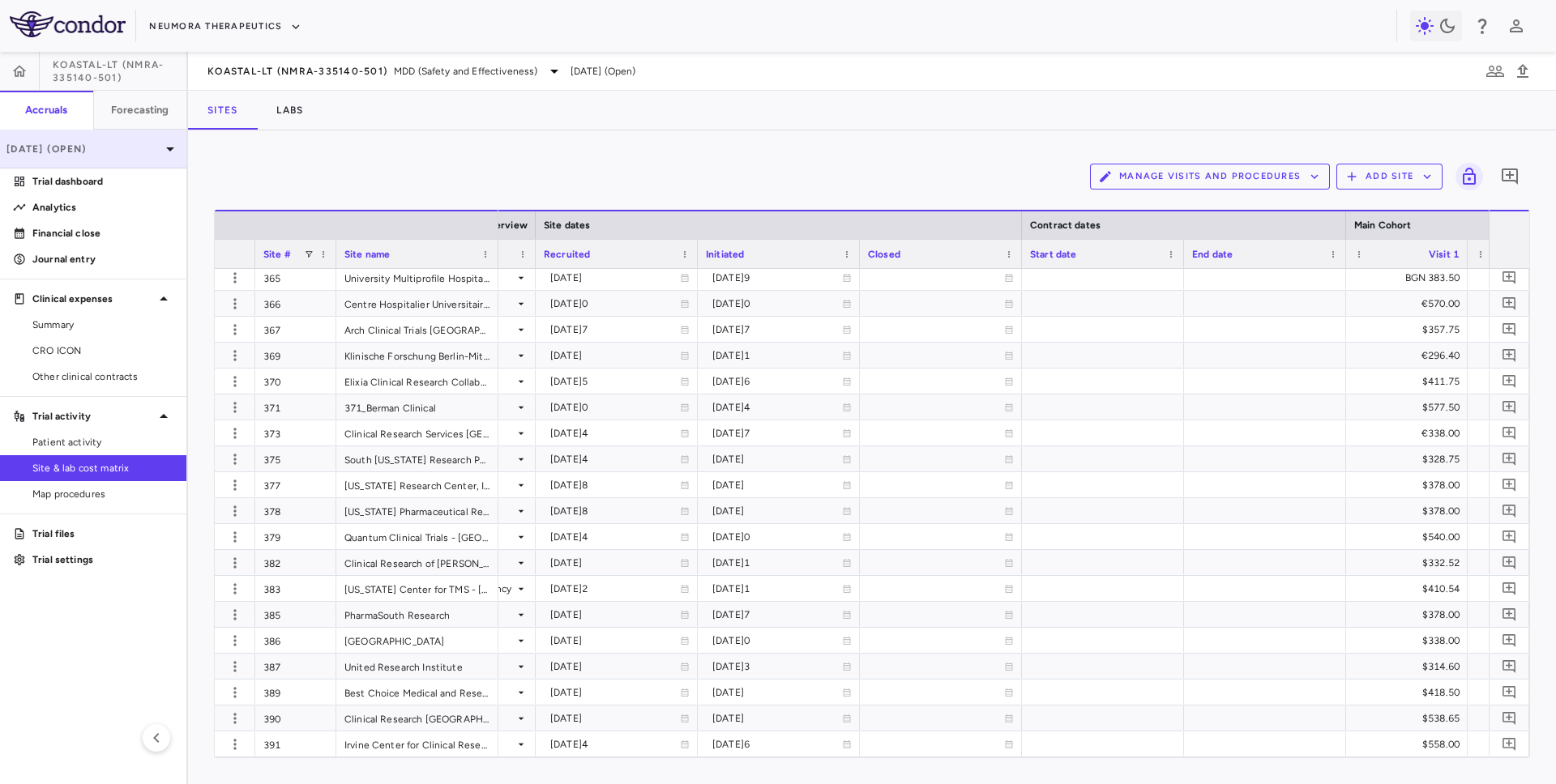
click at [96, 147] on p "Jun 2025 (Open)" at bounding box center [83, 149] width 154 height 15
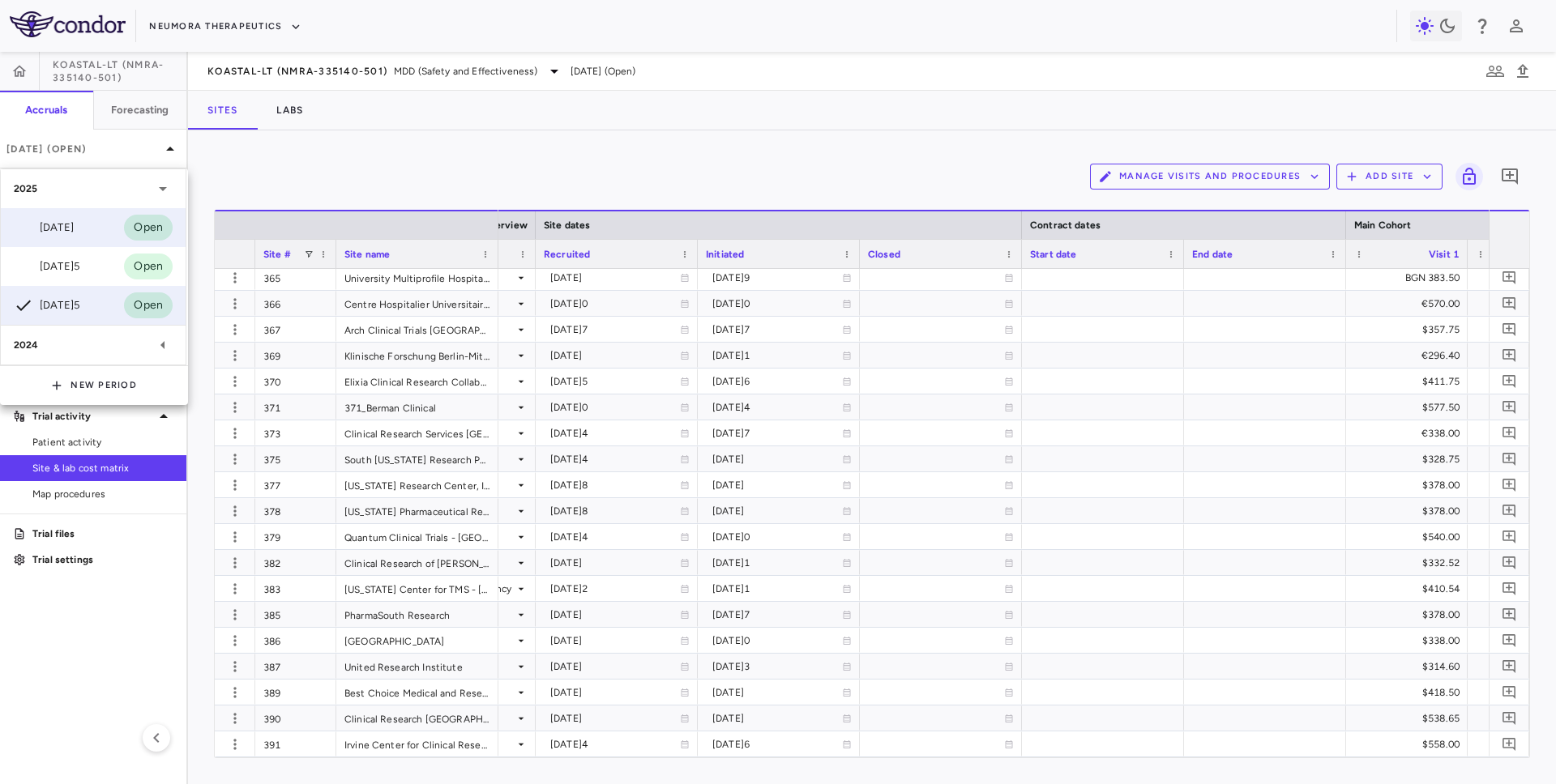
click at [74, 220] on div "Aug 2025" at bounding box center [44, 227] width 60 height 19
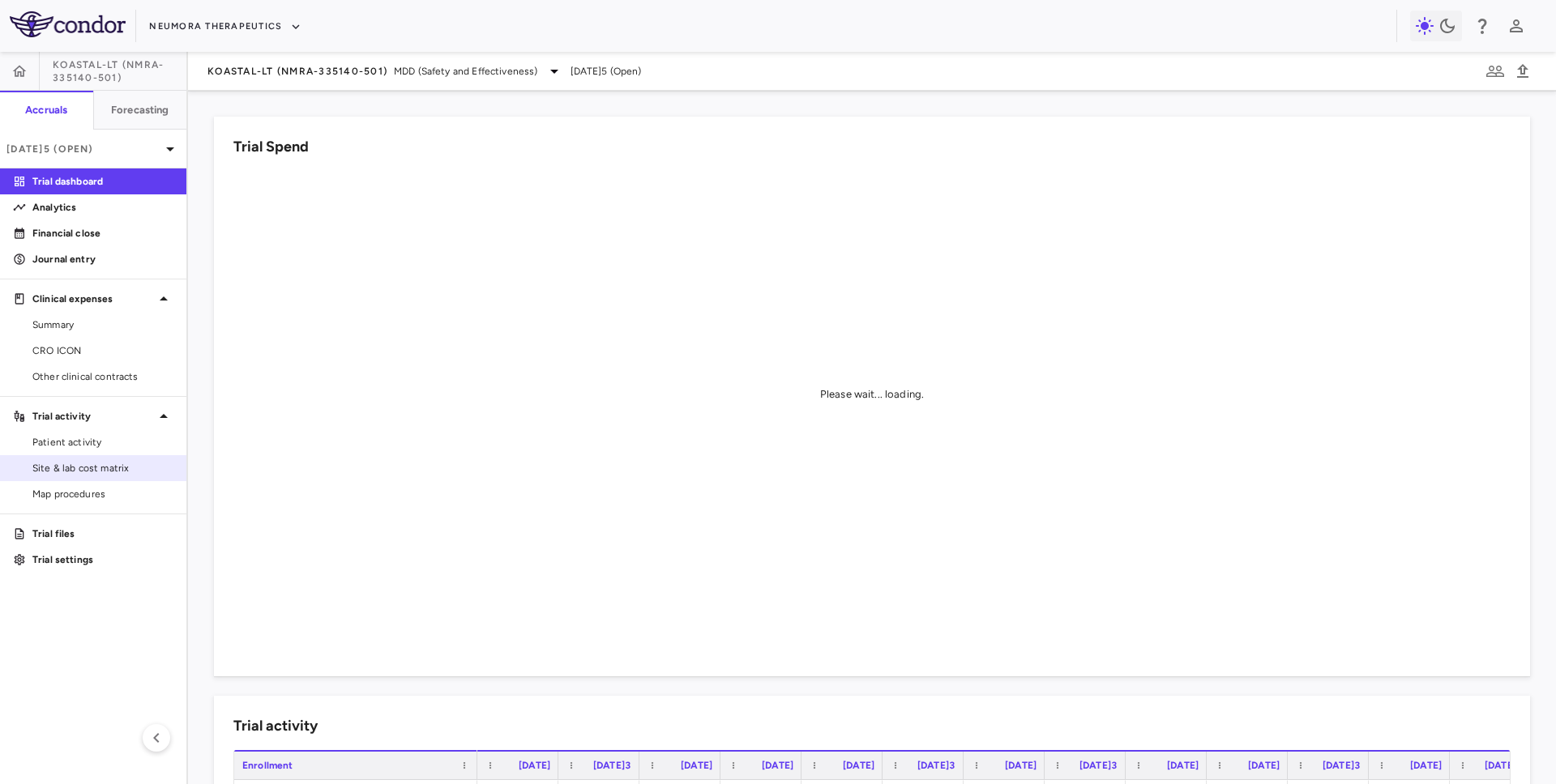
click at [85, 466] on span "Site & lab cost matrix" at bounding box center [103, 468] width 141 height 15
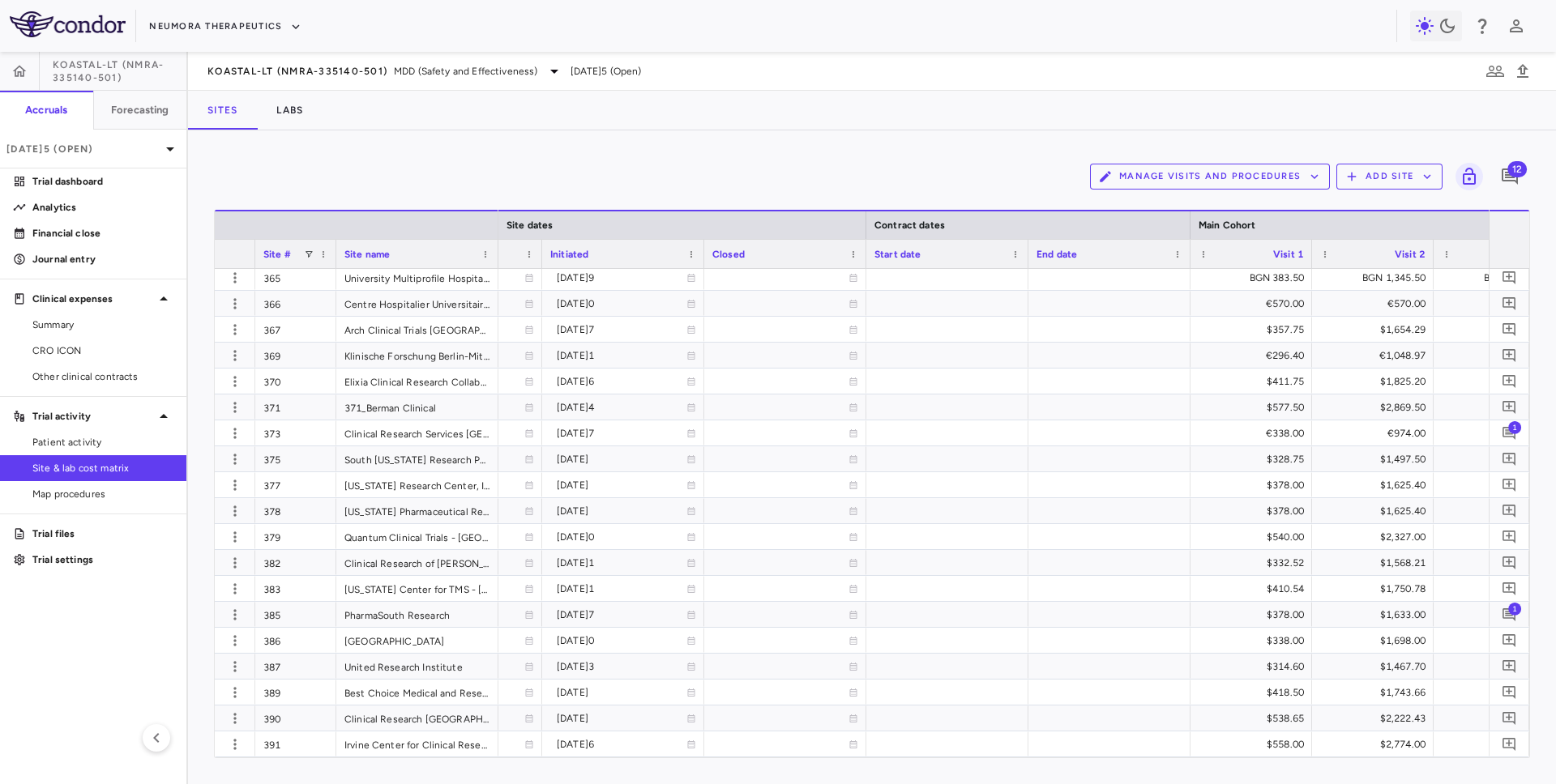
click at [385, 56] on div "KOASTAL-LT (NMRA-335140-501) MDD (Safety and Effectiveness) Aug 2025 (Open)" at bounding box center [872, 71] width 1368 height 39
click at [374, 75] on span "KOASTAL-LT (NMRA-335140-501)" at bounding box center [298, 71] width 180 height 13
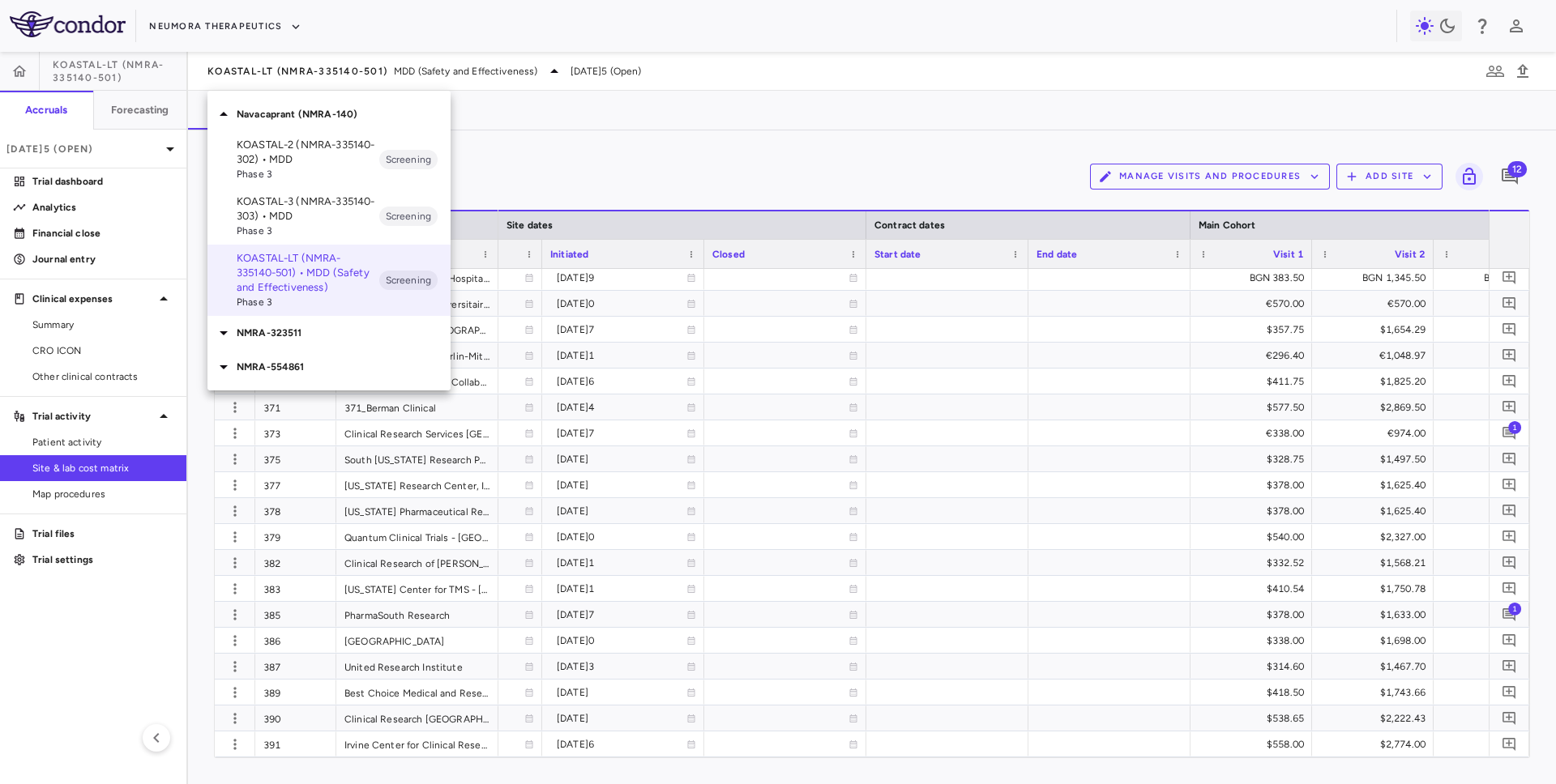
click at [292, 330] on p "NMRA-323511" at bounding box center [343, 333] width 214 height 15
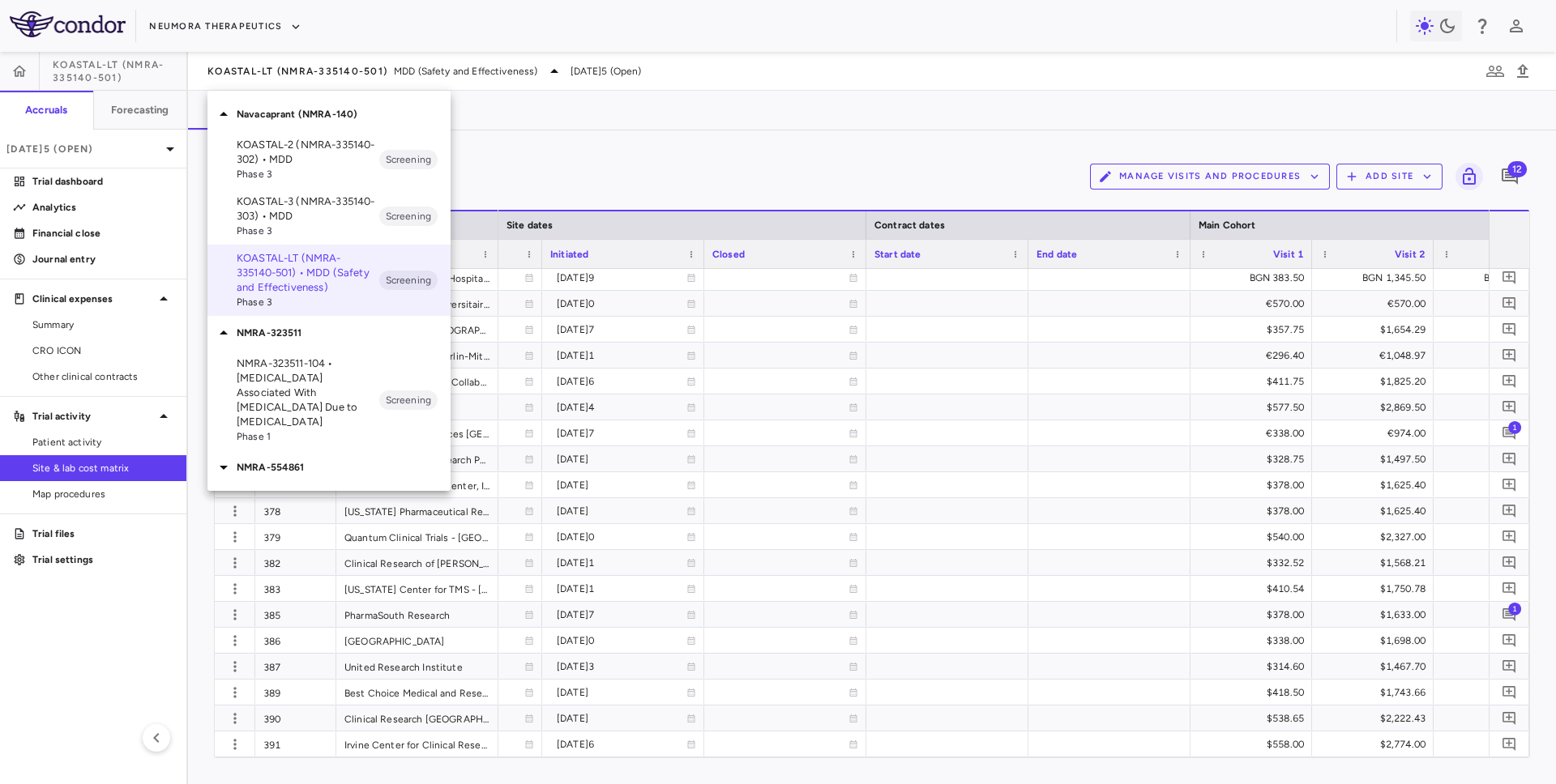
click at [308, 384] on p "NMRA-323511-104 • Agitation Associated With Dementia Due to Alzheimer's Disease" at bounding box center [308, 392] width 143 height 73
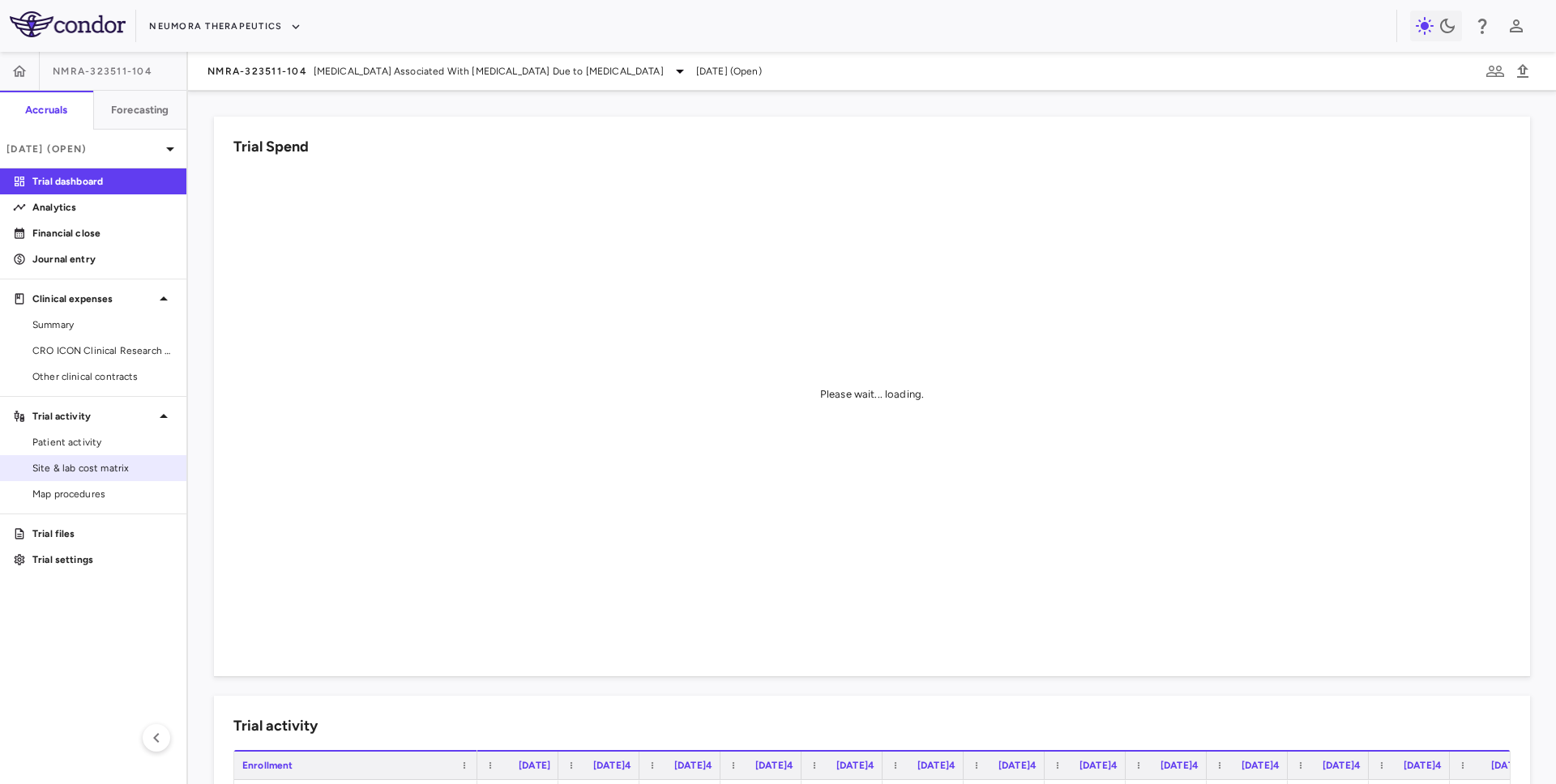
click at [81, 472] on span "Site & lab cost matrix" at bounding box center [103, 468] width 141 height 15
click at [190, 36] on button "Neumora Therapeutics" at bounding box center [225, 26] width 152 height 25
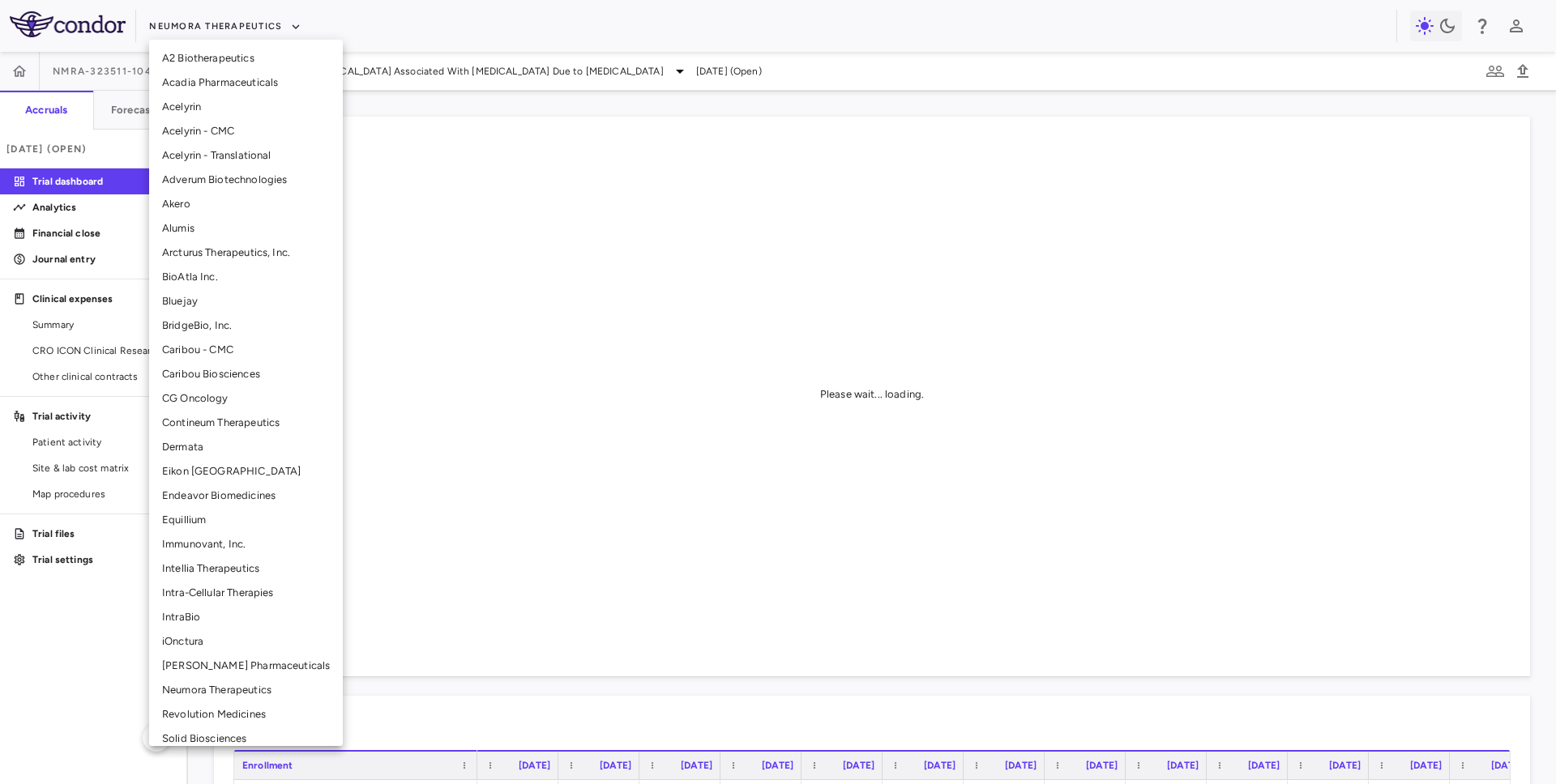
click at [192, 346] on li "Caribou - CMC" at bounding box center [246, 350] width 194 height 25
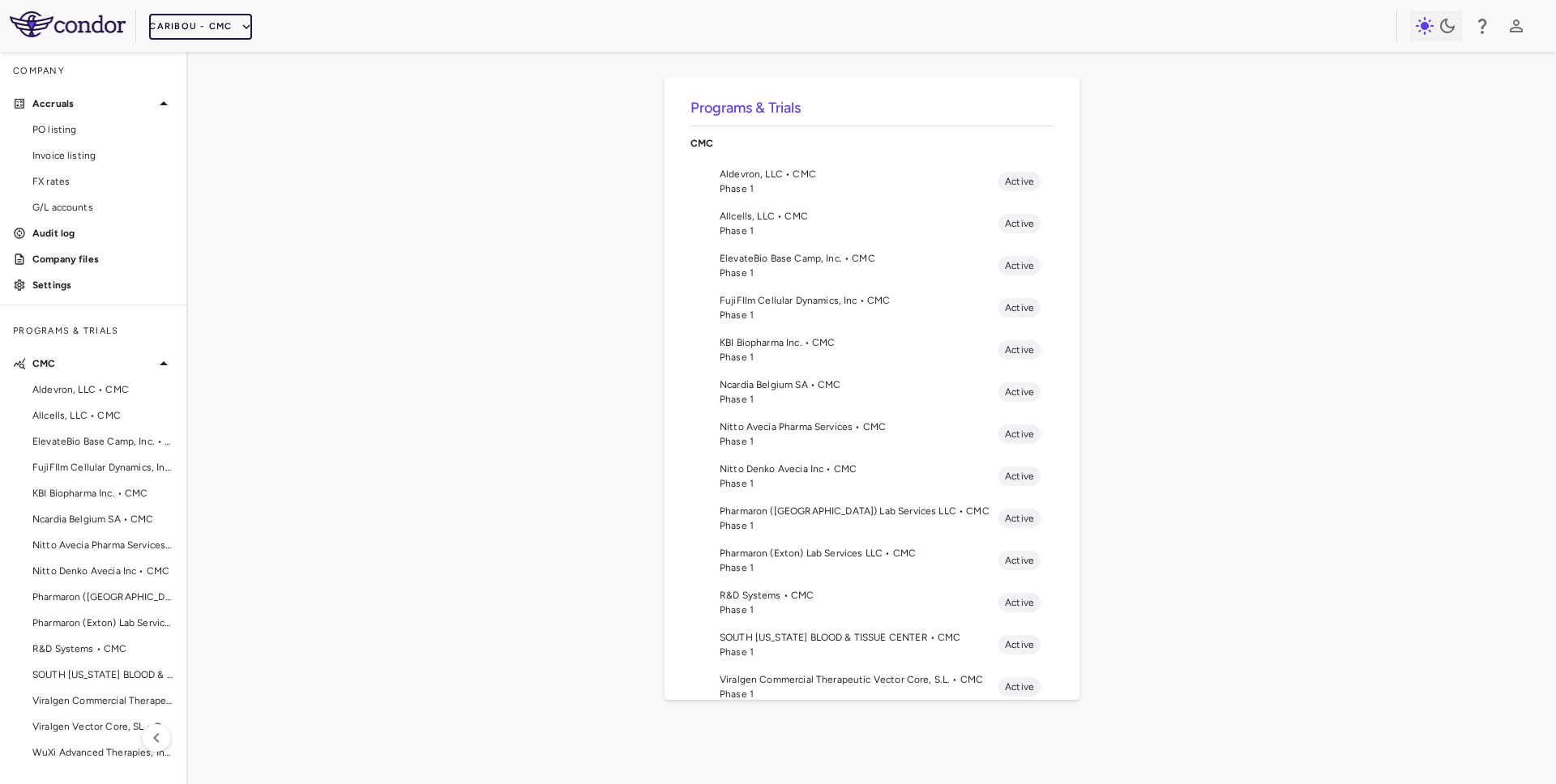
click at [222, 30] on button "Caribou - CMC" at bounding box center [200, 26] width 102 height 25
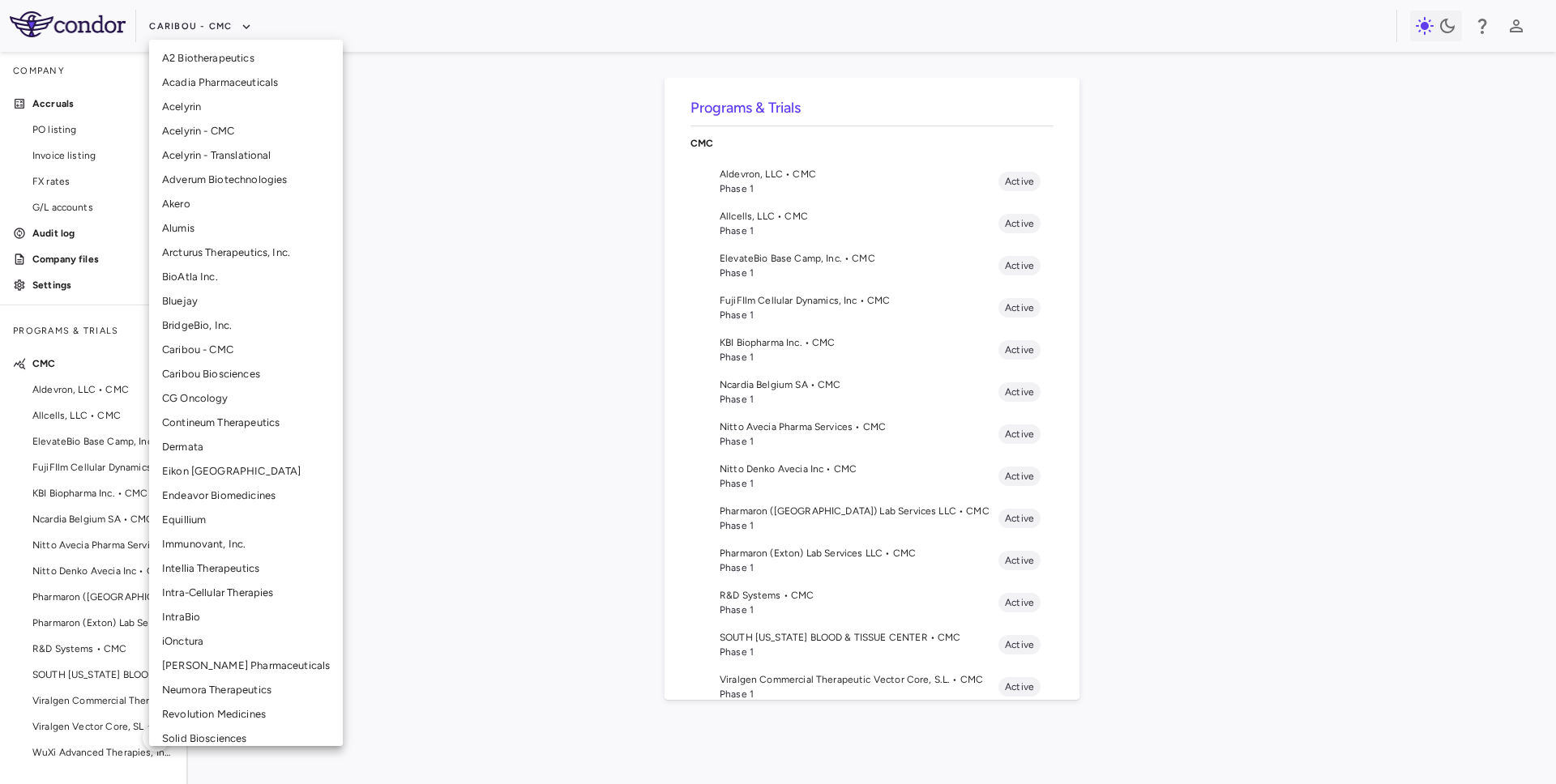
click at [225, 376] on li "Caribou Biosciences" at bounding box center [246, 374] width 194 height 25
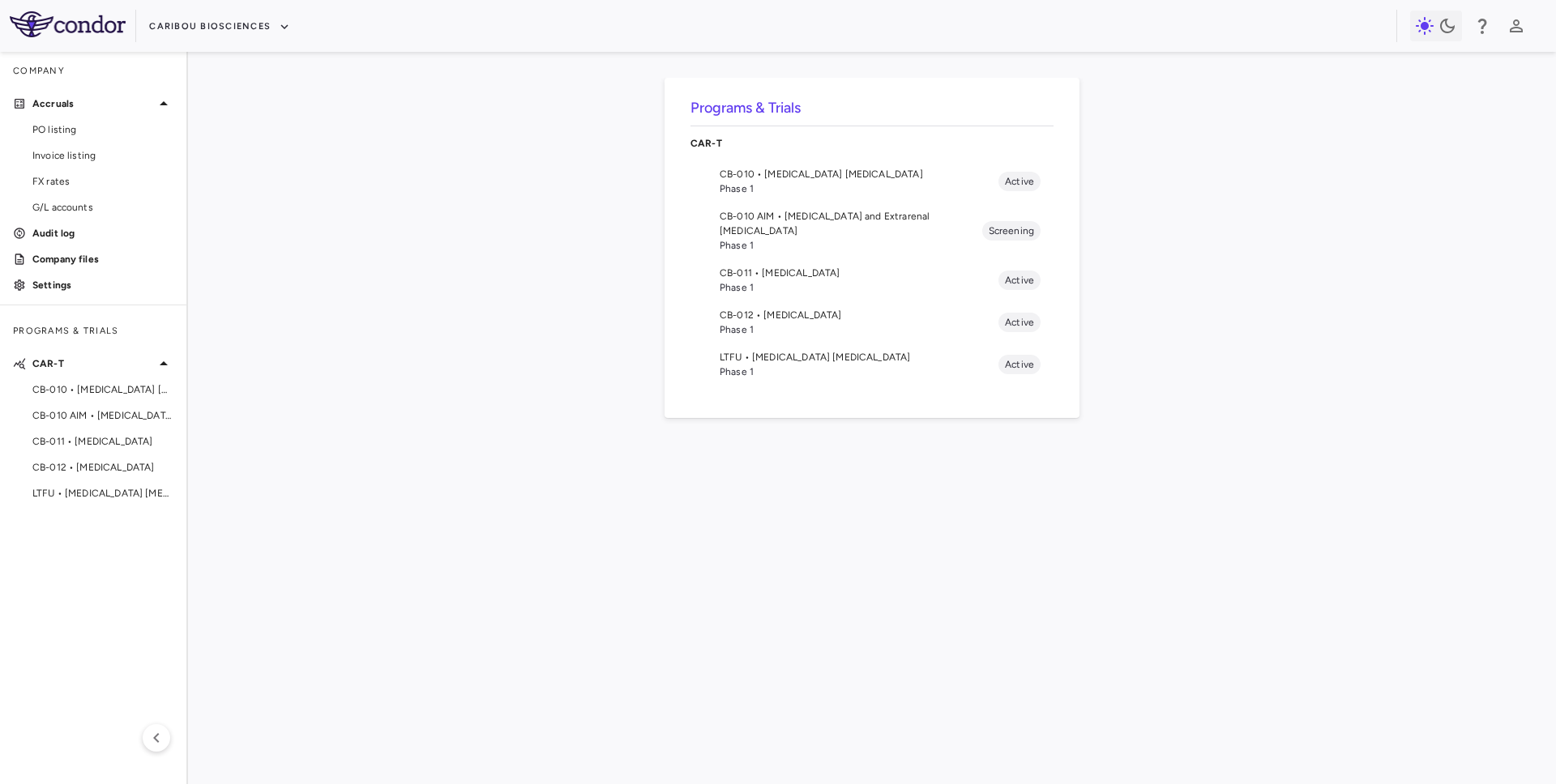
click at [850, 280] on span "Phase 1" at bounding box center [859, 288] width 279 height 15
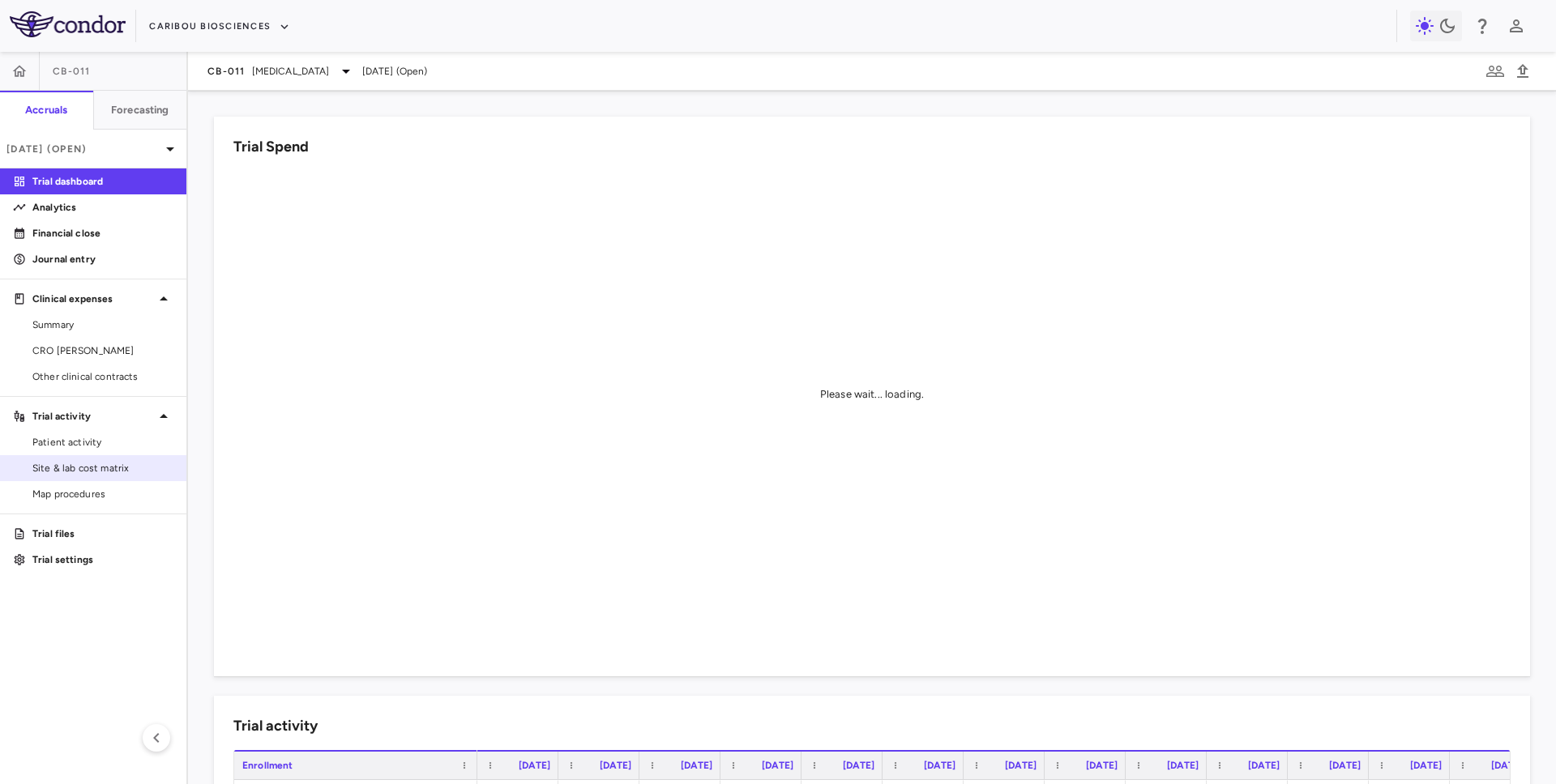
click at [97, 458] on link "Site & lab cost matrix" at bounding box center [93, 468] width 187 height 25
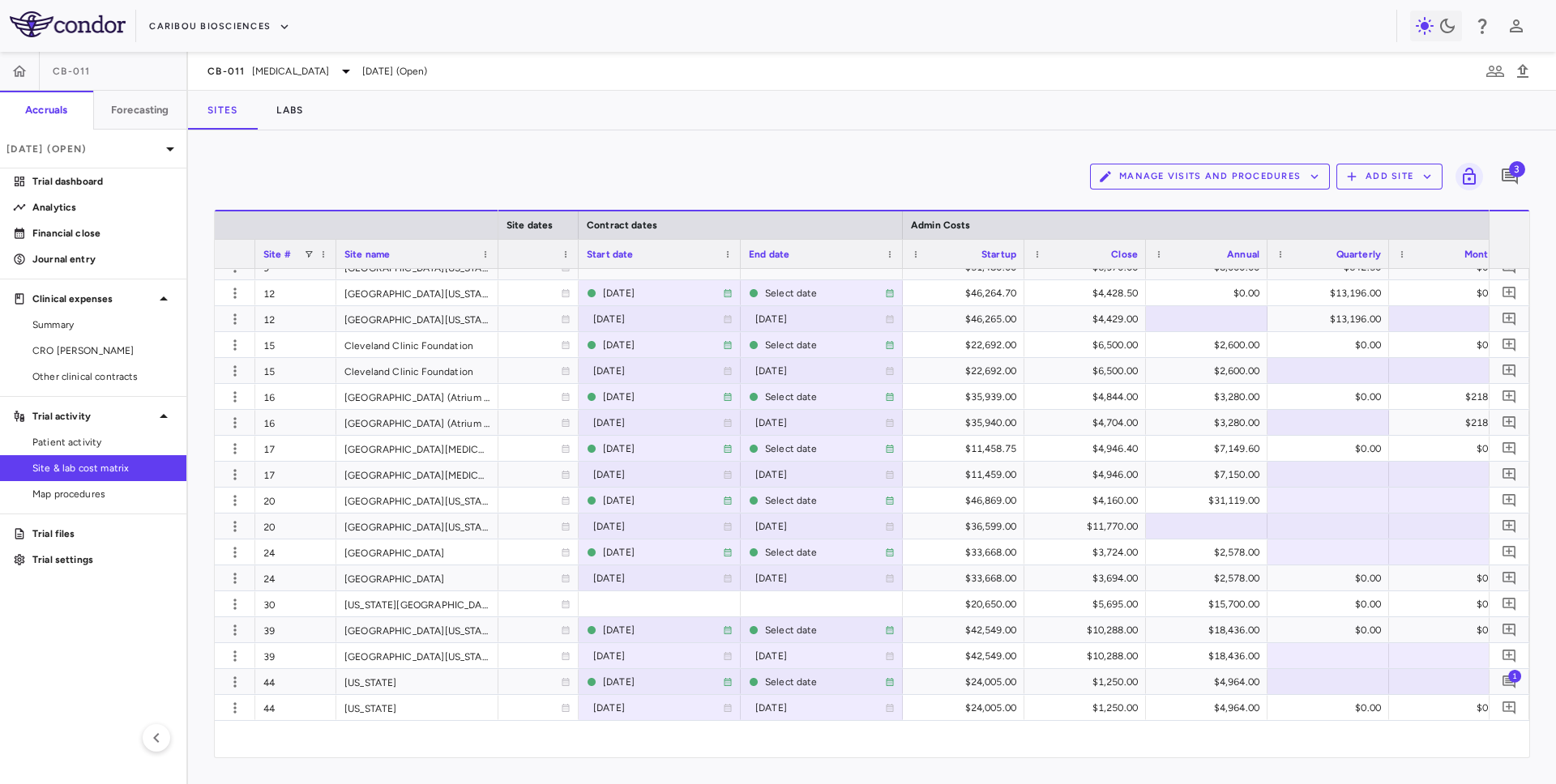
scroll to position [415, 0]
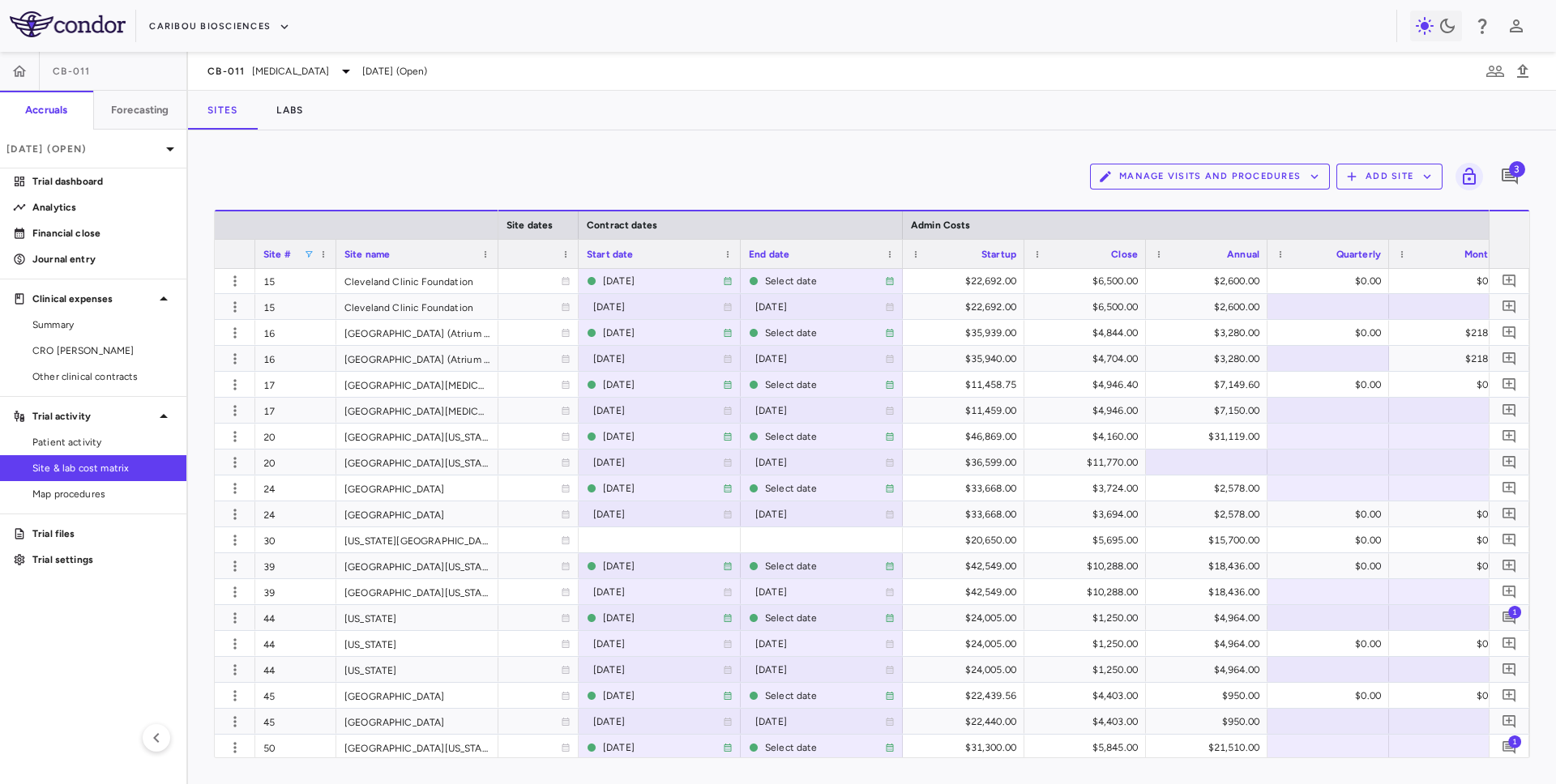
click at [310, 253] on span at bounding box center [309, 254] width 10 height 10
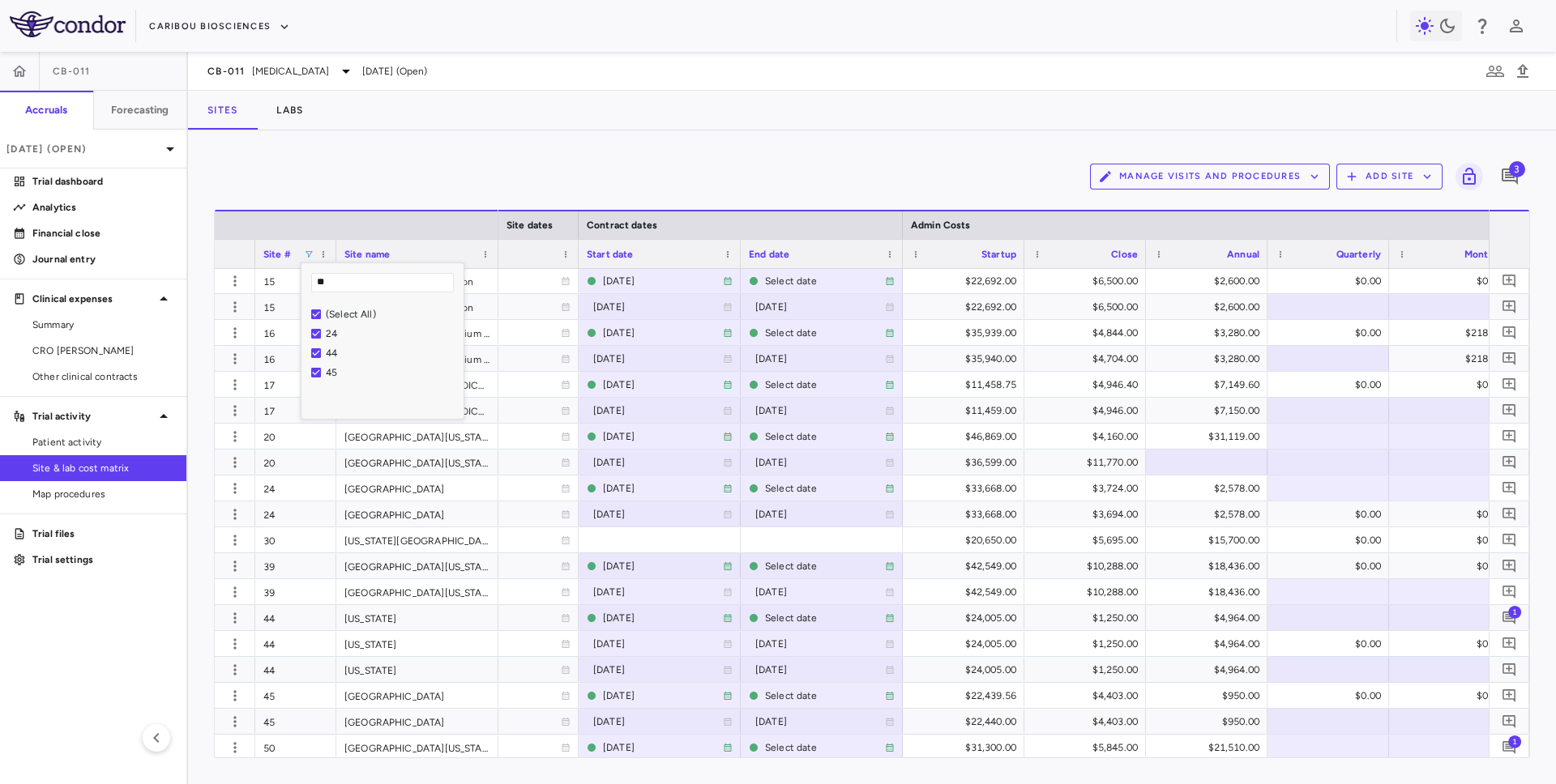
type input "**"
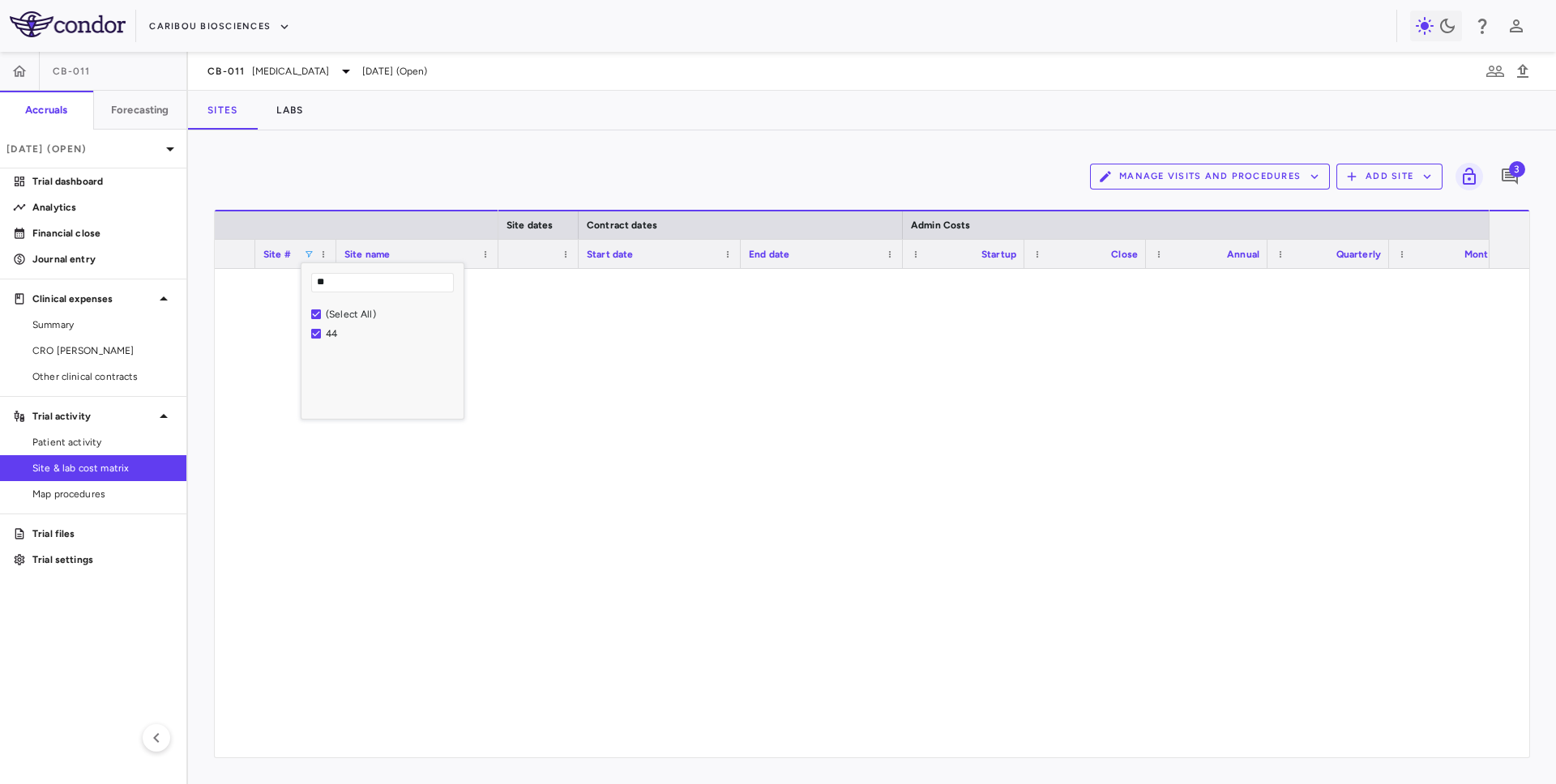
scroll to position [0, 0]
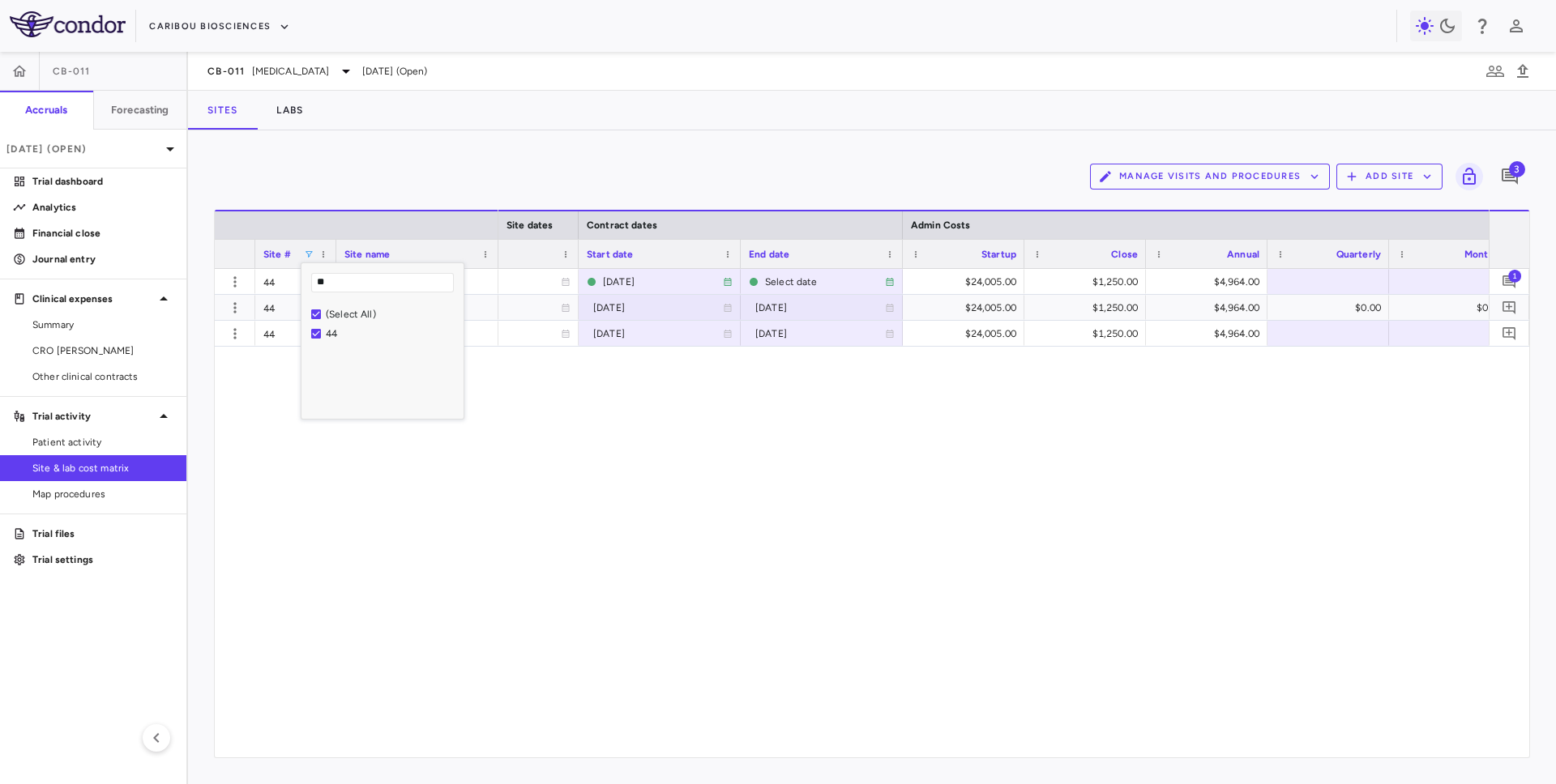
click at [1085, 427] on div "2024-01-24 2024-01-17 2024-07-09 $24,005.00 $1,250.00 $4,964.00 $30,219.00 2024…" at bounding box center [993, 513] width 990 height 488
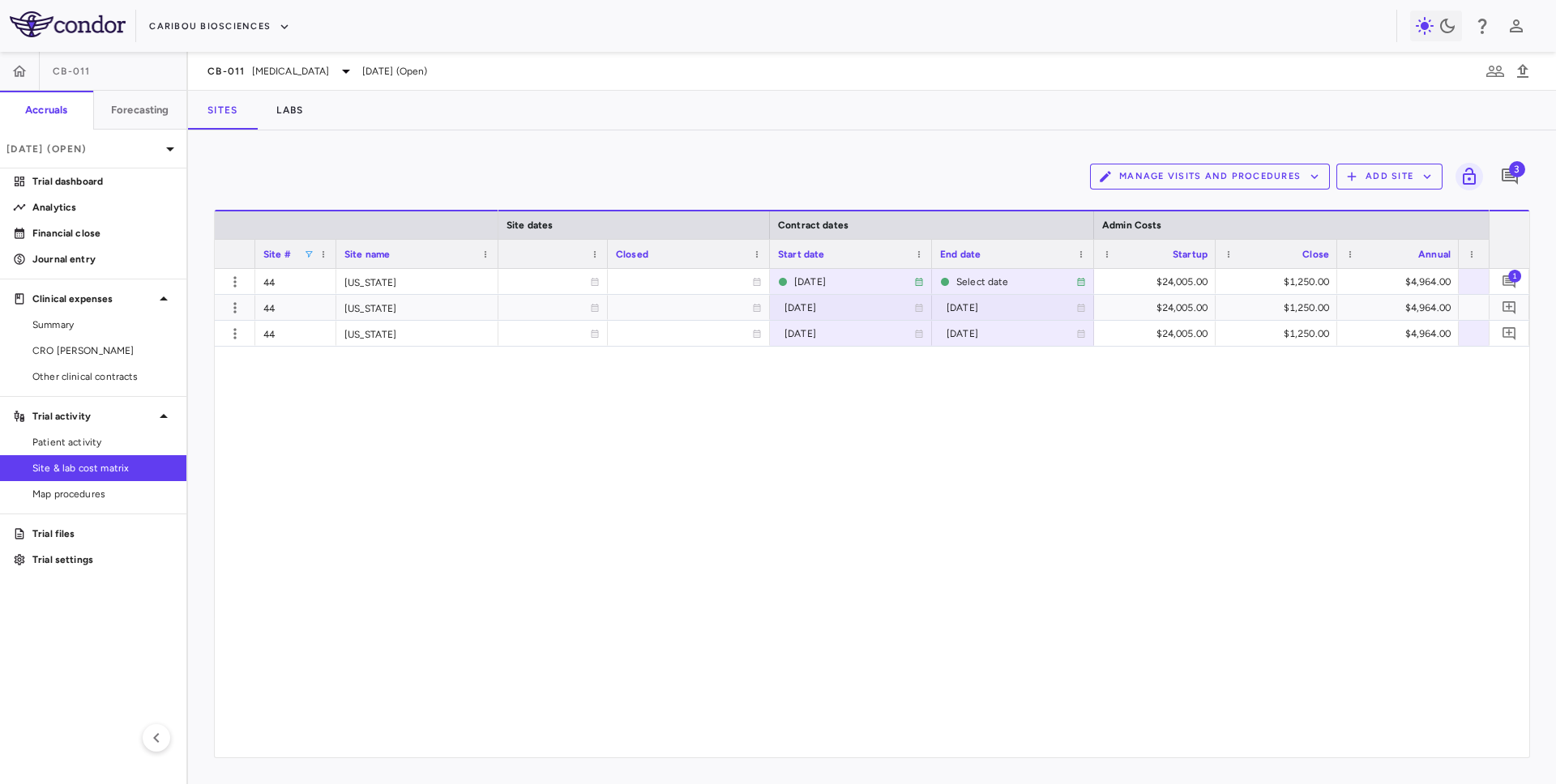
scroll to position [0, 1197]
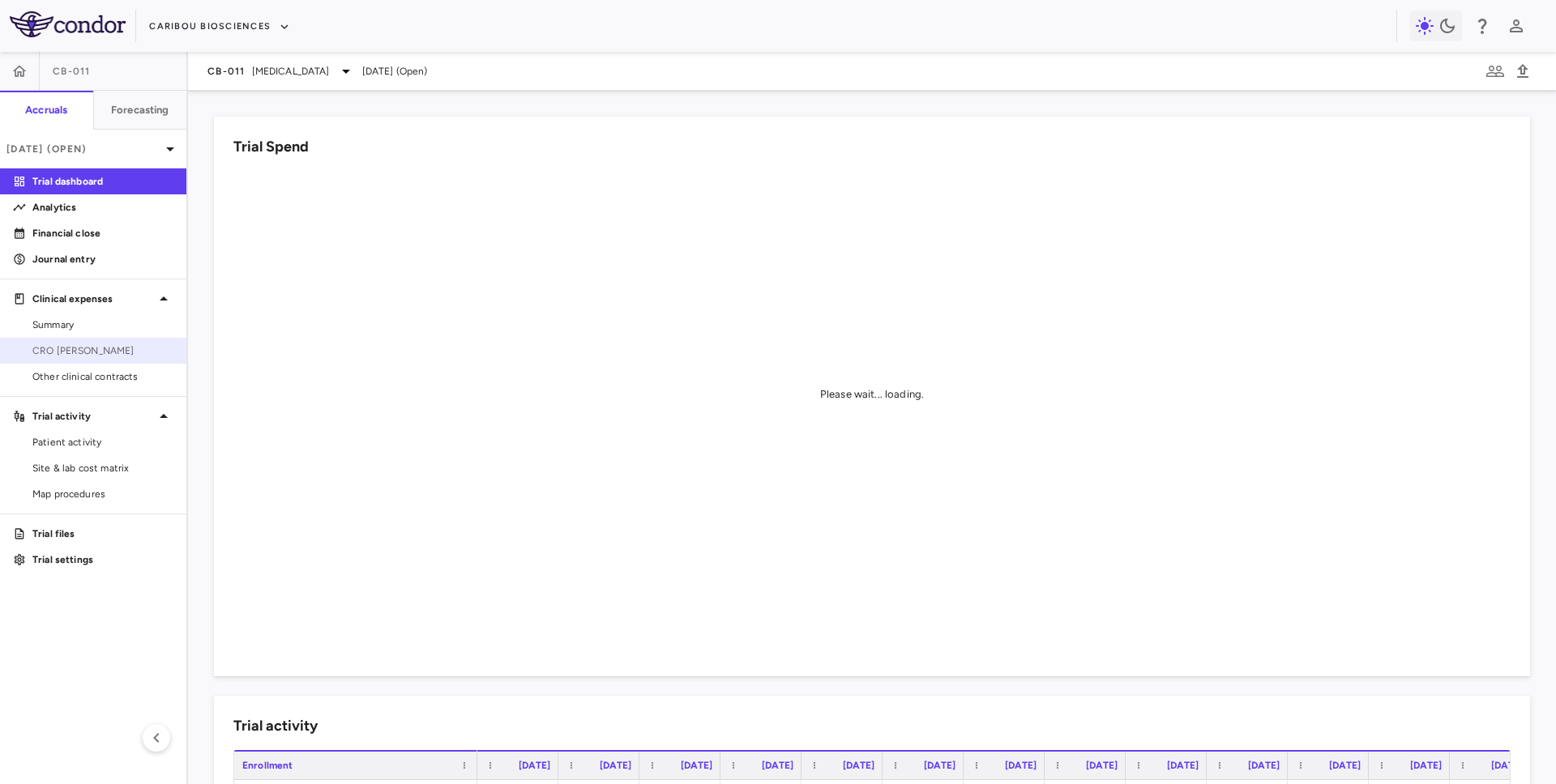
click at [106, 351] on span "CRO [PERSON_NAME]" at bounding box center [103, 351] width 141 height 15
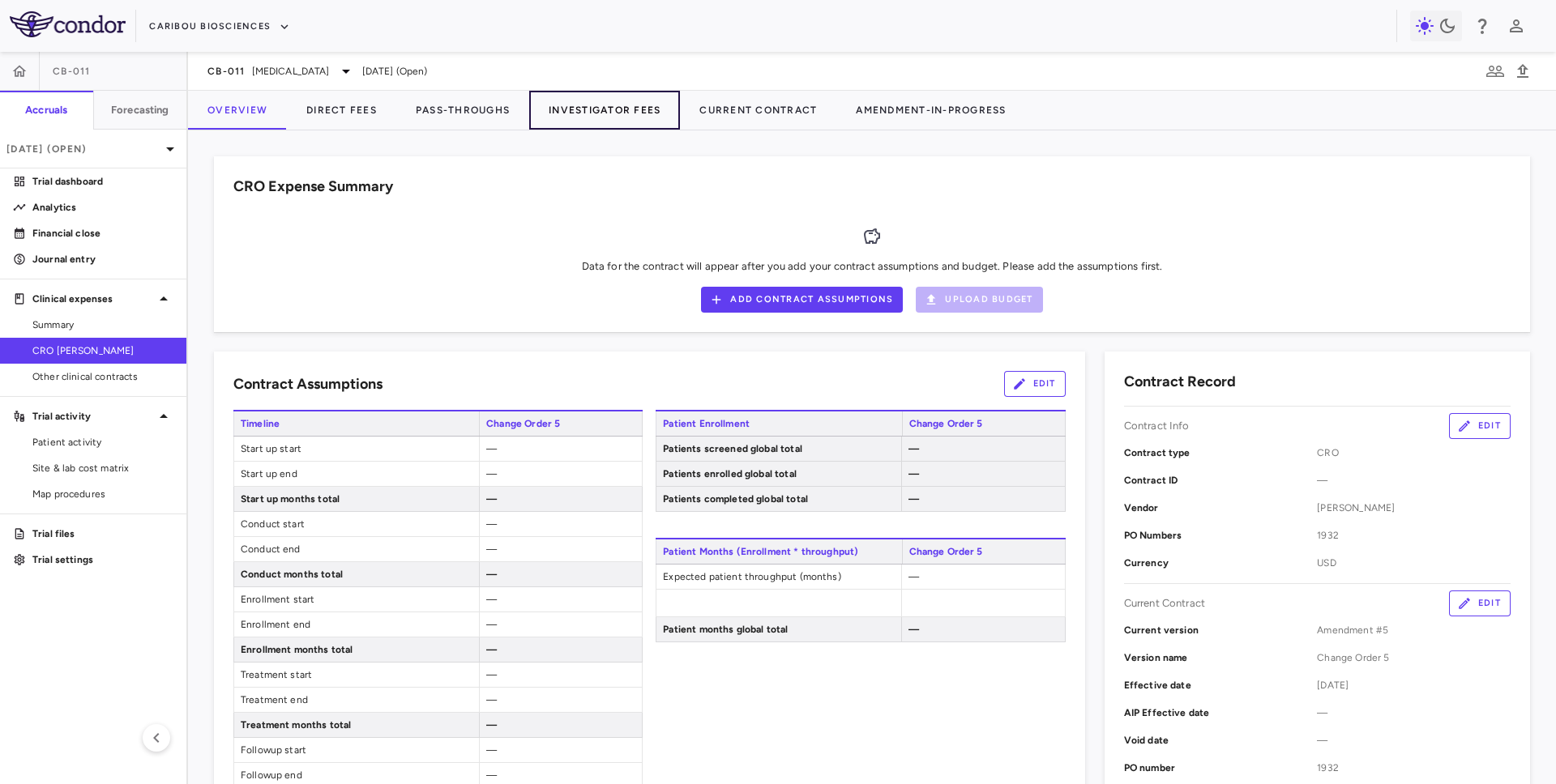
click at [568, 117] on button "Investigator Fees" at bounding box center [604, 110] width 150 height 39
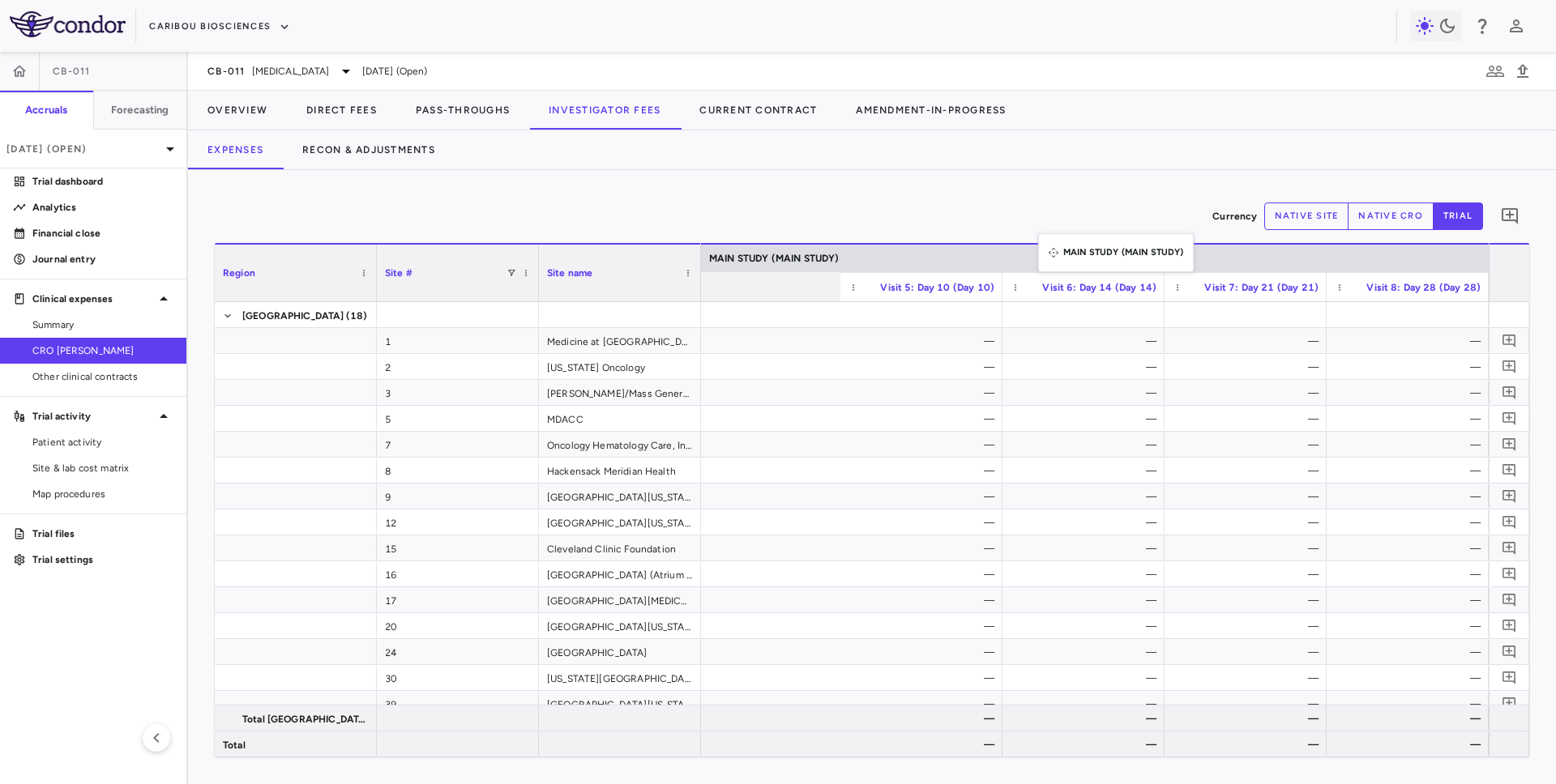
drag, startPoint x: 1047, startPoint y: 243, endPoint x: 1047, endPoint y: 197, distance: 46.0
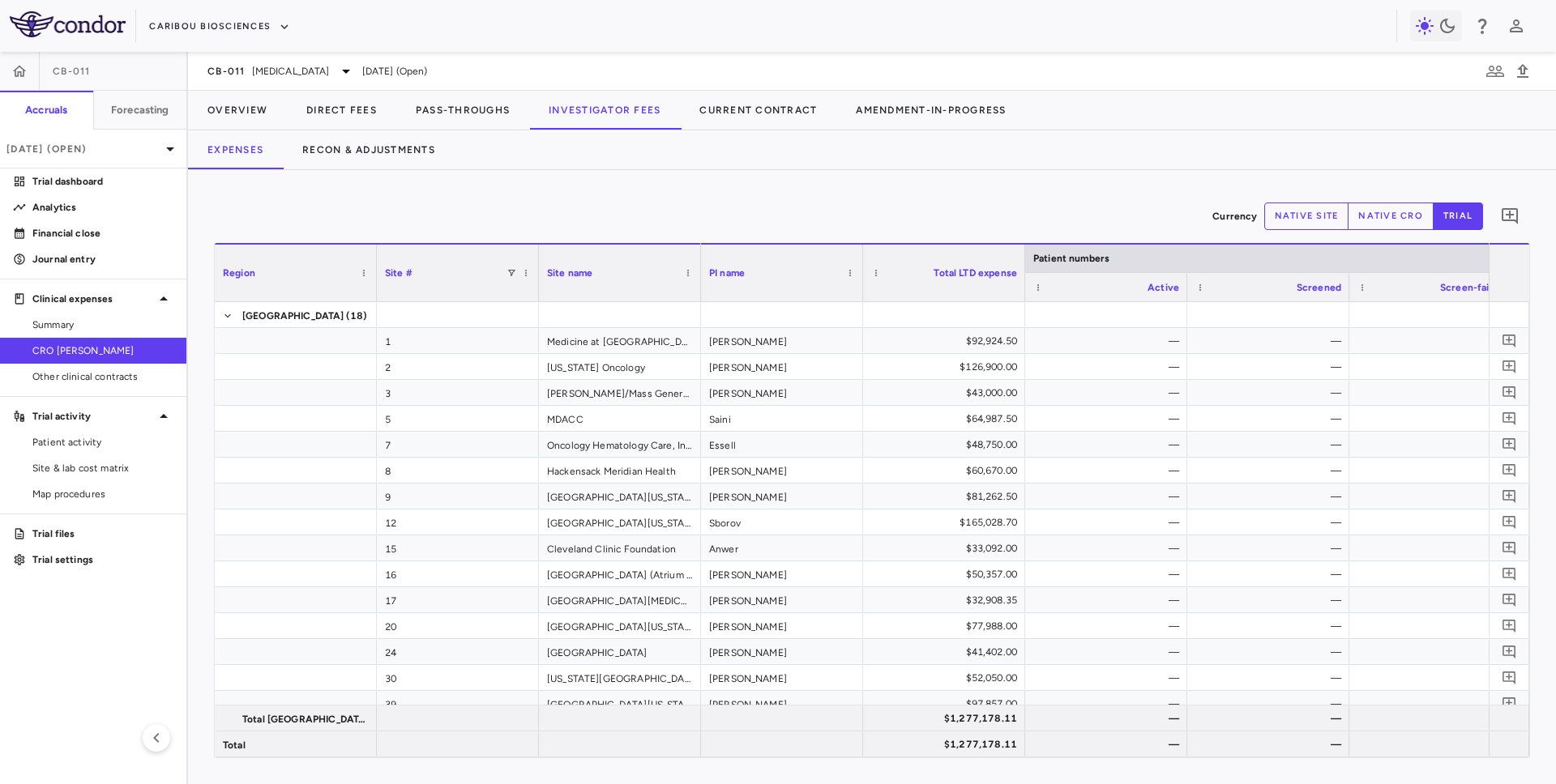
scroll to position [89, 0]
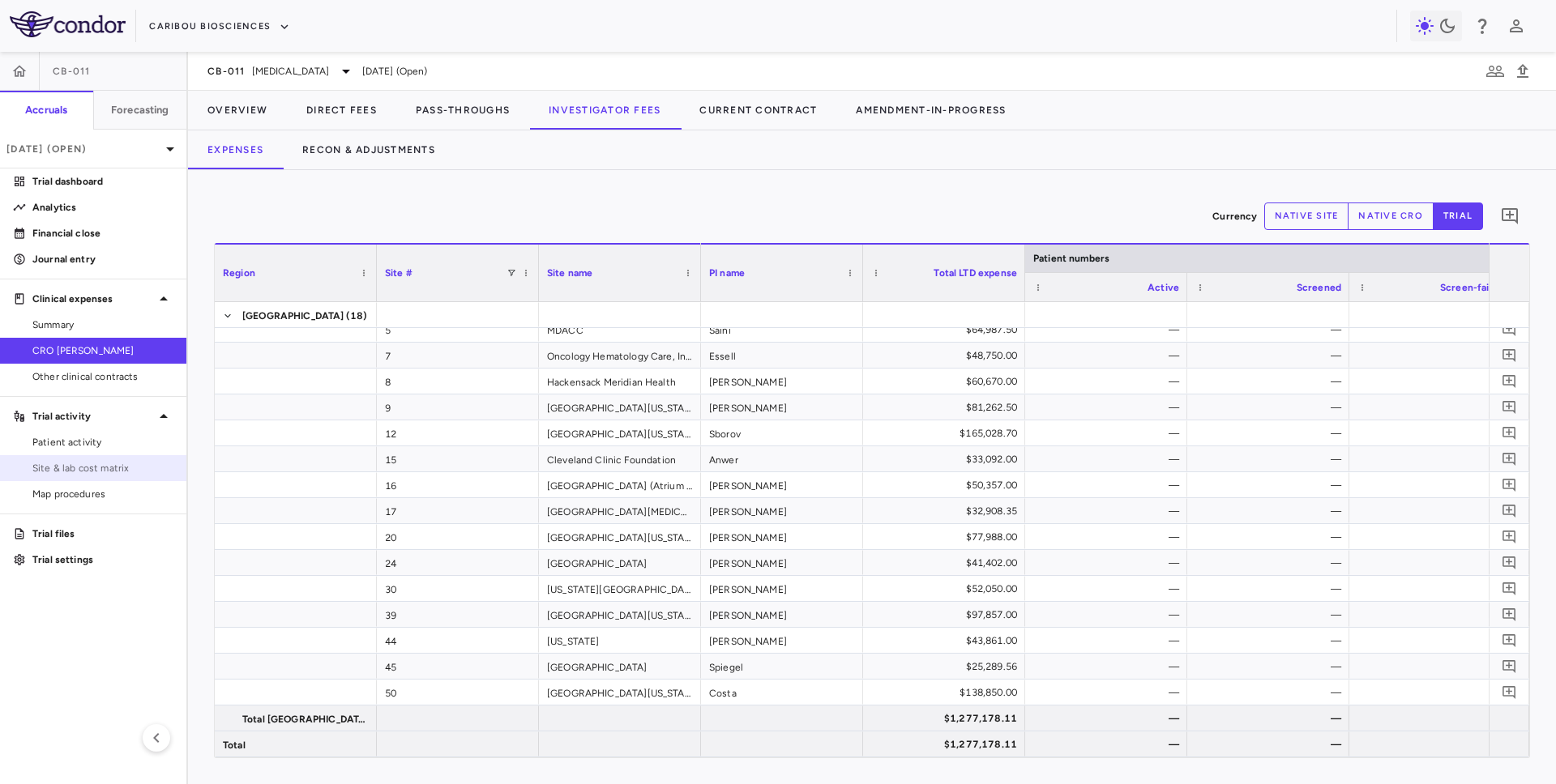
click at [40, 463] on span "Site & lab cost matrix" at bounding box center [103, 468] width 141 height 15
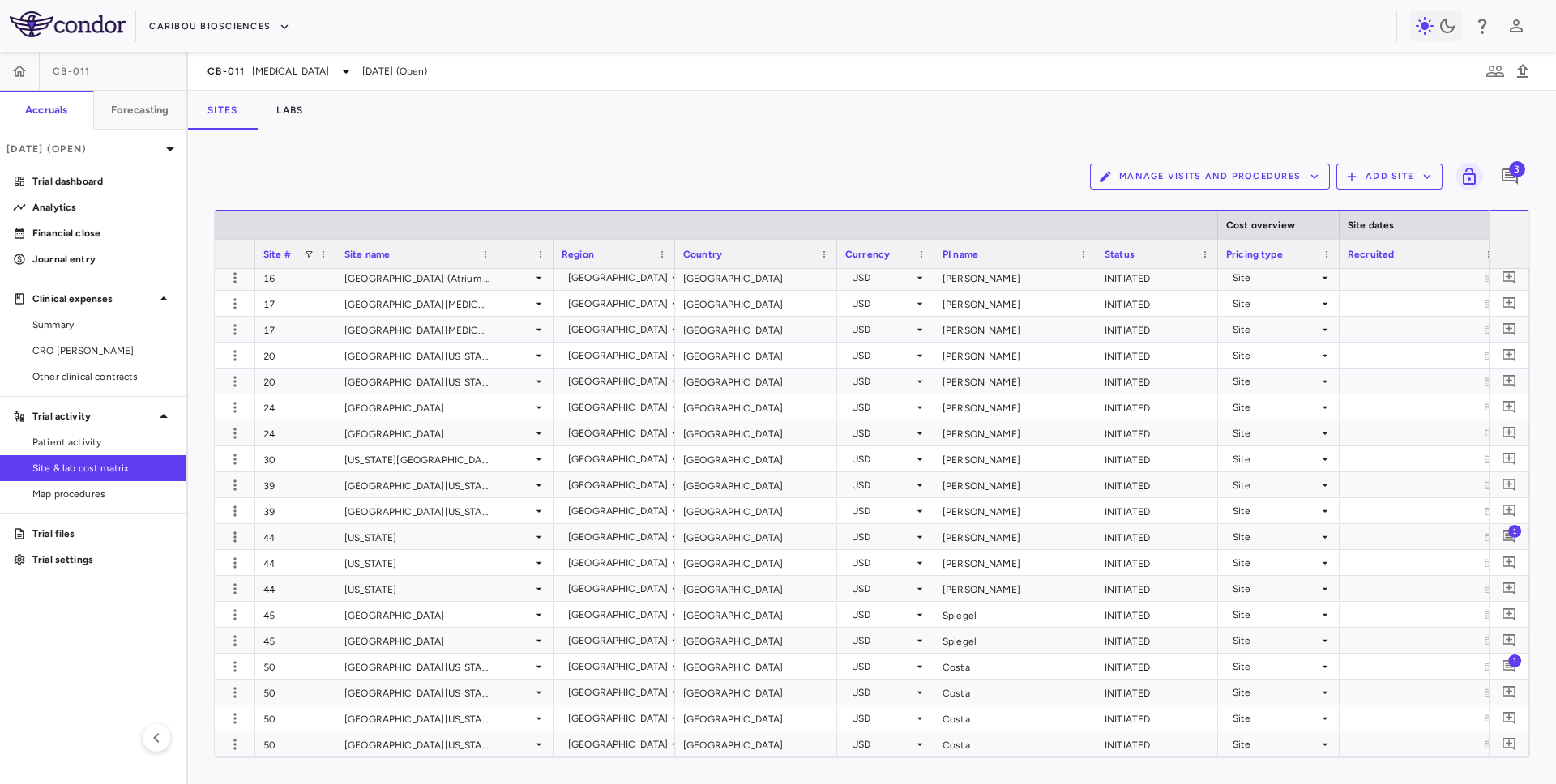
scroll to position [0, 200]
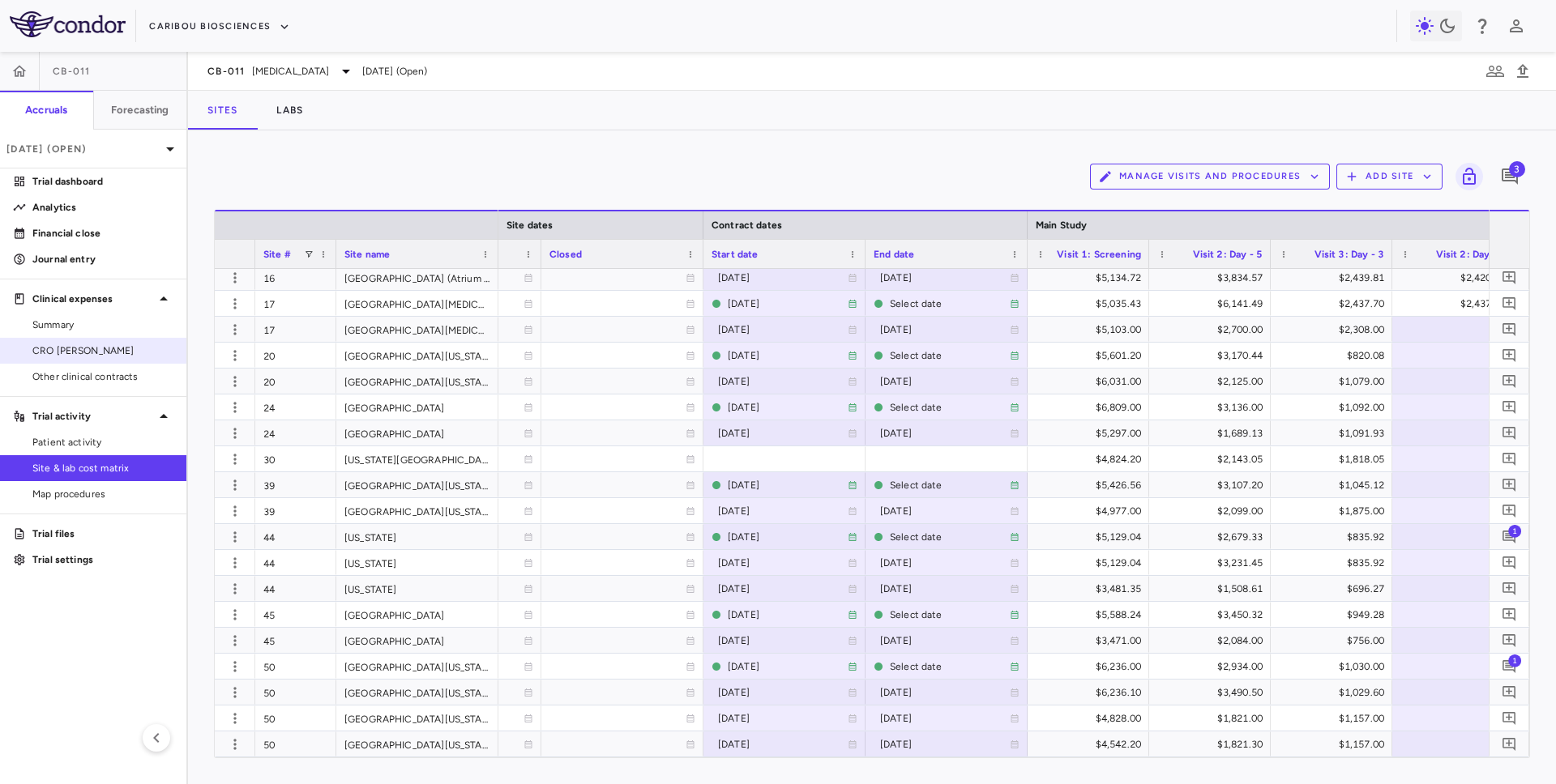
click at [77, 339] on link "CRO [PERSON_NAME]" at bounding box center [93, 351] width 187 height 25
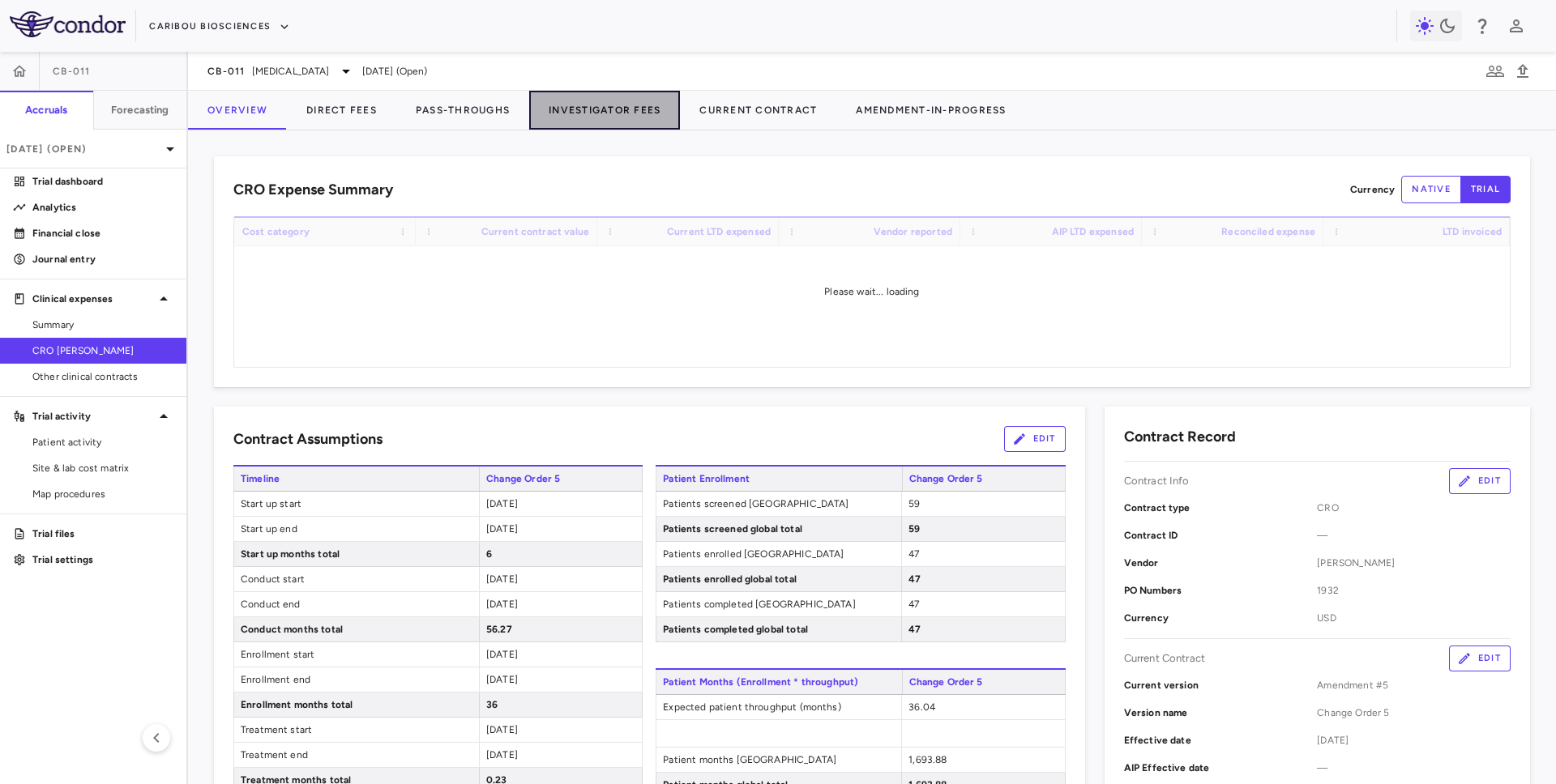
click at [592, 101] on button "Investigator Fees" at bounding box center [604, 110] width 150 height 39
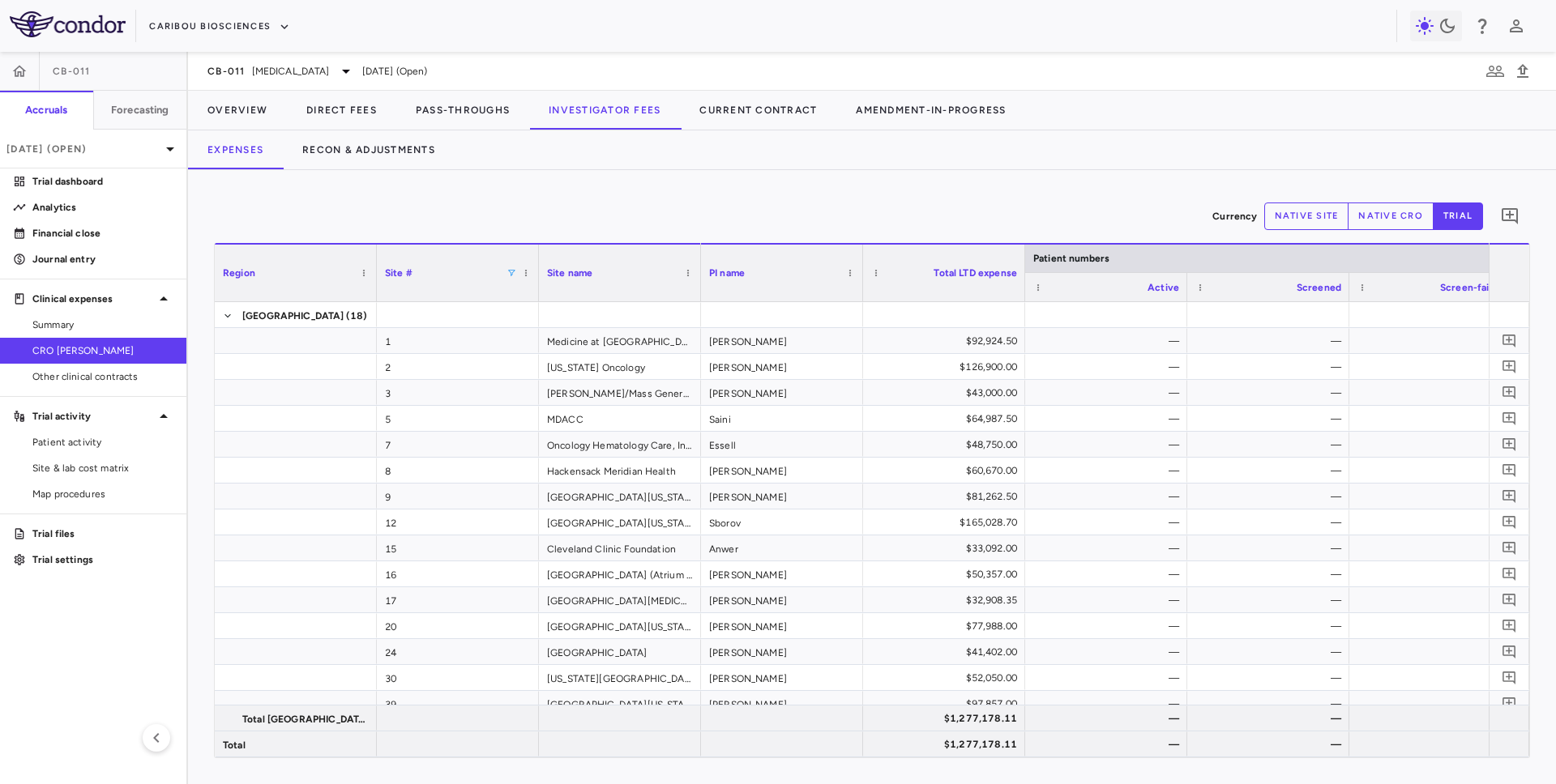
click at [511, 276] on span at bounding box center [511, 272] width 10 height 10
type input "**"
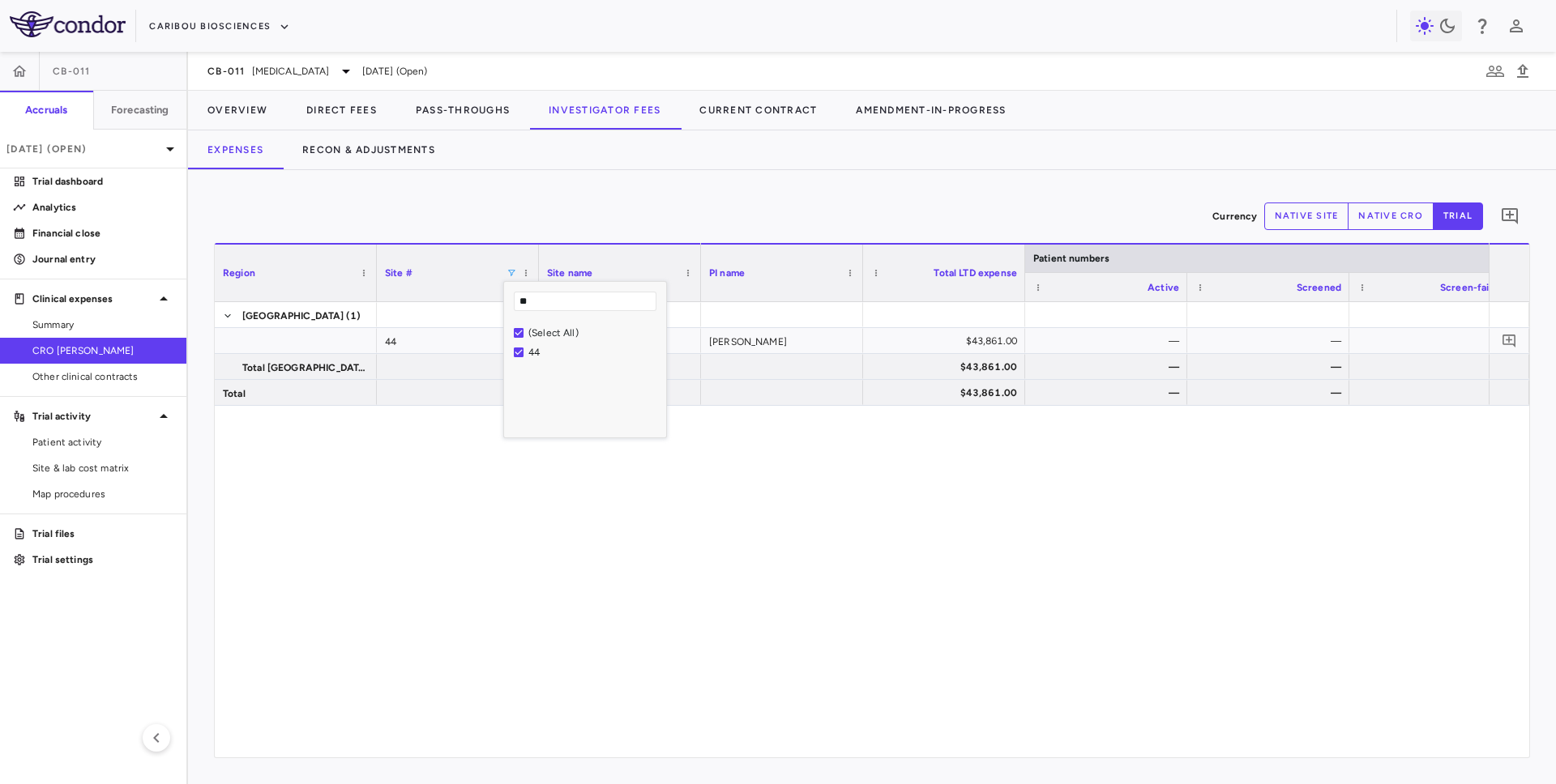
click at [1086, 533] on div "[PERSON_NAME] $43,861.00 — — — — $43,861.00 — — — — $43,861.00 — — — —" at bounding box center [1095, 530] width 788 height 455
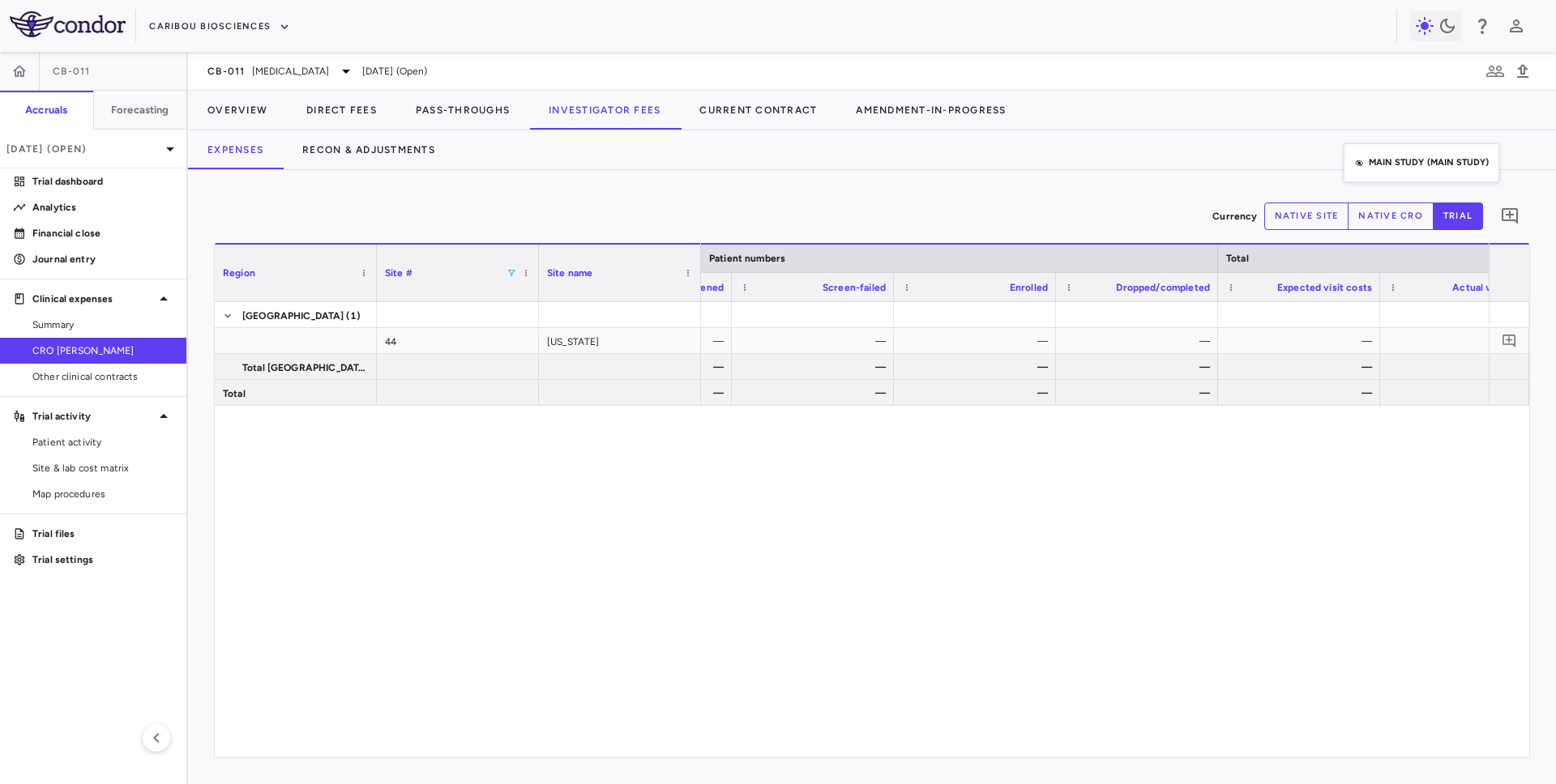
drag, startPoint x: 1352, startPoint y: 195, endPoint x: 1352, endPoint y: 132, distance: 63.0
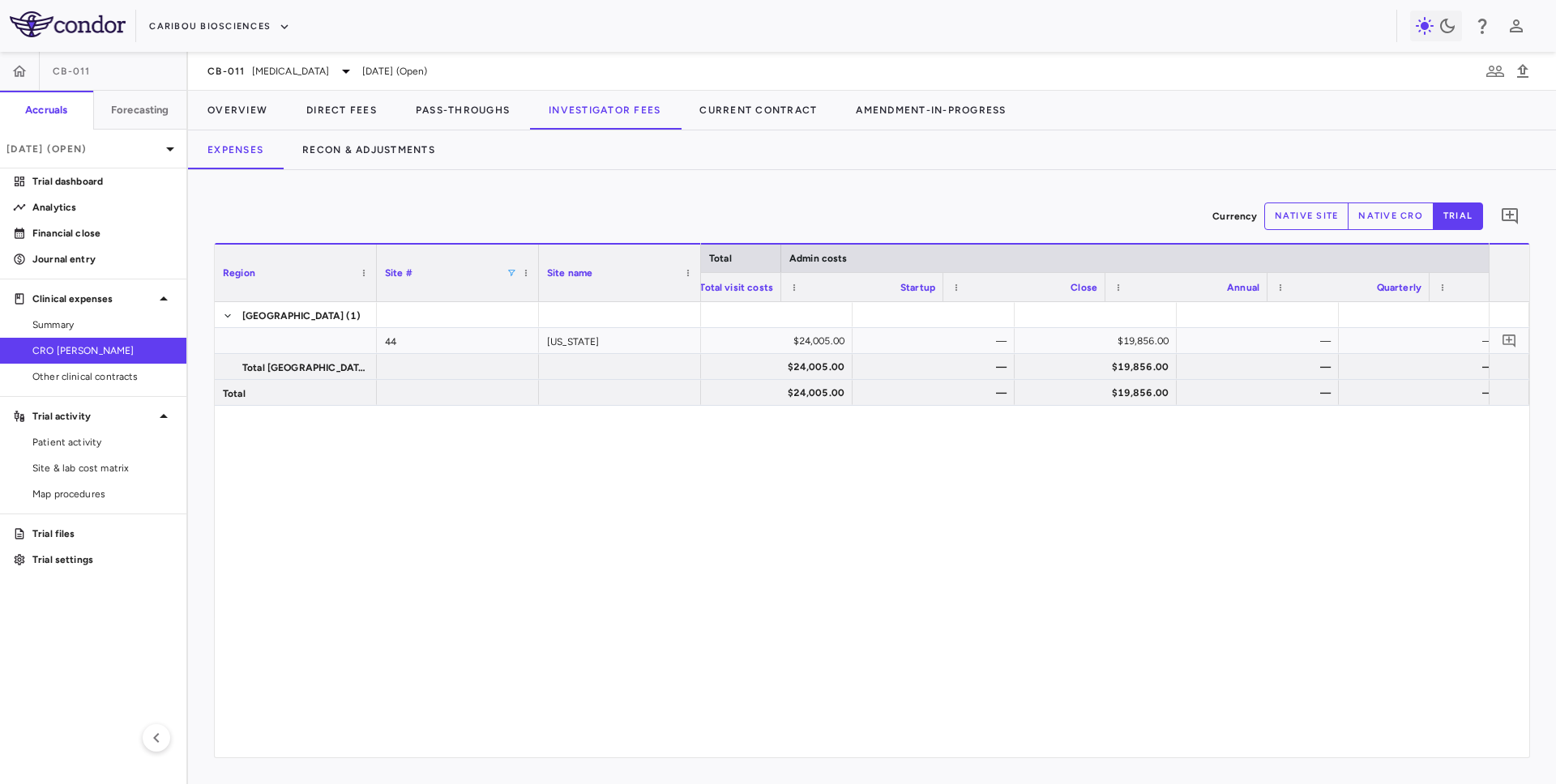
scroll to position [0, 1747]
